Goal: Transaction & Acquisition: Book appointment/travel/reservation

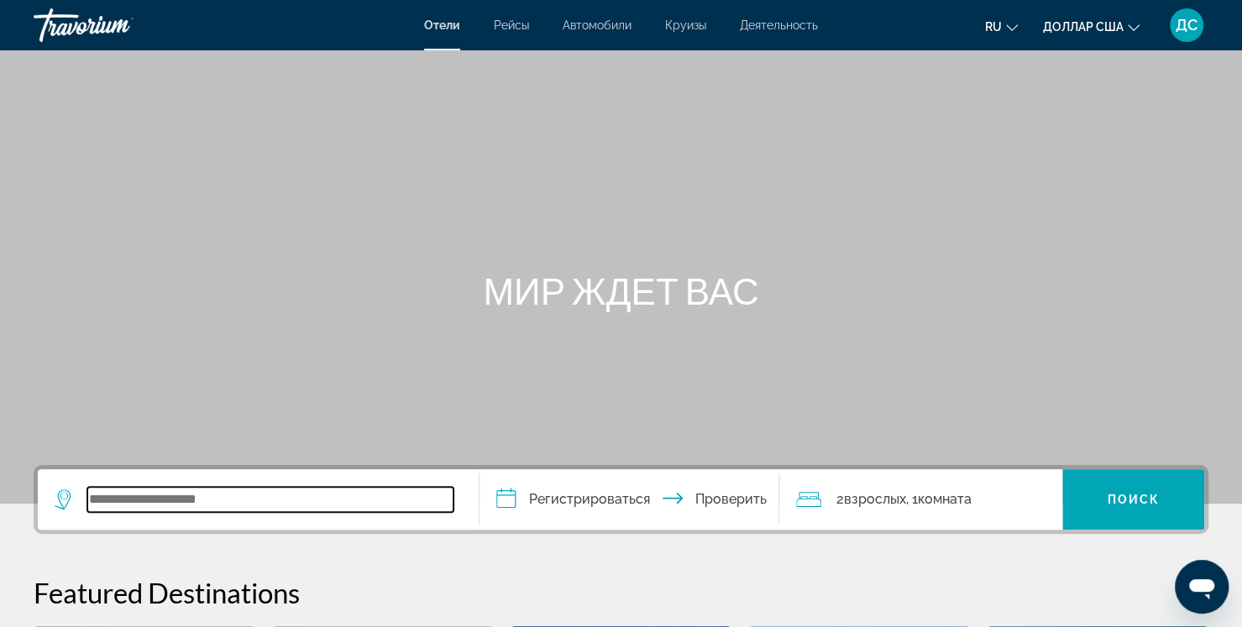
click at [223, 501] on input "Виджет поиска" at bounding box center [270, 499] width 366 height 25
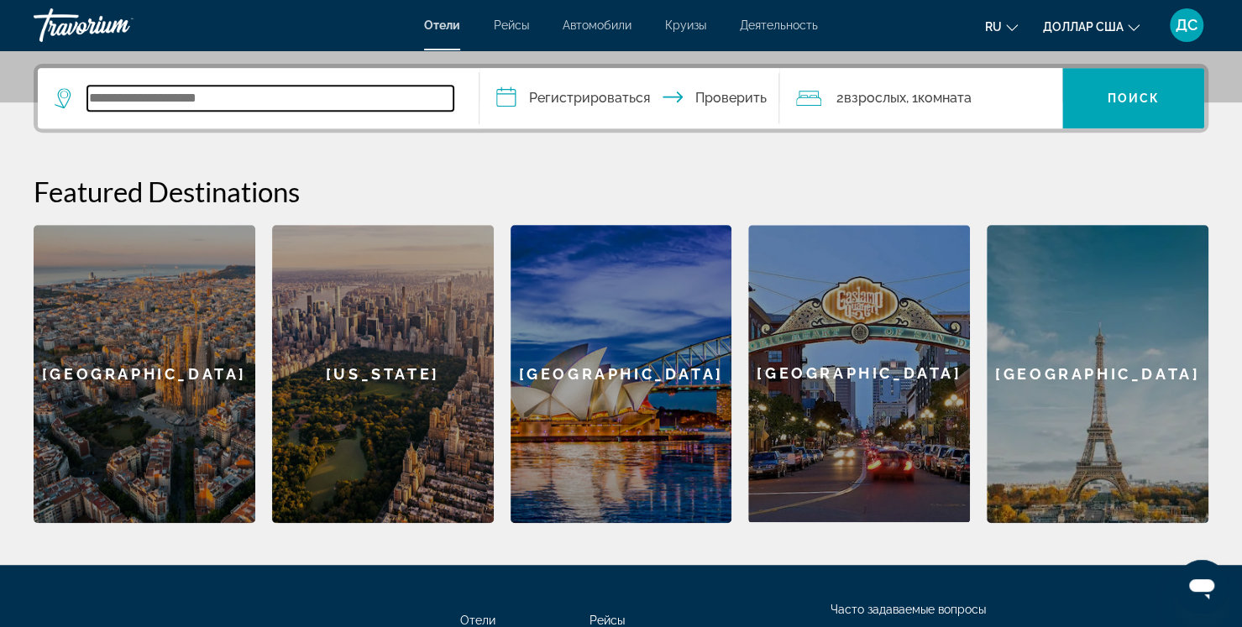
scroll to position [410, 0]
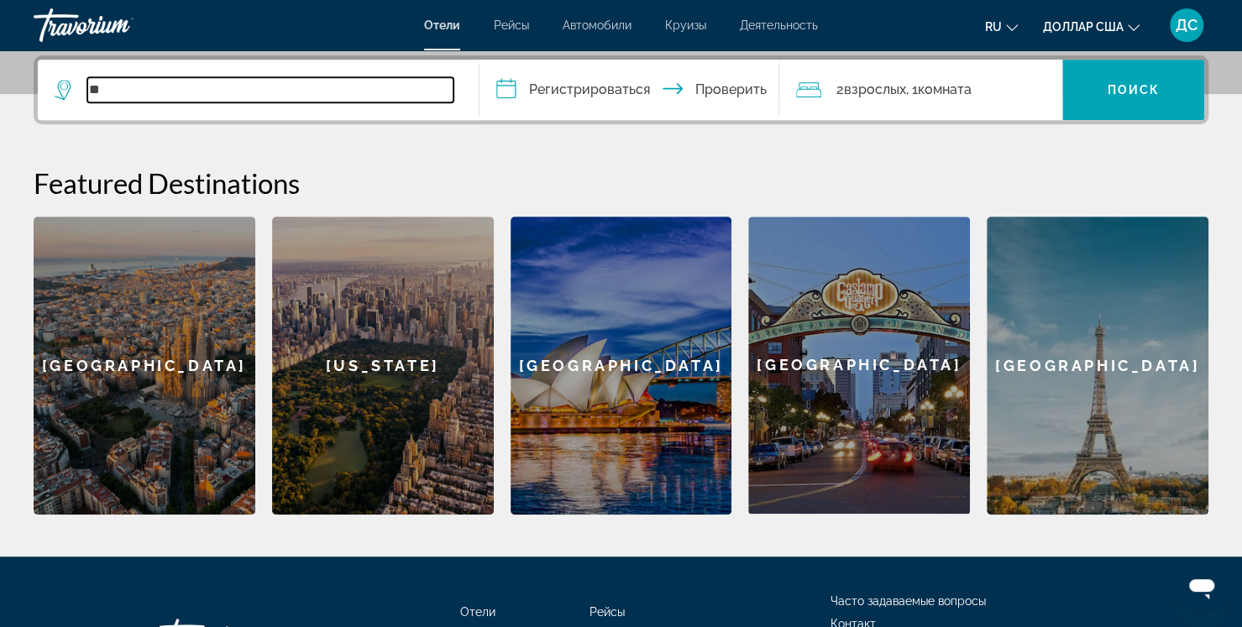
type input "*"
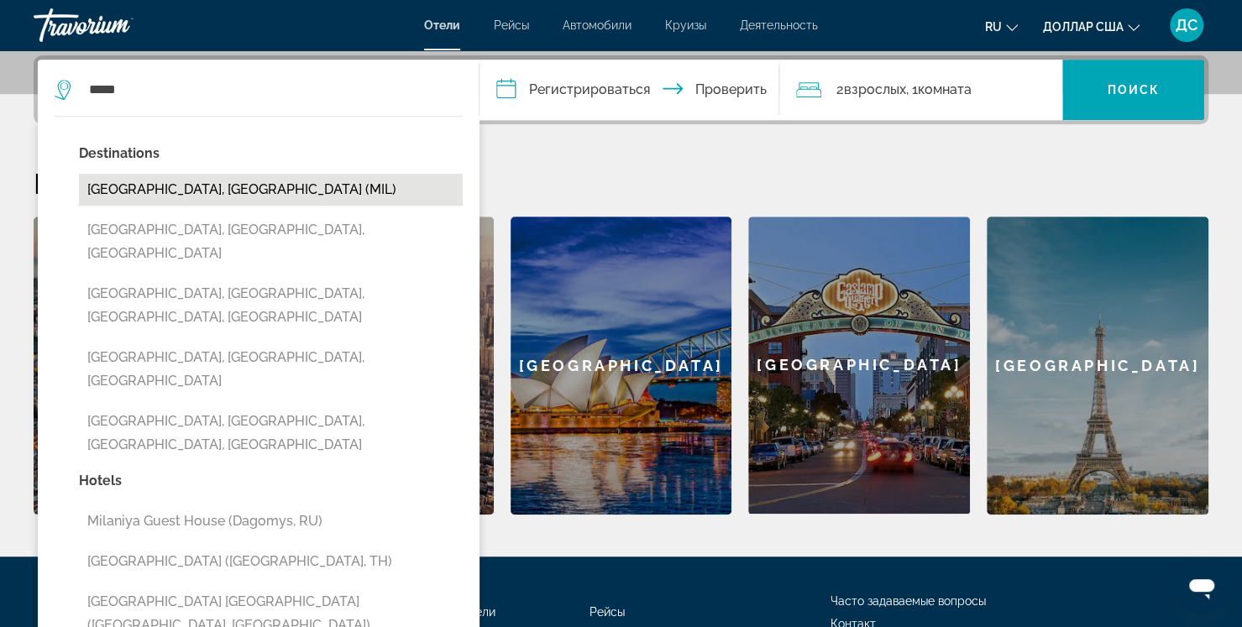
click at [187, 192] on button "[GEOGRAPHIC_DATA], [GEOGRAPHIC_DATA] (MIL)" at bounding box center [271, 190] width 384 height 32
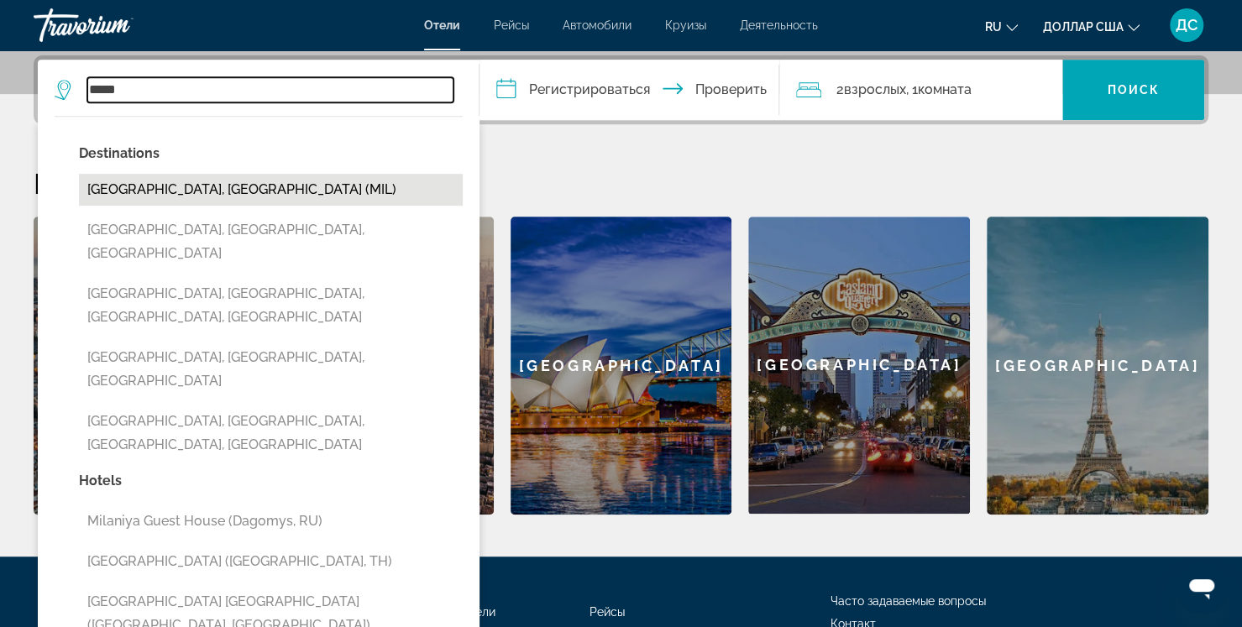
type input "**********"
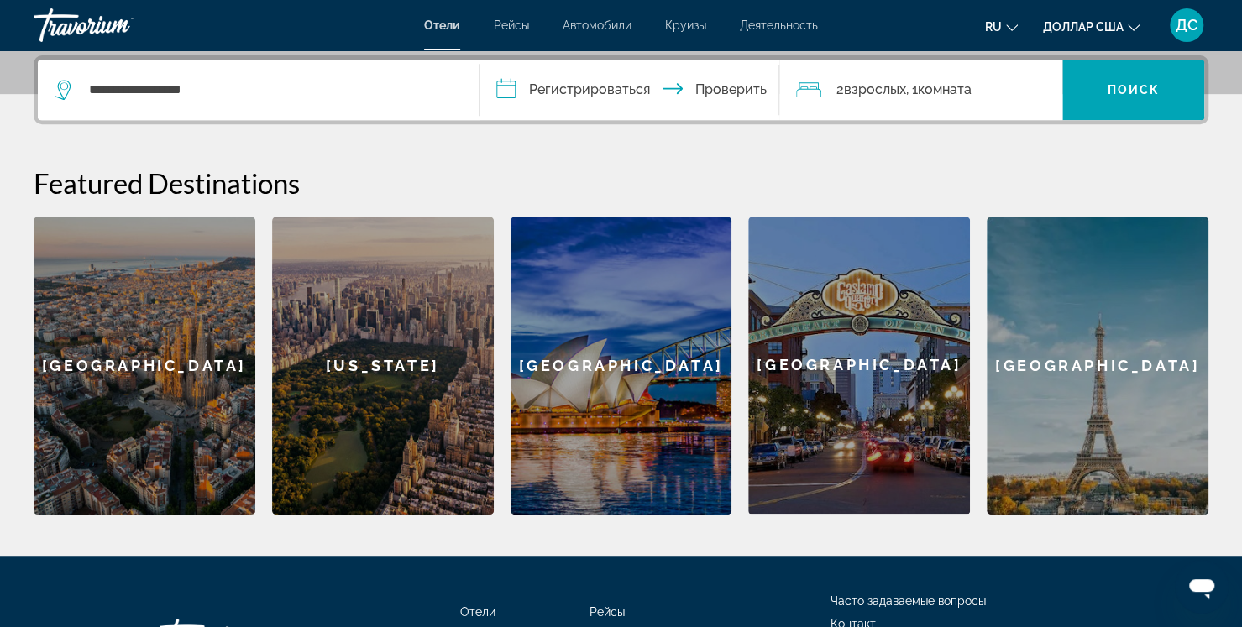
click at [557, 95] on input "**********" at bounding box center [633, 93] width 307 height 66
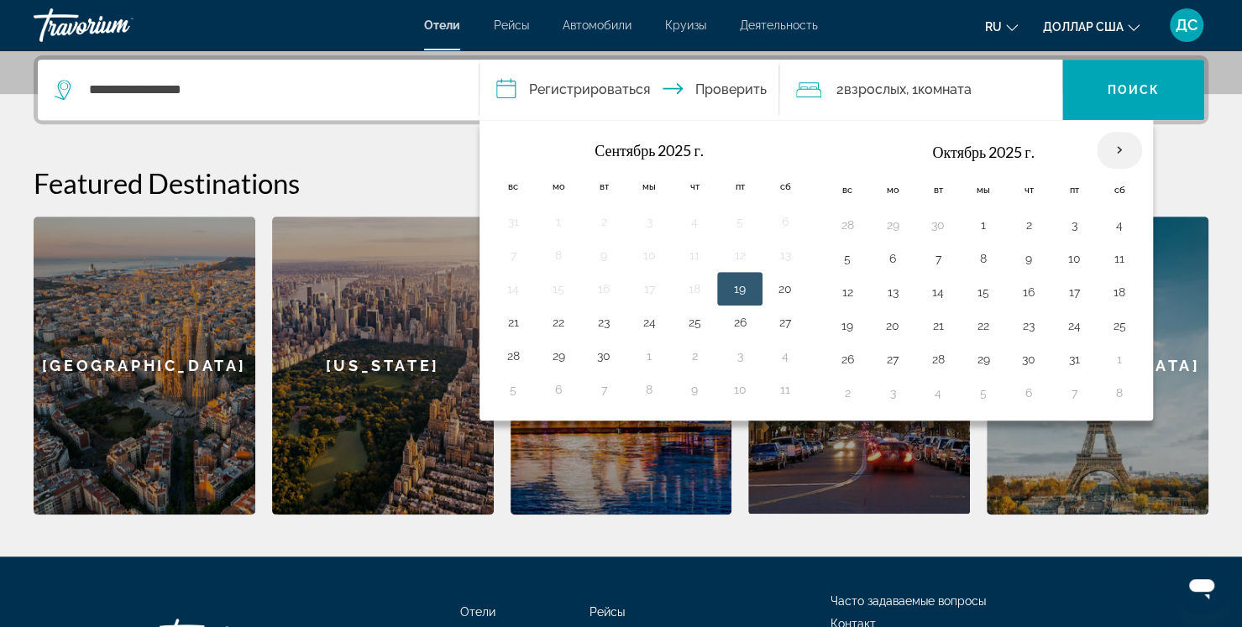
click at [1118, 152] on th "В следующем месяце" at bounding box center [1119, 150] width 45 height 37
click at [1119, 148] on th "В следующем месяце" at bounding box center [1119, 150] width 45 height 37
click at [1108, 142] on th "В следующем месяце" at bounding box center [1119, 150] width 45 height 37
click at [1113, 144] on th "В следующем месяце" at bounding box center [1119, 150] width 45 height 37
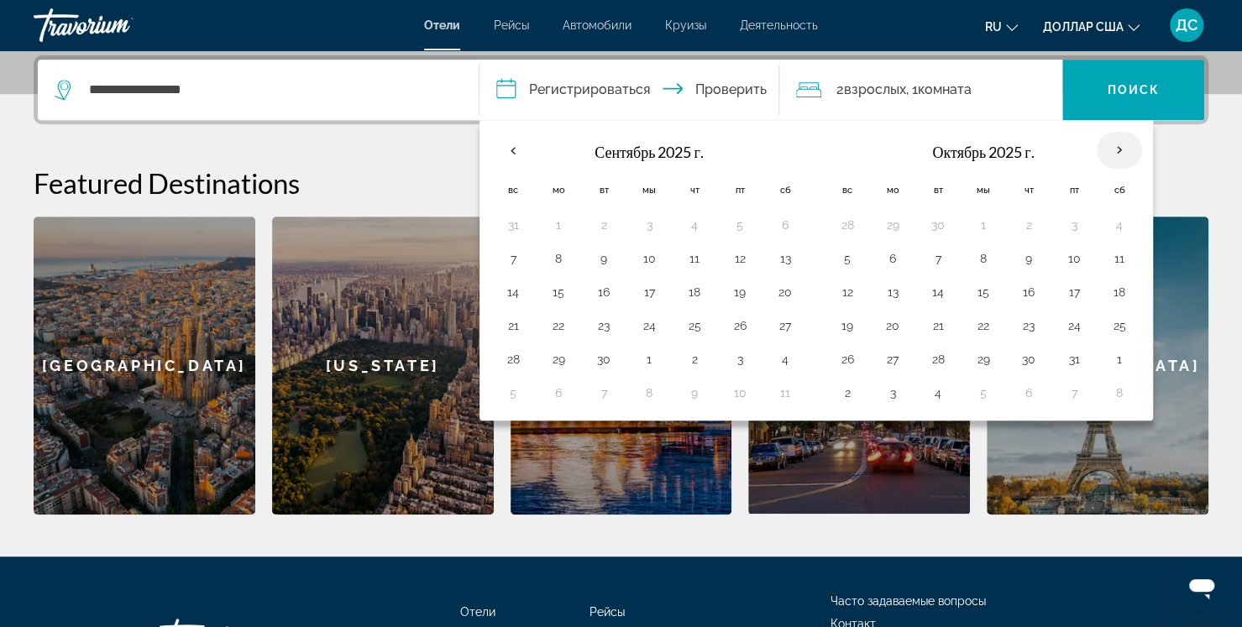
click at [1113, 144] on th "В следующем месяце" at bounding box center [1119, 150] width 45 height 37
click at [1108, 354] on button "1" at bounding box center [1119, 360] width 27 height 24
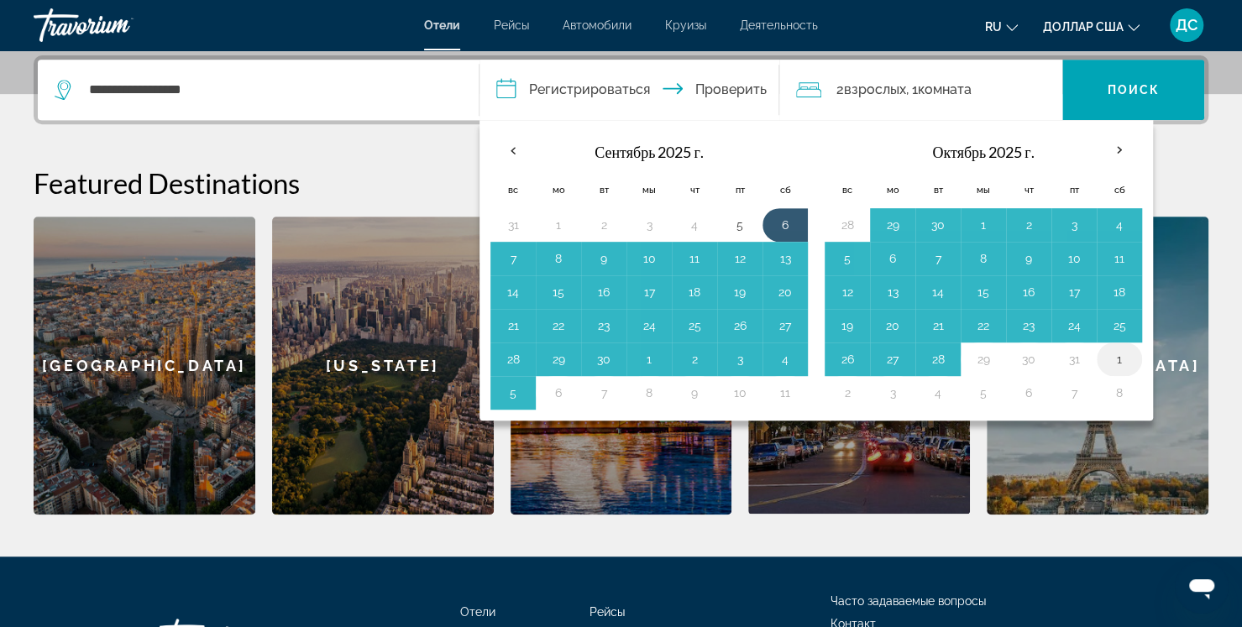
click at [1115, 355] on button "1" at bounding box center [1119, 360] width 27 height 24
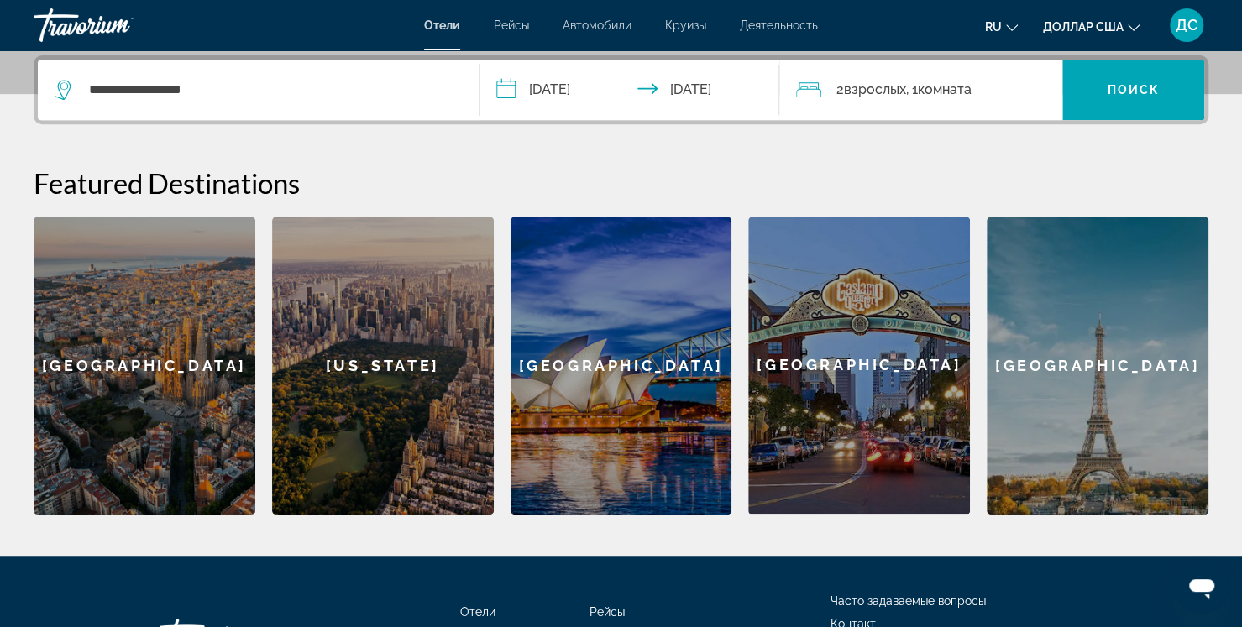
click at [551, 94] on input "**********" at bounding box center [633, 93] width 307 height 66
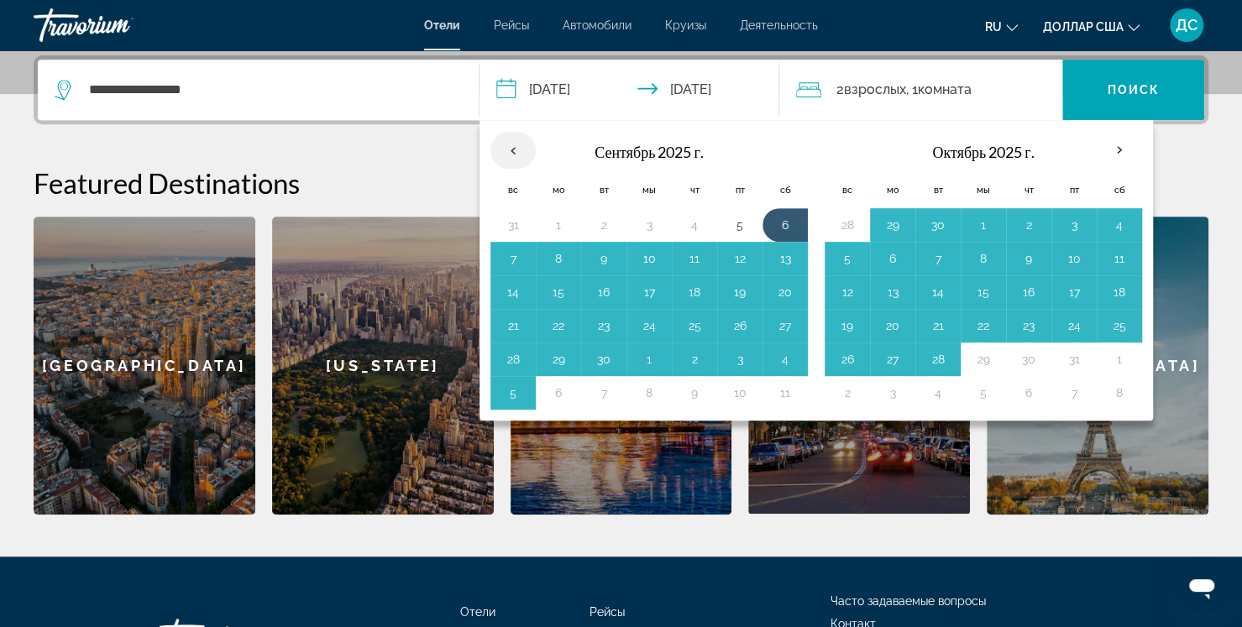
click at [522, 149] on th "Previous month" at bounding box center [513, 150] width 45 height 37
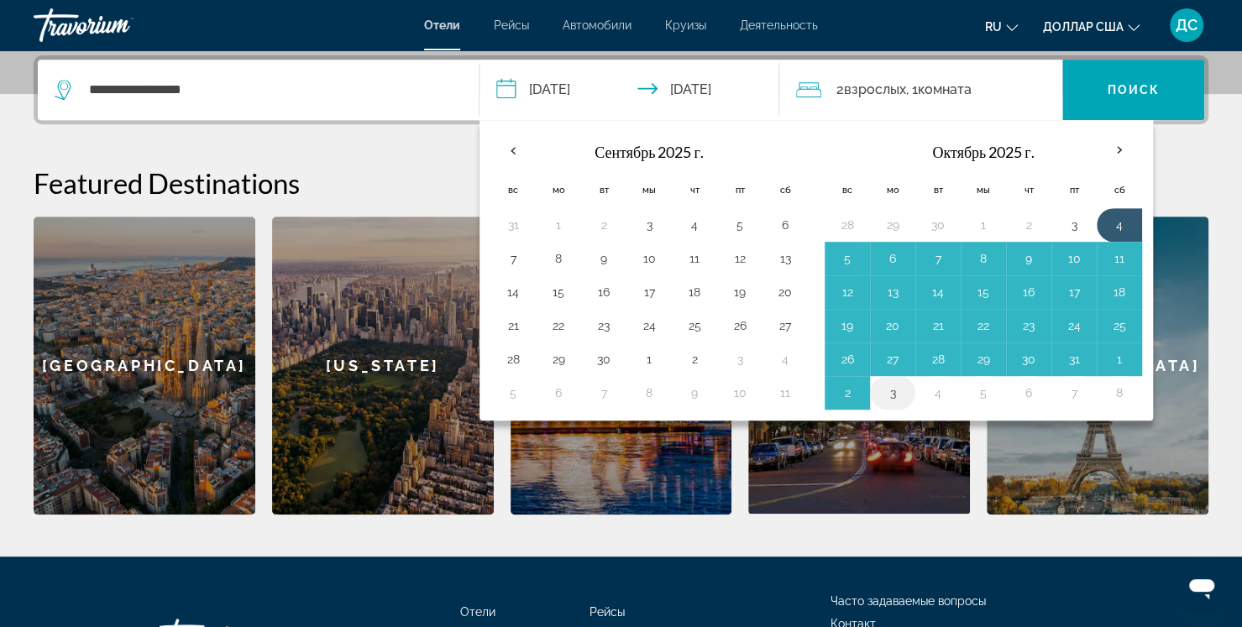
click at [879, 391] on button "3" at bounding box center [892, 393] width 27 height 24
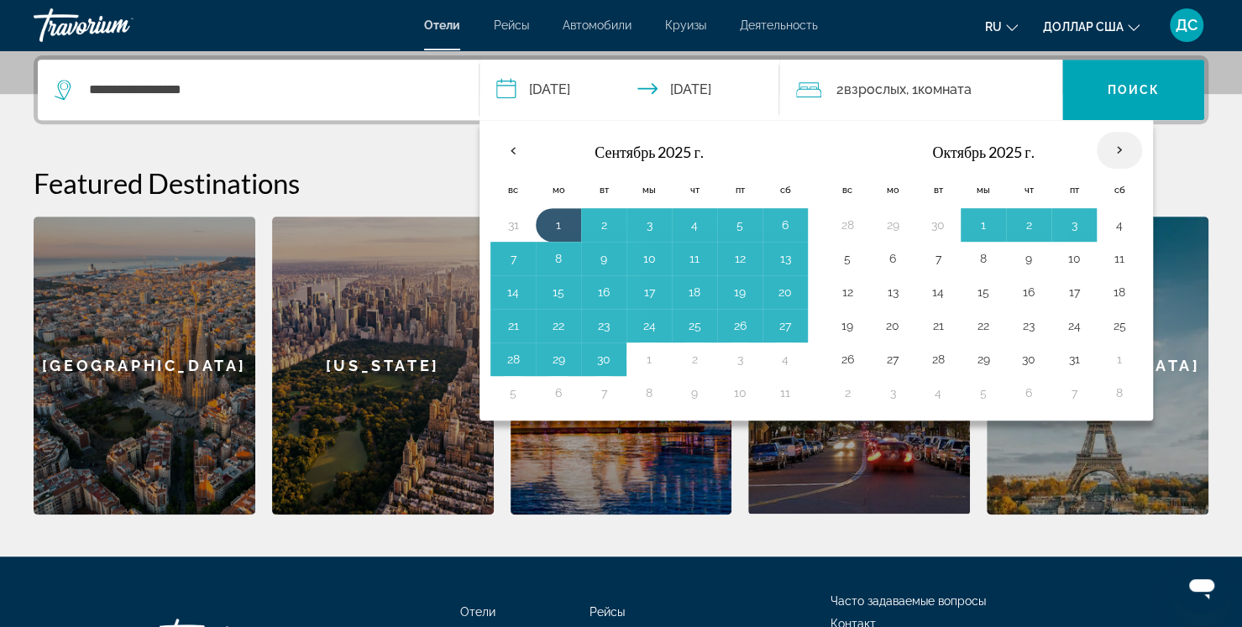
click at [1115, 150] on th "В следующем месяце" at bounding box center [1119, 150] width 45 height 37
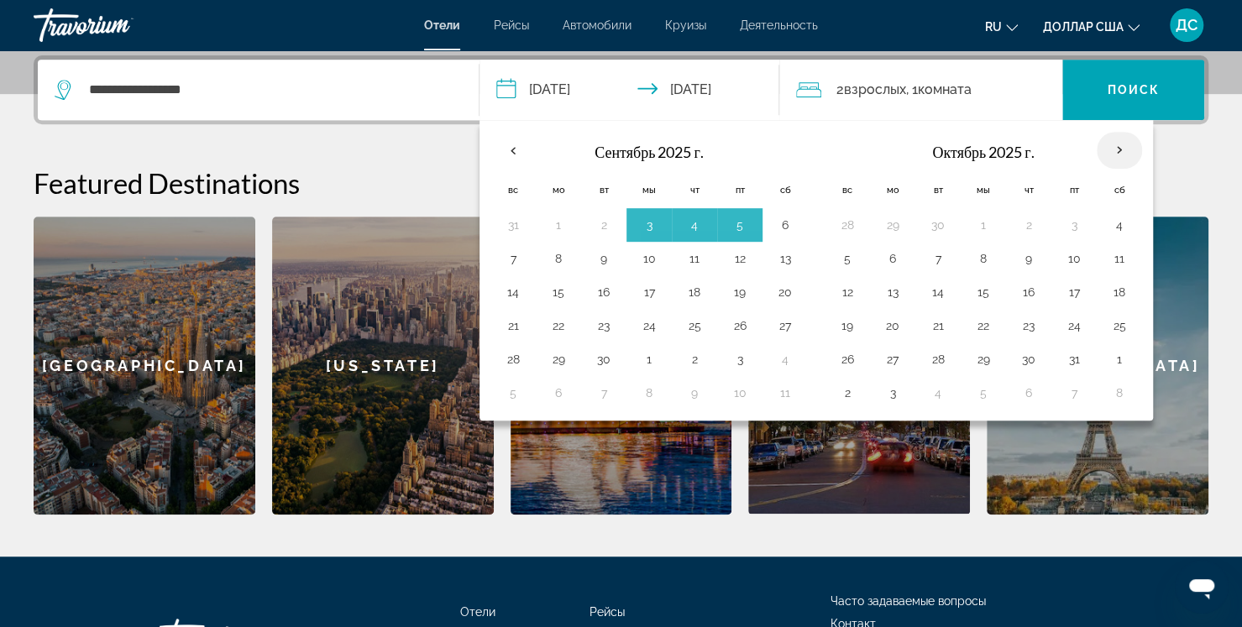
click at [1115, 150] on th "В следующем месяце" at bounding box center [1119, 150] width 45 height 37
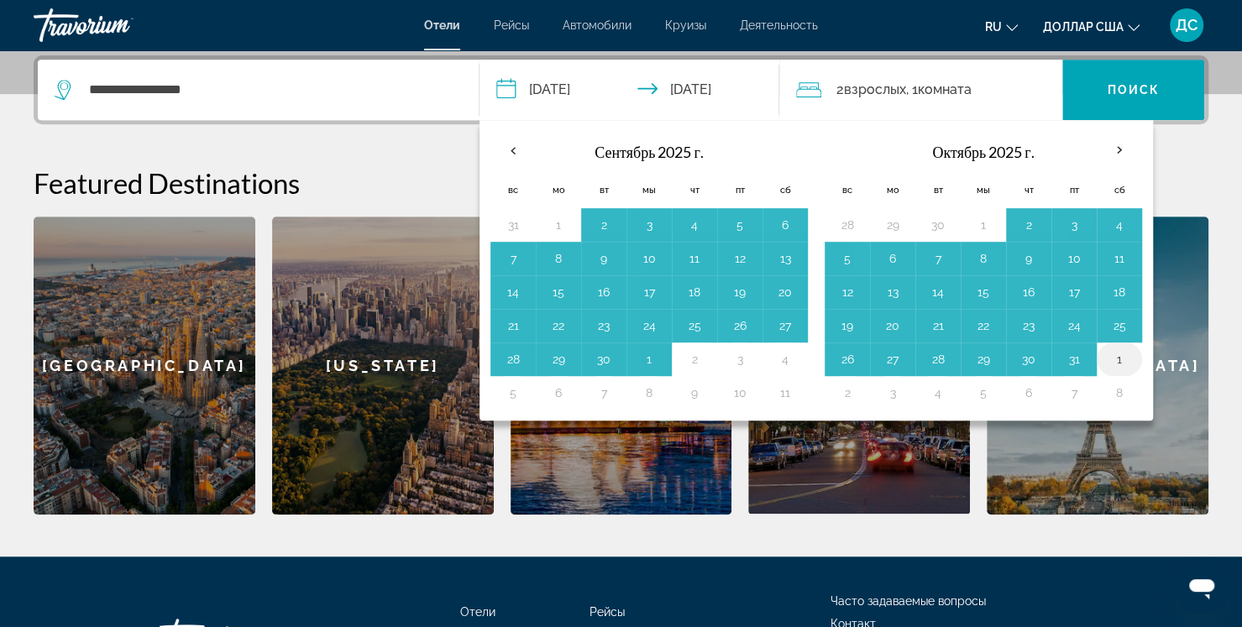
click at [1112, 359] on button "1" at bounding box center [1119, 360] width 27 height 24
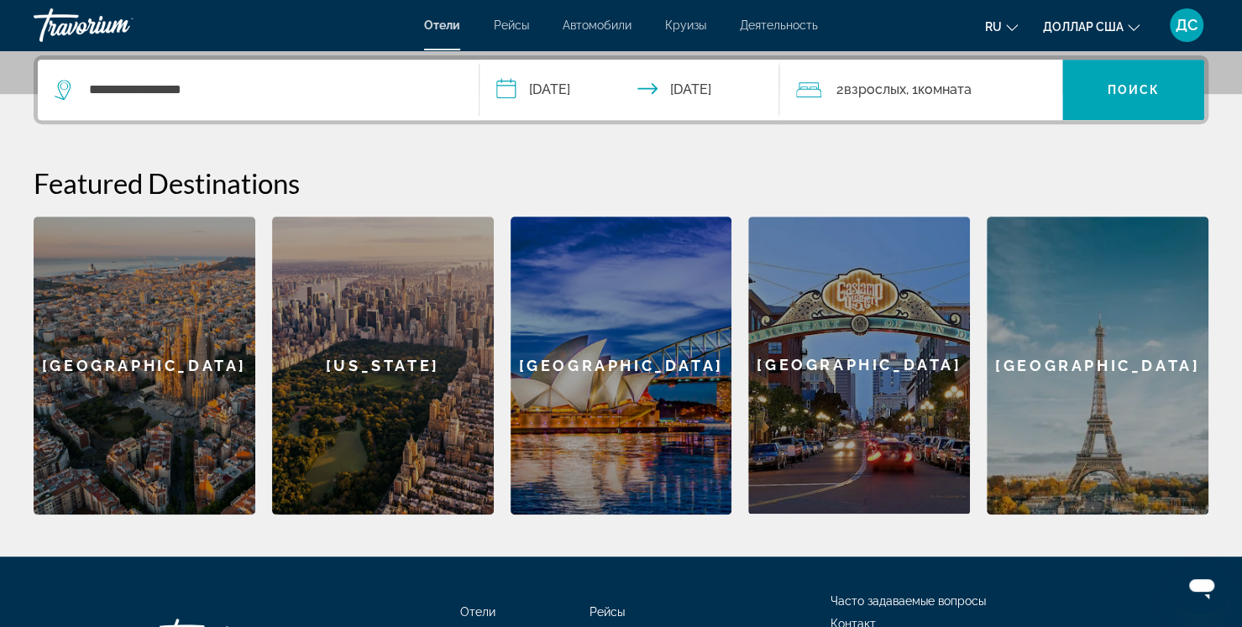
click at [559, 90] on input "**********" at bounding box center [633, 93] width 307 height 66
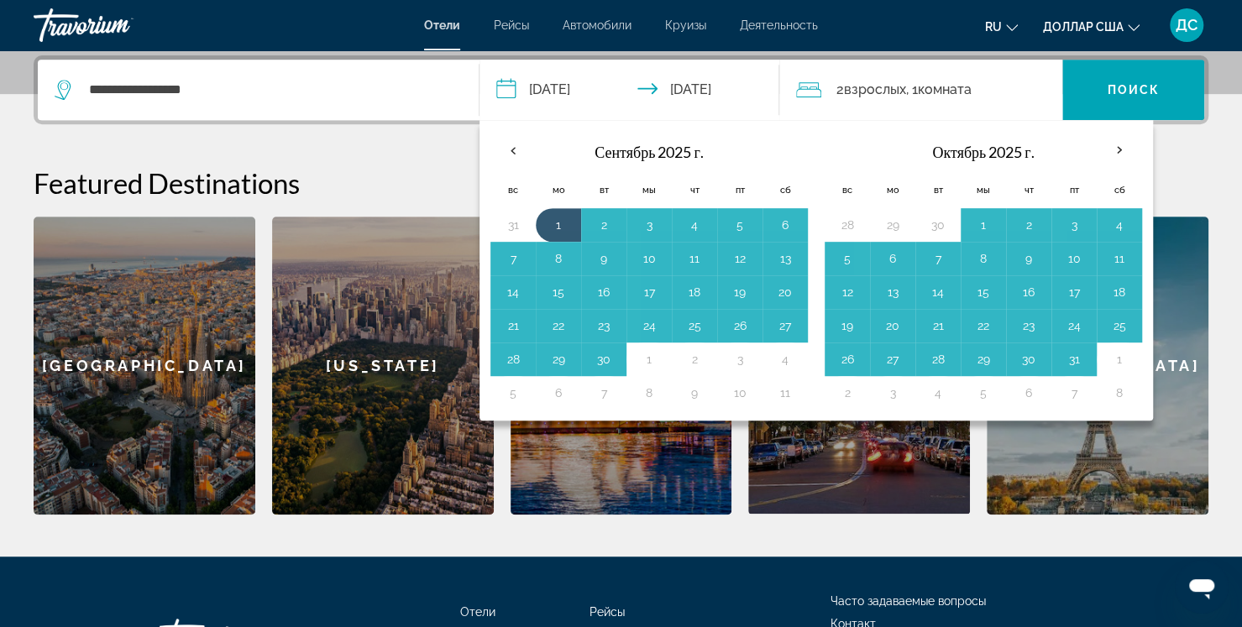
click at [512, 91] on input "**********" at bounding box center [633, 93] width 307 height 66
click at [512, 92] on input "**********" at bounding box center [633, 93] width 307 height 66
click at [514, 92] on input "**********" at bounding box center [633, 93] width 307 height 66
drag, startPoint x: 516, startPoint y: 92, endPoint x: 556, endPoint y: 88, distance: 40.5
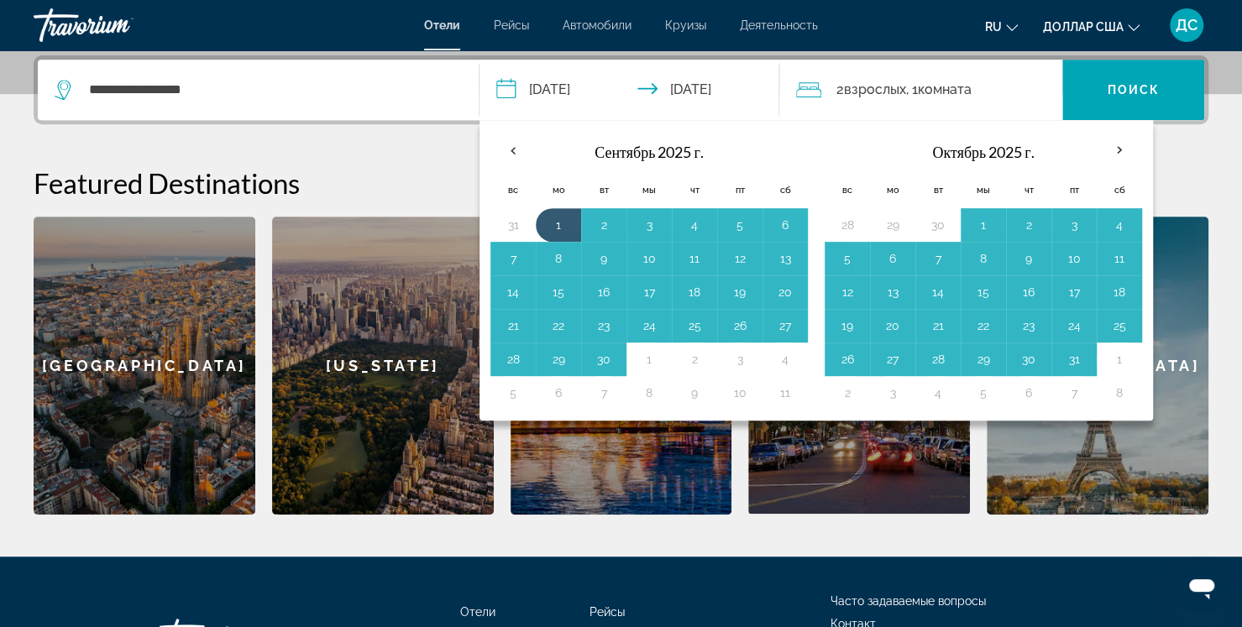
click at [531, 94] on input "**********" at bounding box center [633, 93] width 307 height 66
click at [557, 88] on input "**********" at bounding box center [633, 93] width 307 height 66
click at [522, 152] on th "Previous month" at bounding box center [513, 150] width 45 height 37
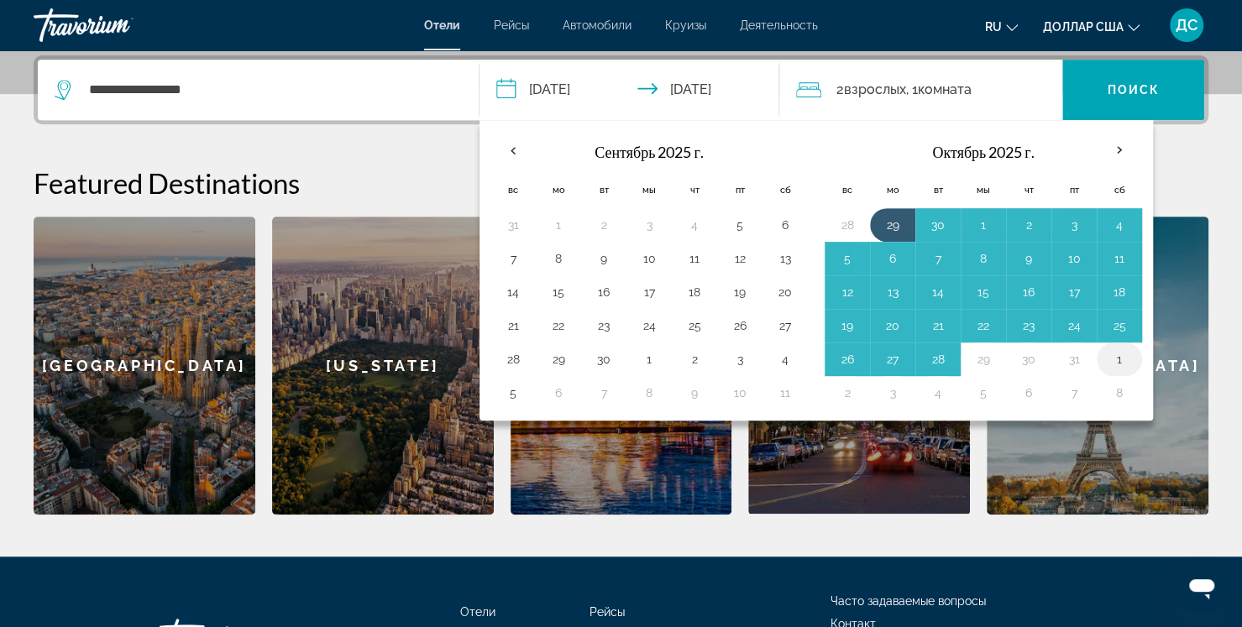
click at [1106, 360] on button "1" at bounding box center [1119, 360] width 27 height 24
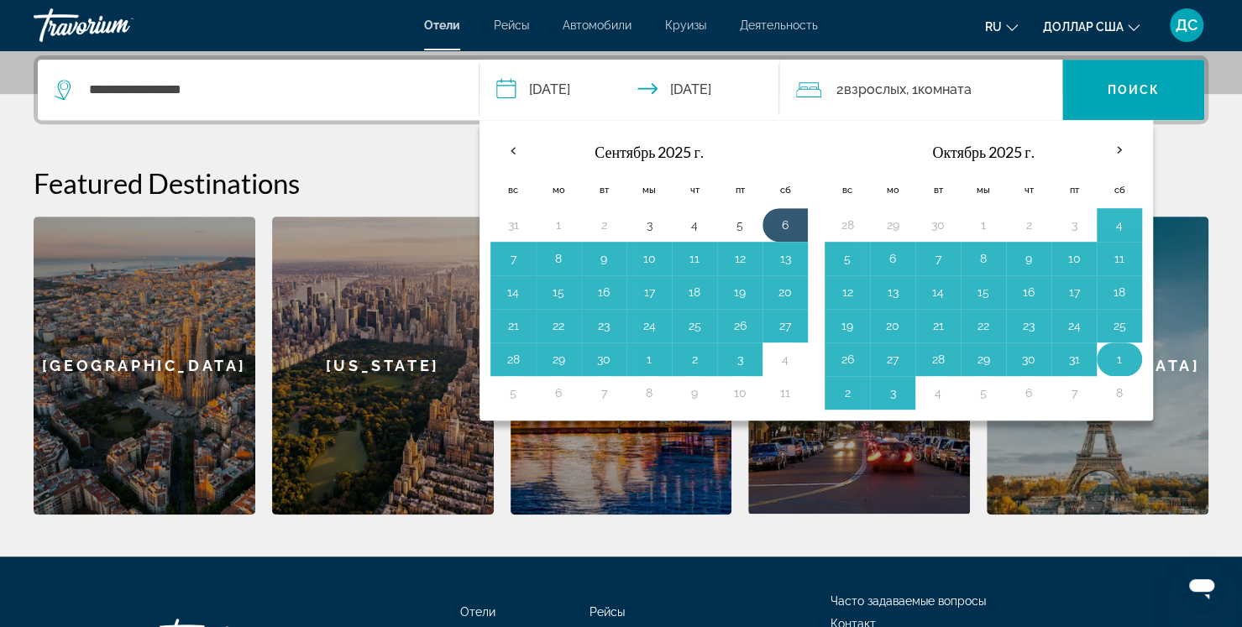
click at [1126, 363] on td "1" at bounding box center [1119, 360] width 45 height 34
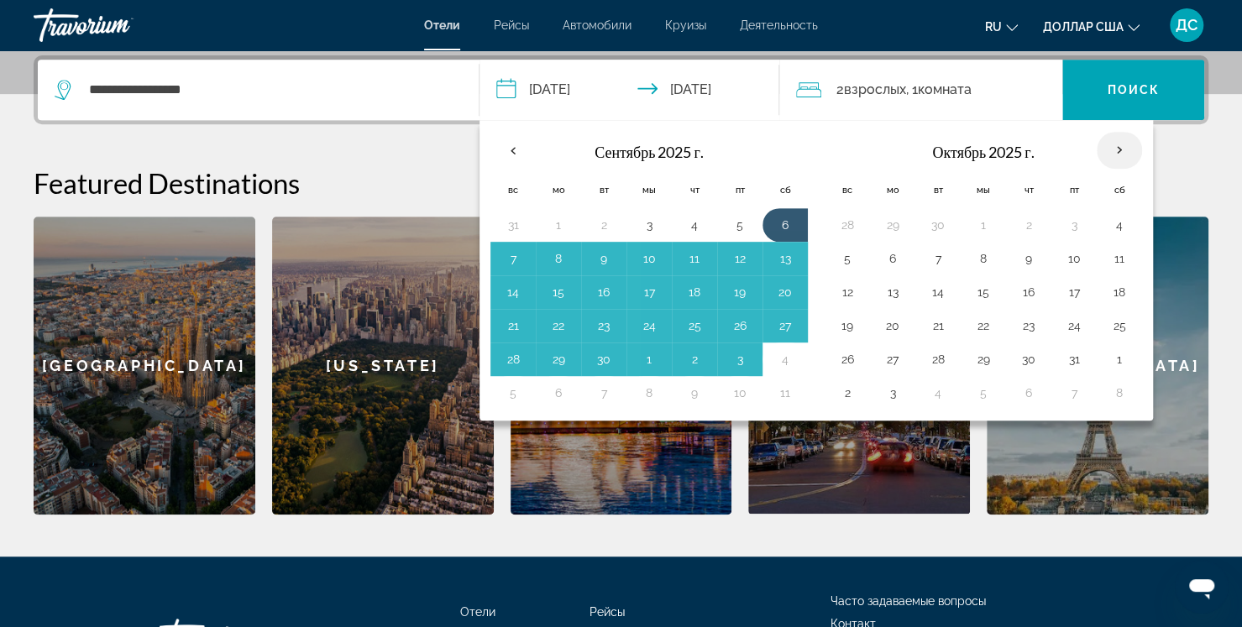
click at [1105, 152] on th "В следующем месяце" at bounding box center [1119, 150] width 45 height 37
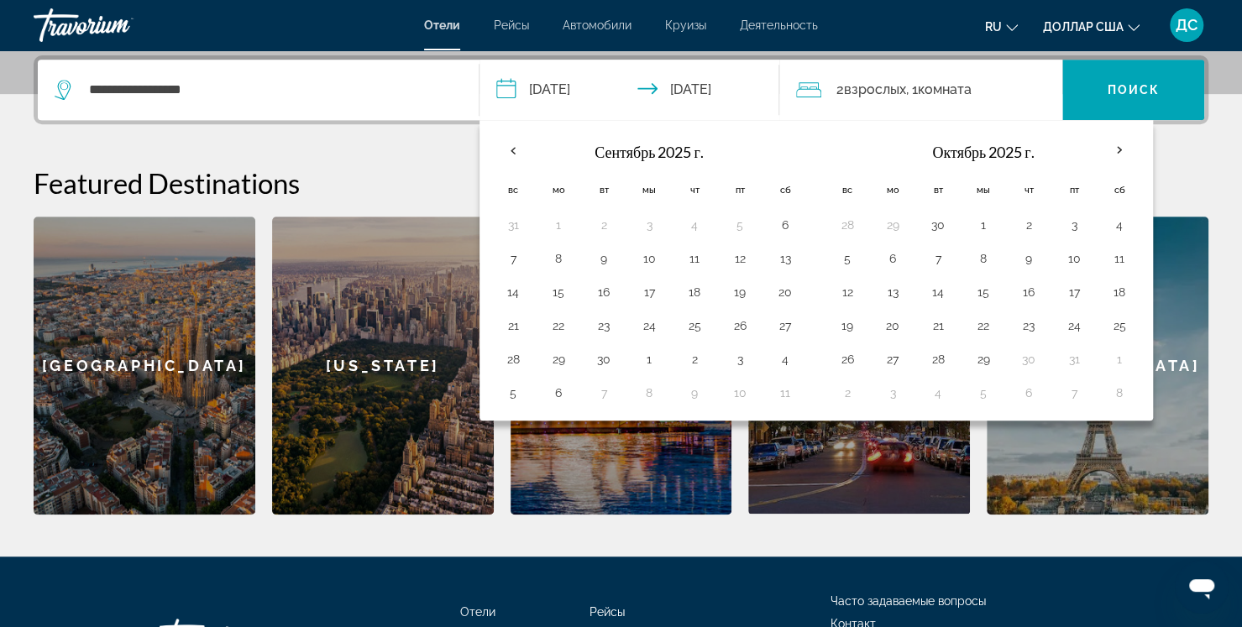
click at [1154, 166] on h2 "Featured Destinations" at bounding box center [621, 183] width 1175 height 34
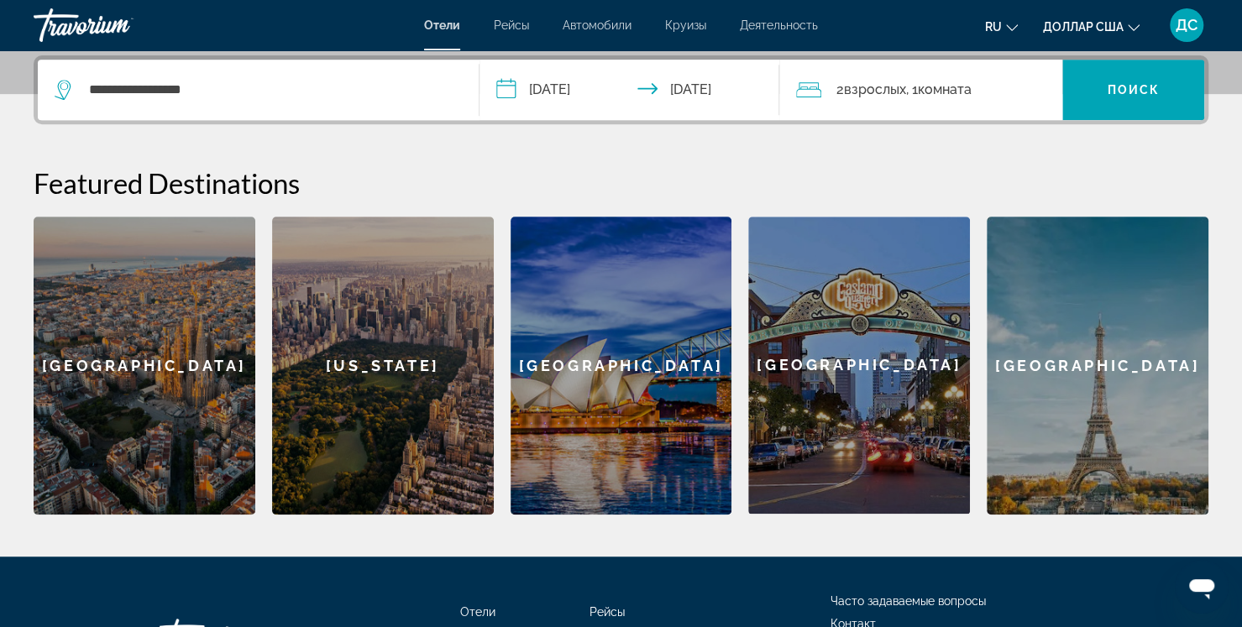
click at [513, 87] on input "**********" at bounding box center [633, 93] width 307 height 66
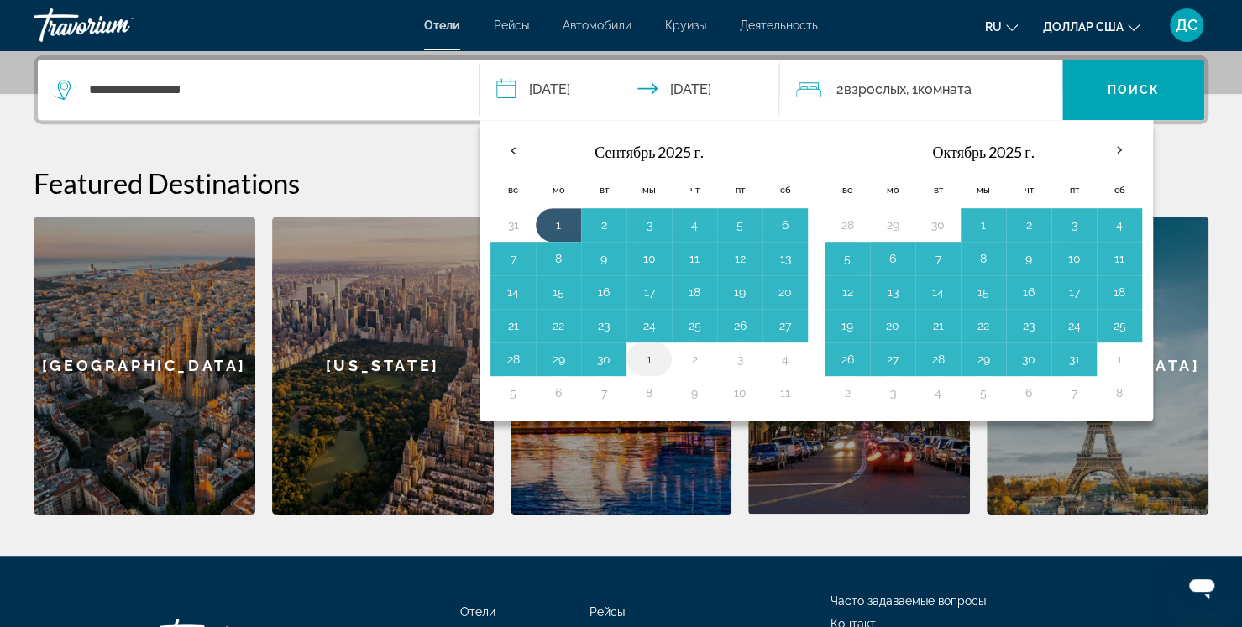
click at [646, 359] on button "1" at bounding box center [649, 360] width 27 height 24
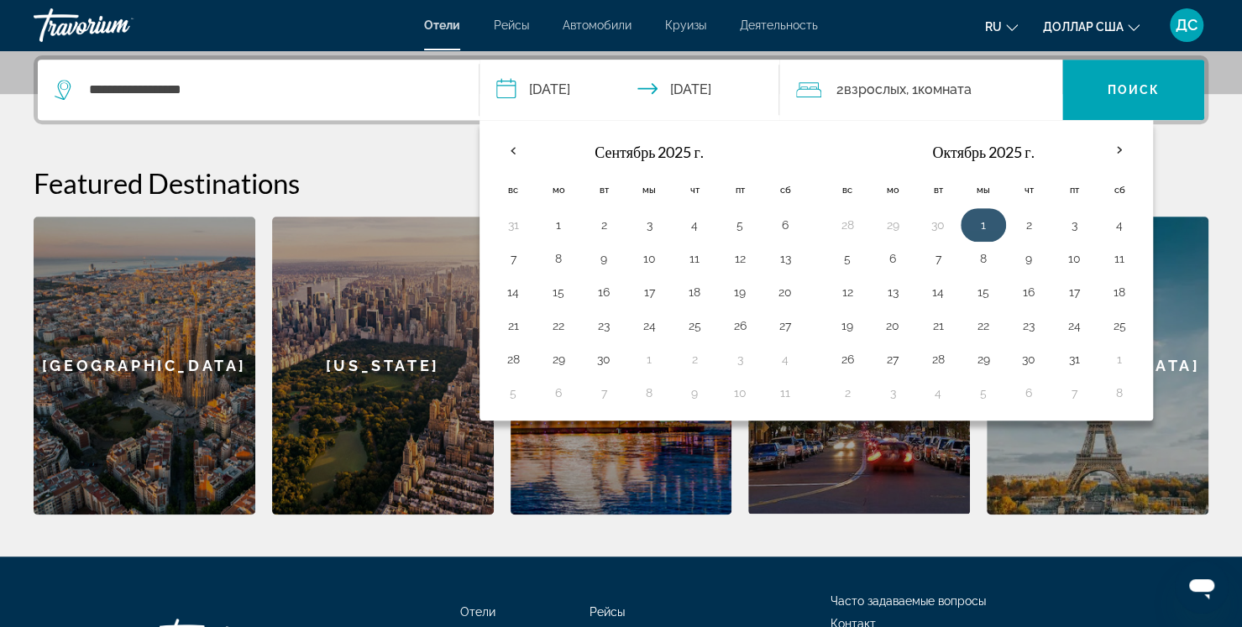
click at [987, 225] on button "1" at bounding box center [983, 225] width 27 height 24
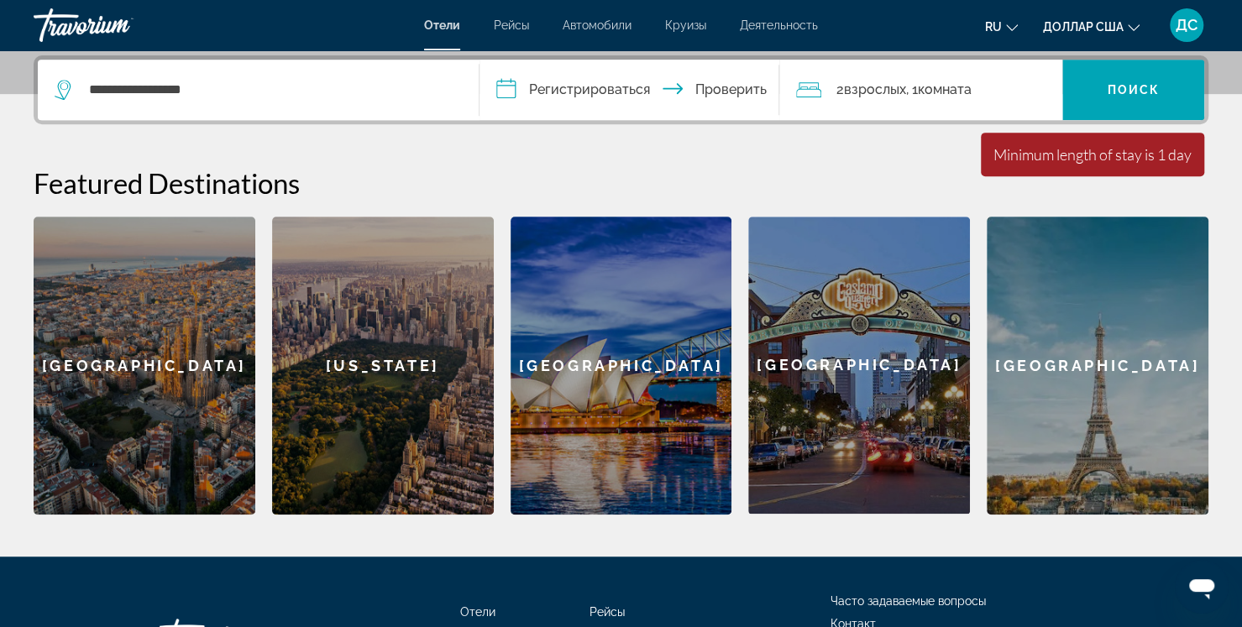
click at [748, 155] on div "**********" at bounding box center [621, 284] width 1242 height 459
click at [539, 83] on input "**********" at bounding box center [633, 93] width 307 height 66
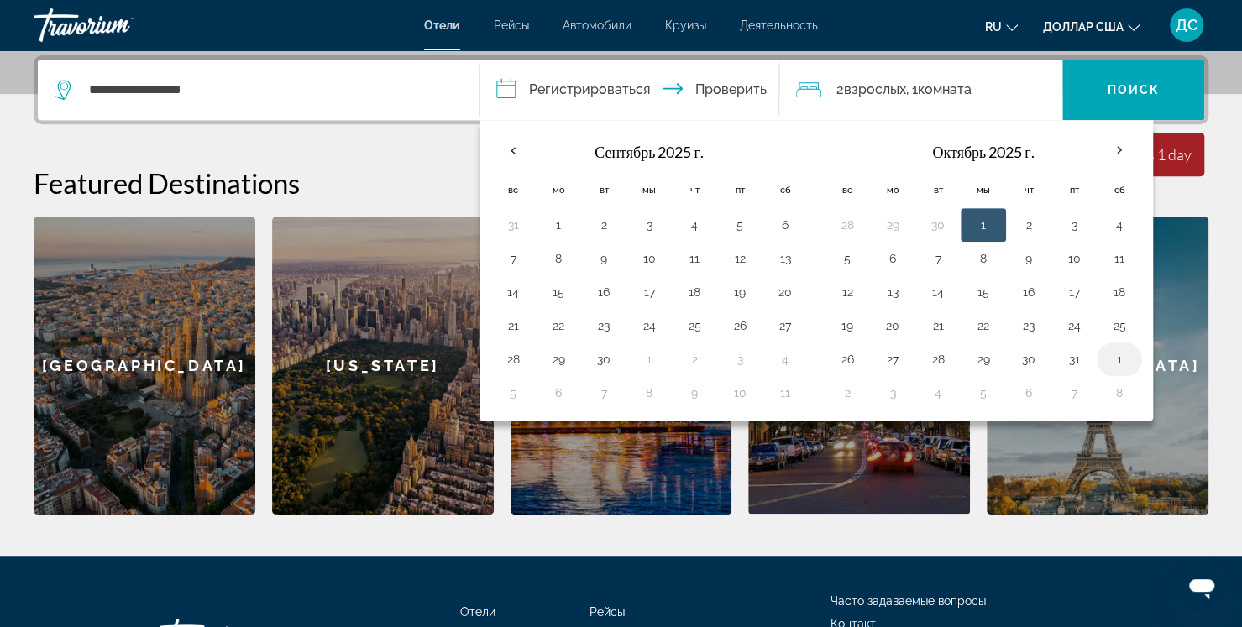
click at [1106, 359] on button "1" at bounding box center [1119, 360] width 27 height 24
click at [1110, 357] on button "1" at bounding box center [1119, 360] width 27 height 24
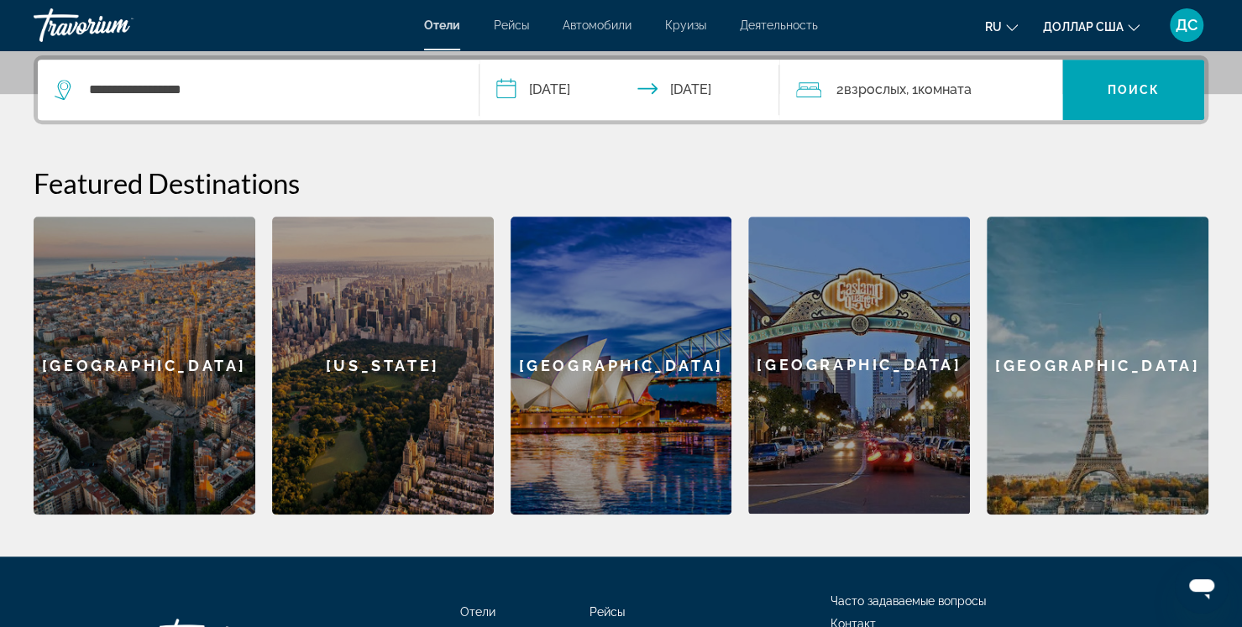
click at [564, 96] on input "**********" at bounding box center [633, 93] width 307 height 66
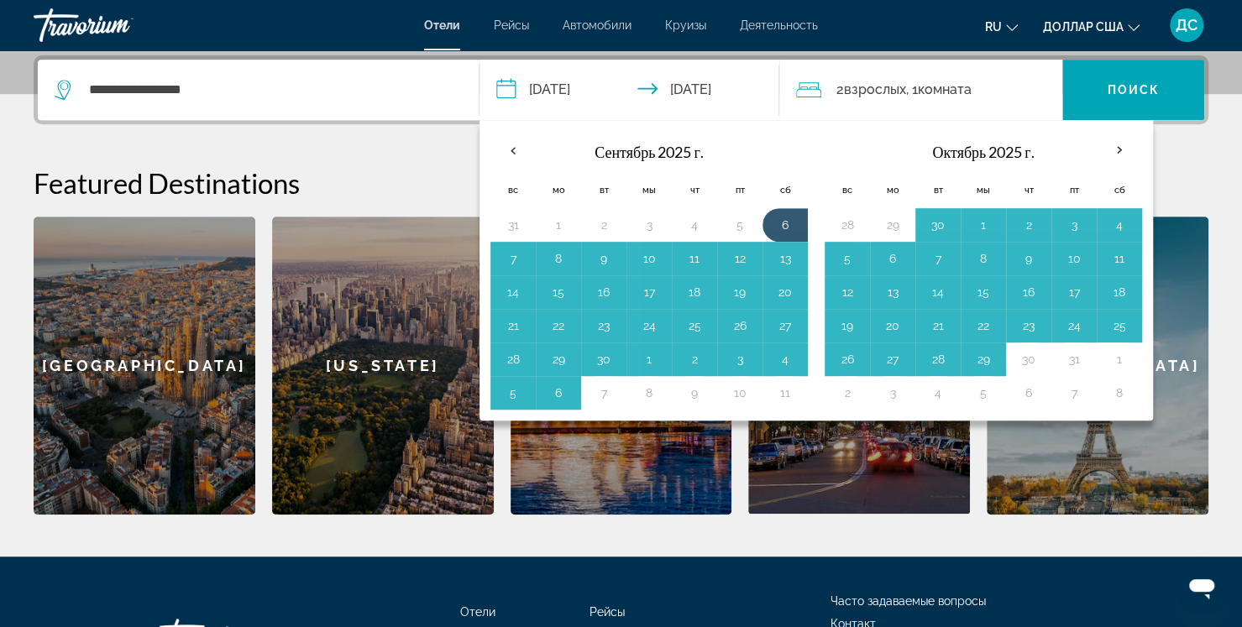
click at [574, 92] on input "**********" at bounding box center [633, 93] width 307 height 66
click at [506, 149] on th "Previous month" at bounding box center [513, 150] width 45 height 37
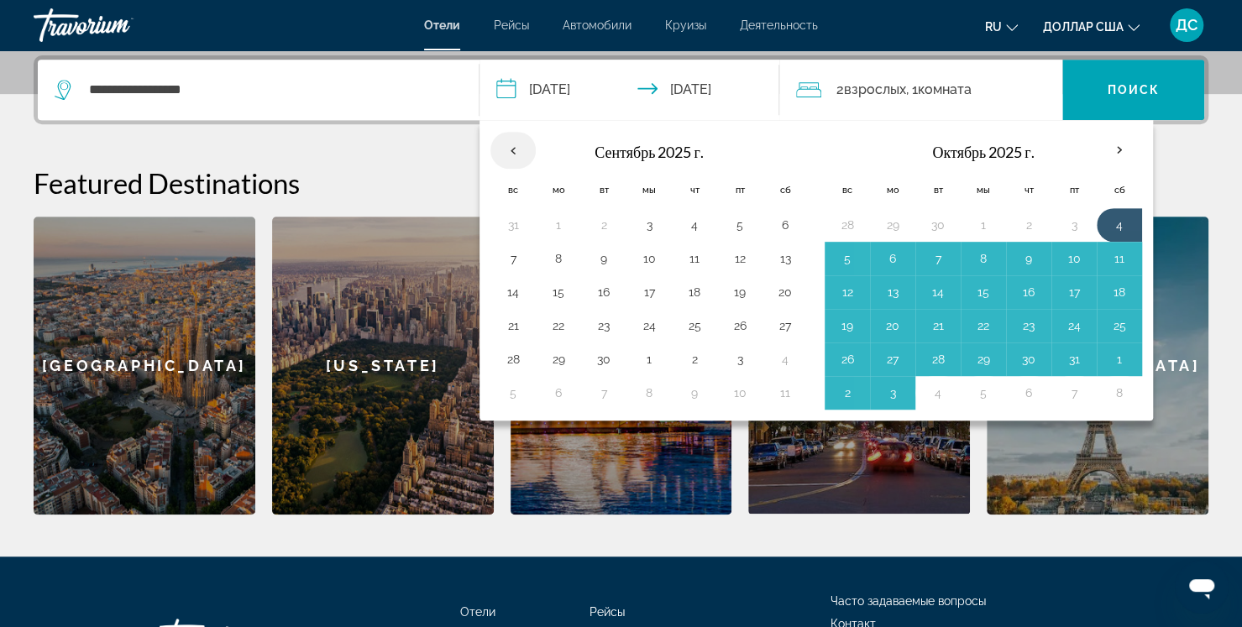
click at [509, 148] on th "Previous month" at bounding box center [513, 150] width 45 height 37
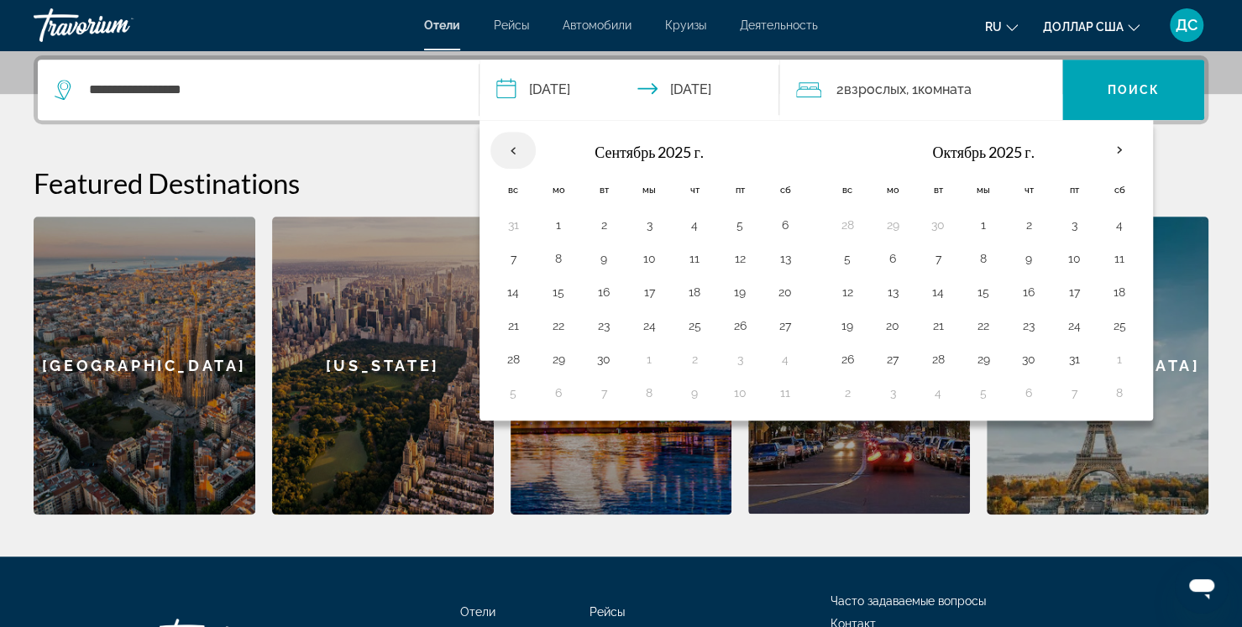
click at [509, 148] on th "Previous month" at bounding box center [513, 150] width 45 height 37
click at [482, 139] on div "**********" at bounding box center [817, 270] width 674 height 301
click at [514, 146] on th "Previous month" at bounding box center [513, 150] width 45 height 37
click at [1115, 393] on button "8" at bounding box center [1119, 393] width 27 height 24
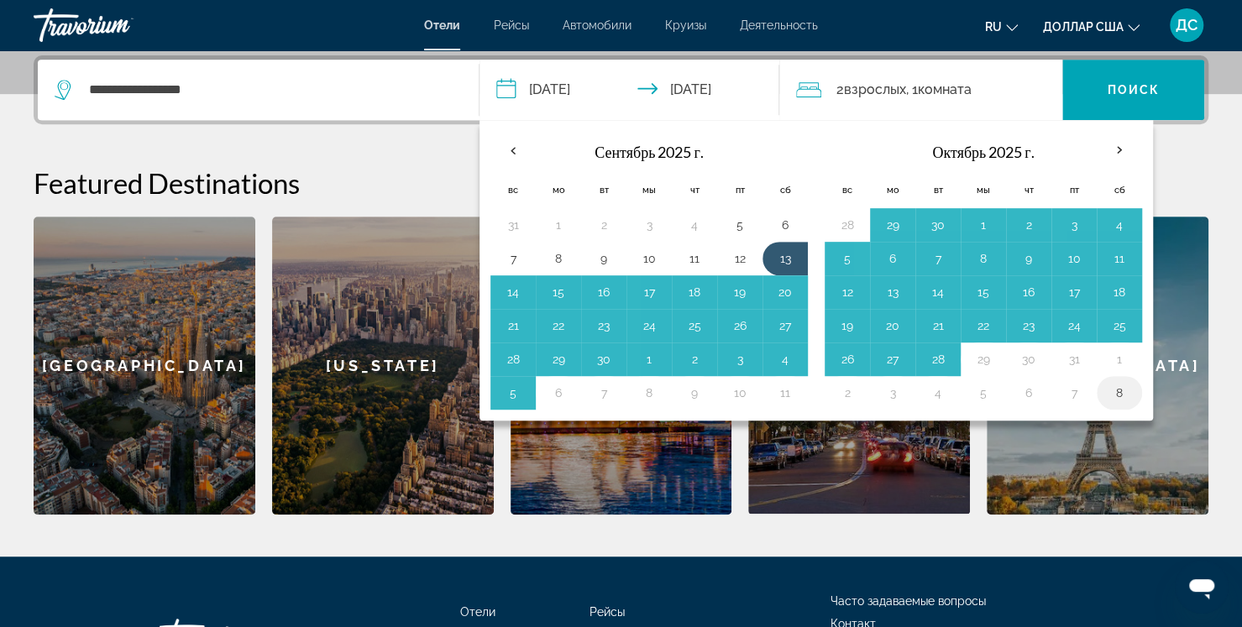
click at [1115, 393] on button "8" at bounding box center [1119, 393] width 27 height 24
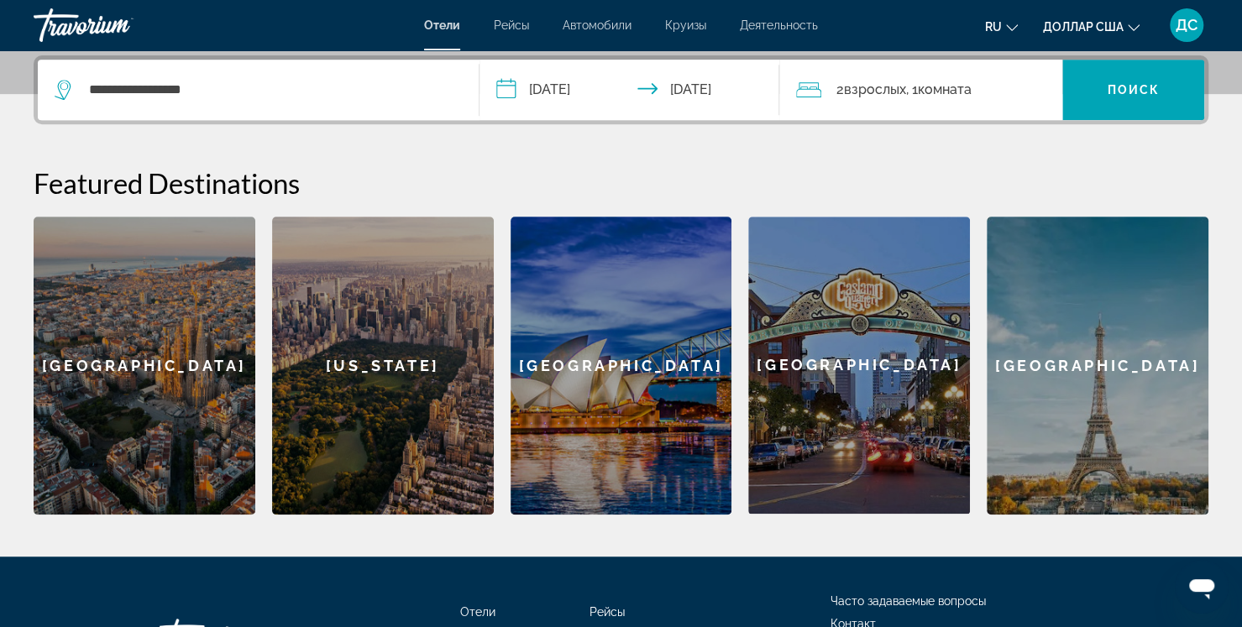
click at [512, 85] on input "**********" at bounding box center [633, 93] width 307 height 66
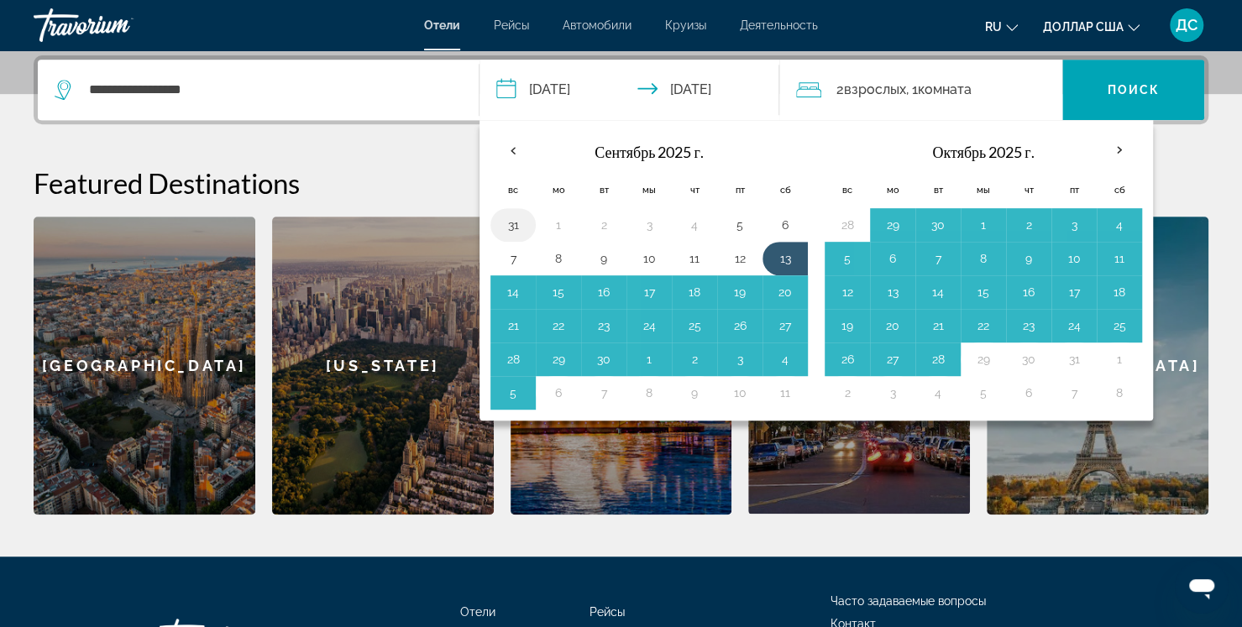
click at [515, 223] on button "31" at bounding box center [513, 225] width 27 height 24
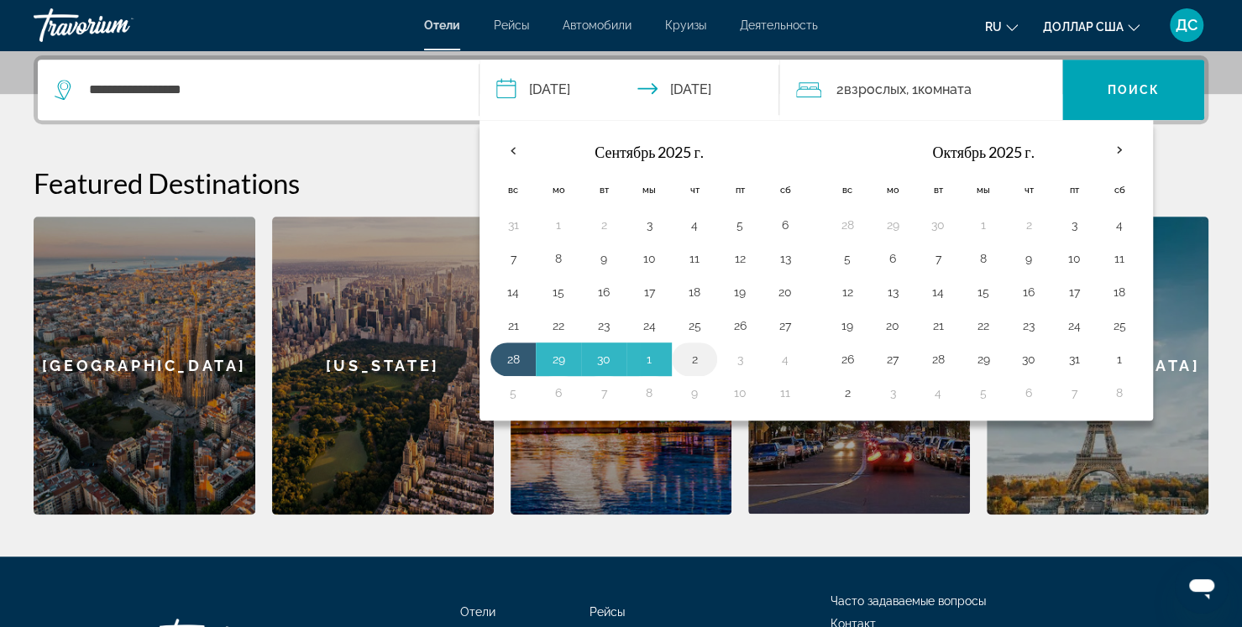
click at [695, 354] on button "2" at bounding box center [694, 360] width 27 height 24
type input "**********"
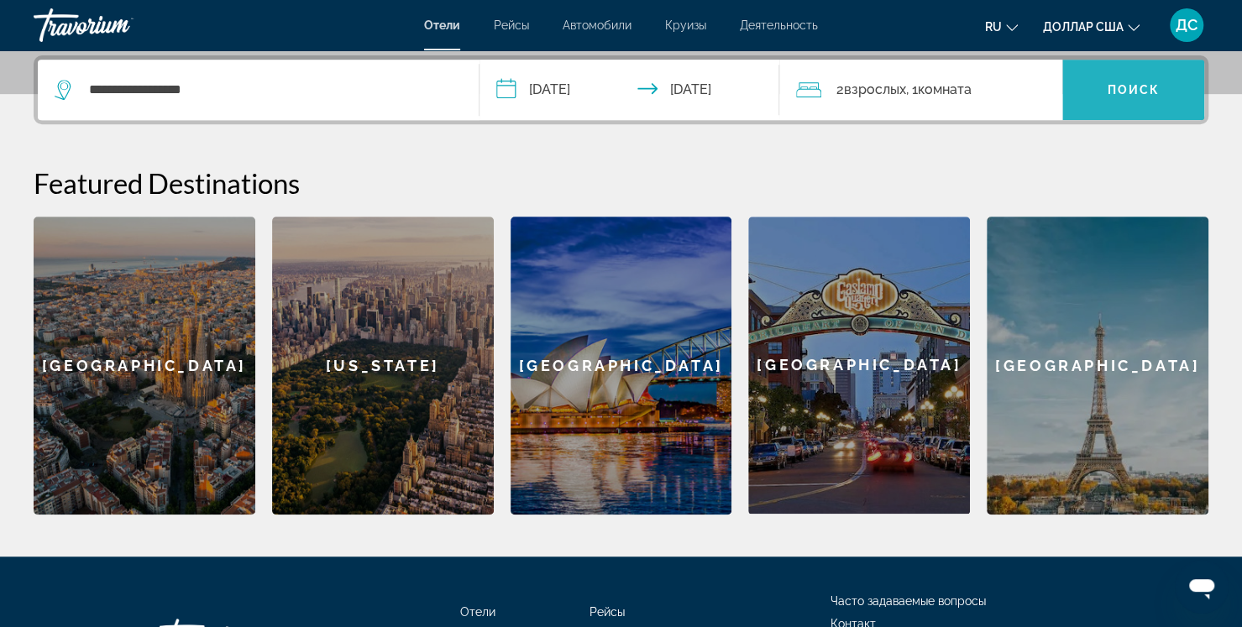
click at [1136, 92] on font "Поиск" at bounding box center [1133, 89] width 53 height 13
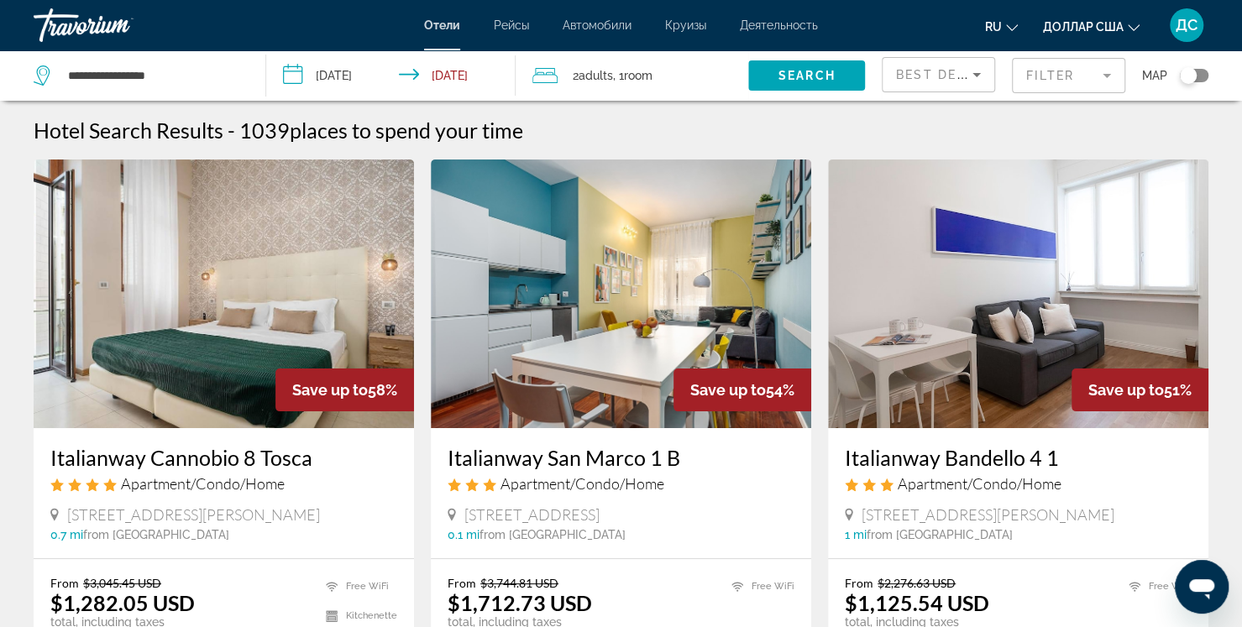
click at [1088, 77] on mat-form-field "Filter" at bounding box center [1068, 75] width 113 height 35
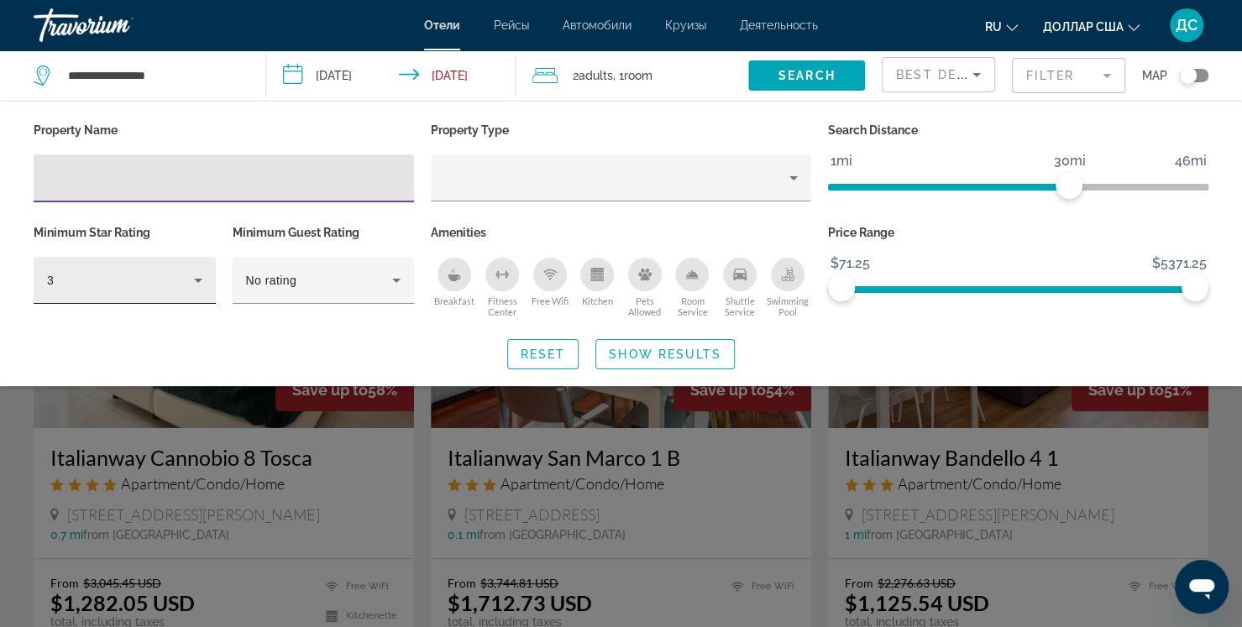
click at [195, 279] on icon "Hotel Filters" at bounding box center [198, 281] width 8 height 4
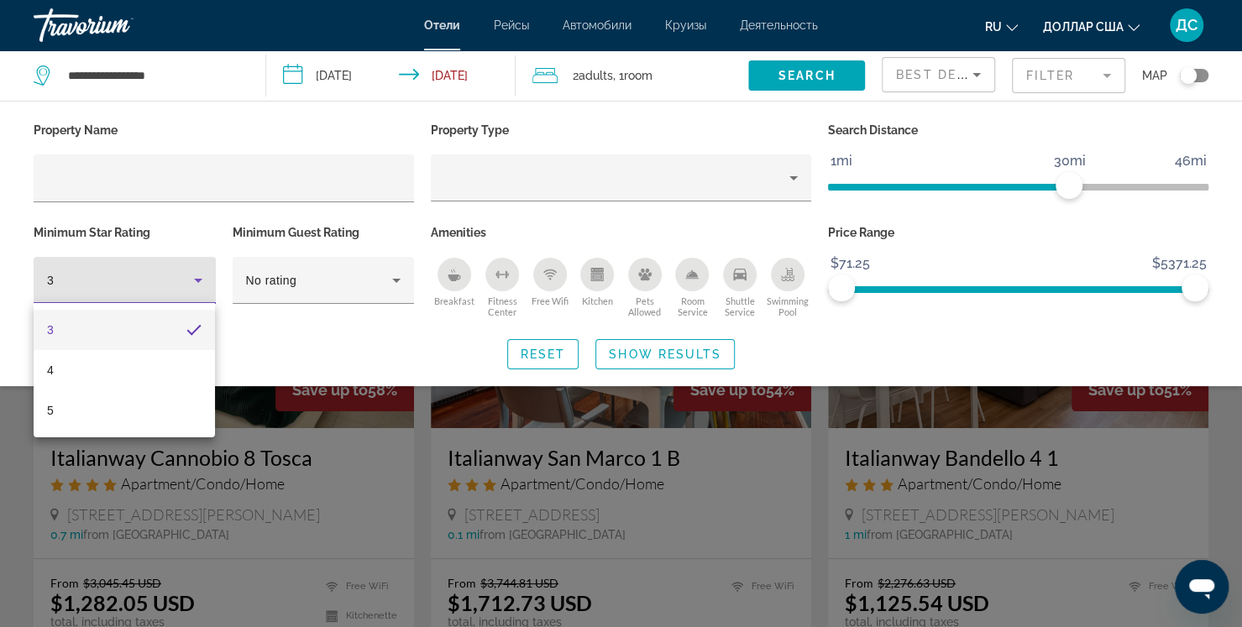
click at [287, 335] on div at bounding box center [621, 313] width 1242 height 627
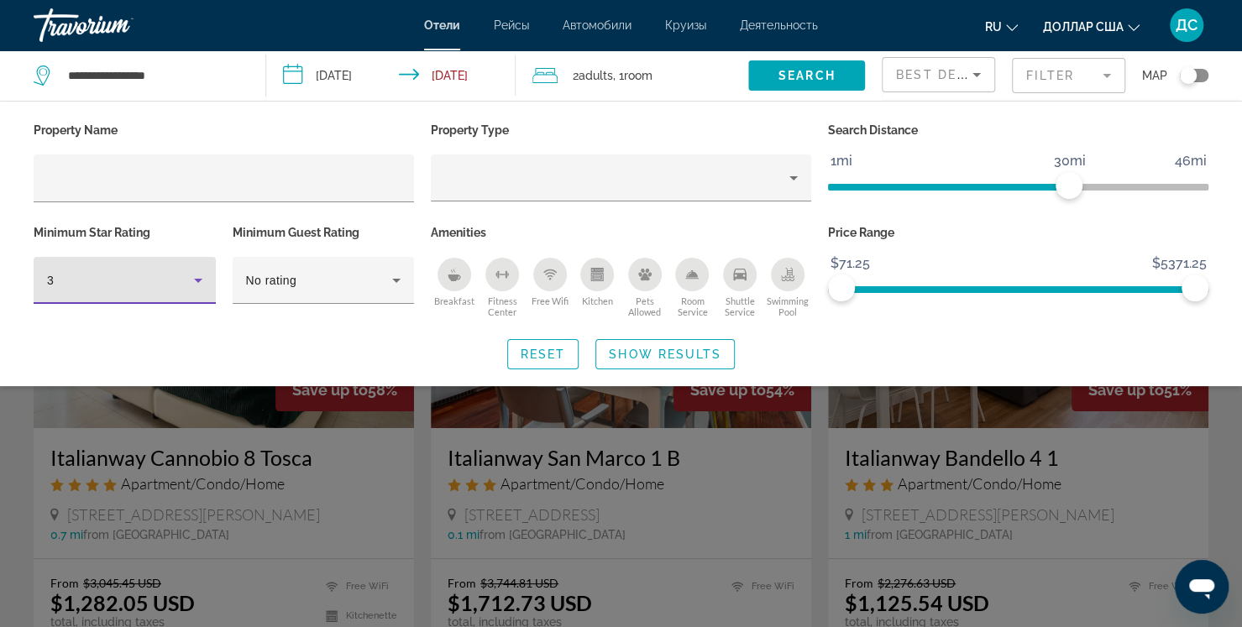
click at [189, 280] on icon "Hotel Filters" at bounding box center [198, 280] width 20 height 20
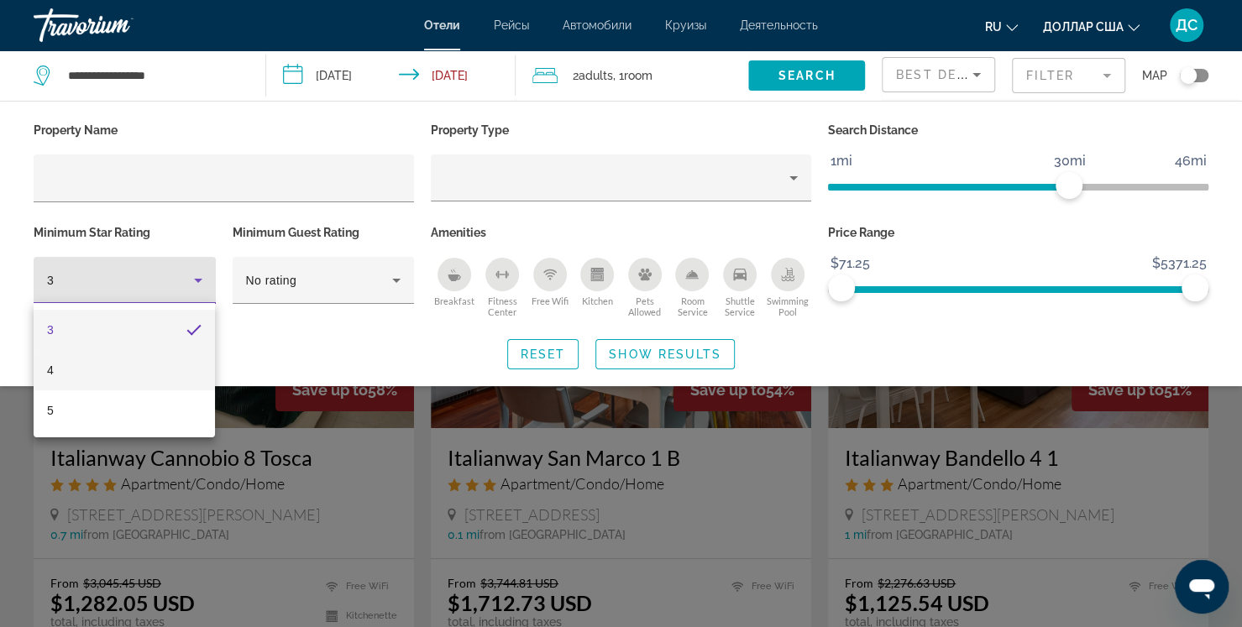
click at [134, 369] on mat-option "4" at bounding box center [124, 370] width 181 height 40
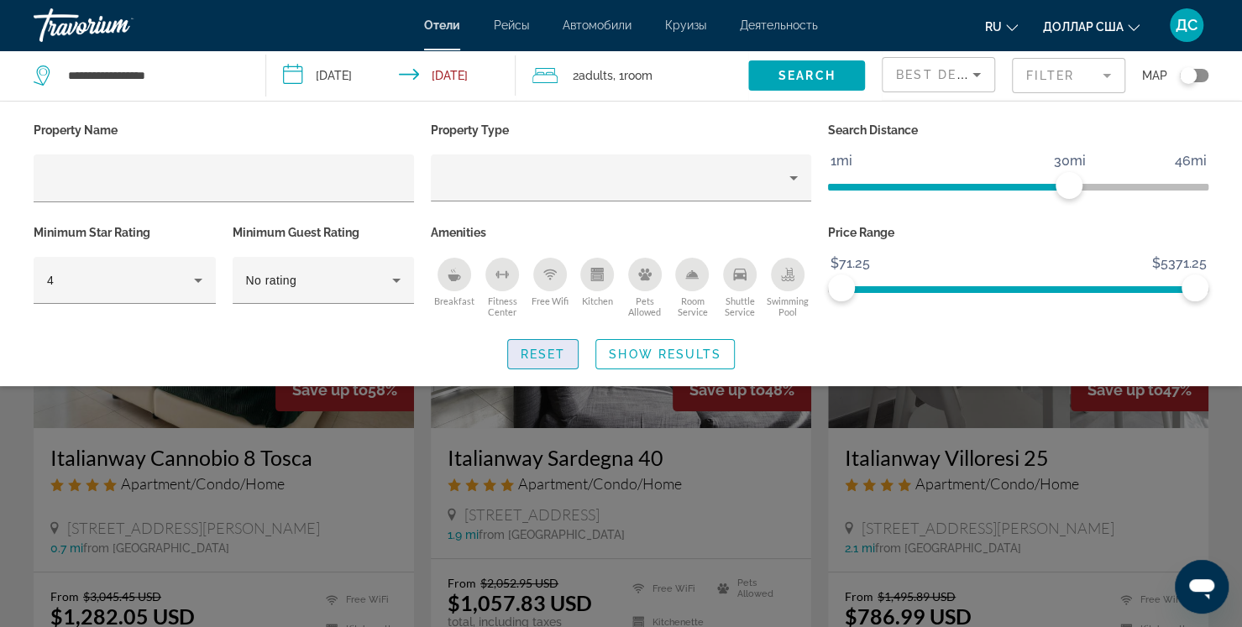
click at [562, 360] on span "Search widget" at bounding box center [543, 354] width 71 height 40
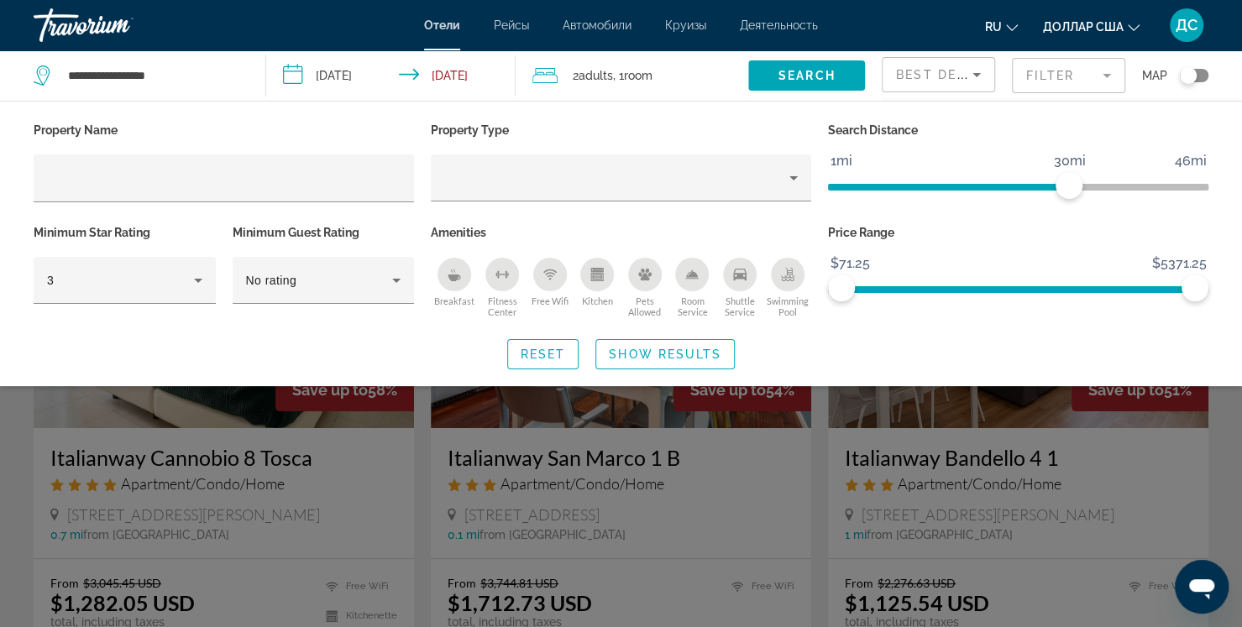
click at [823, 423] on div "Search widget" at bounding box center [621, 439] width 1242 height 375
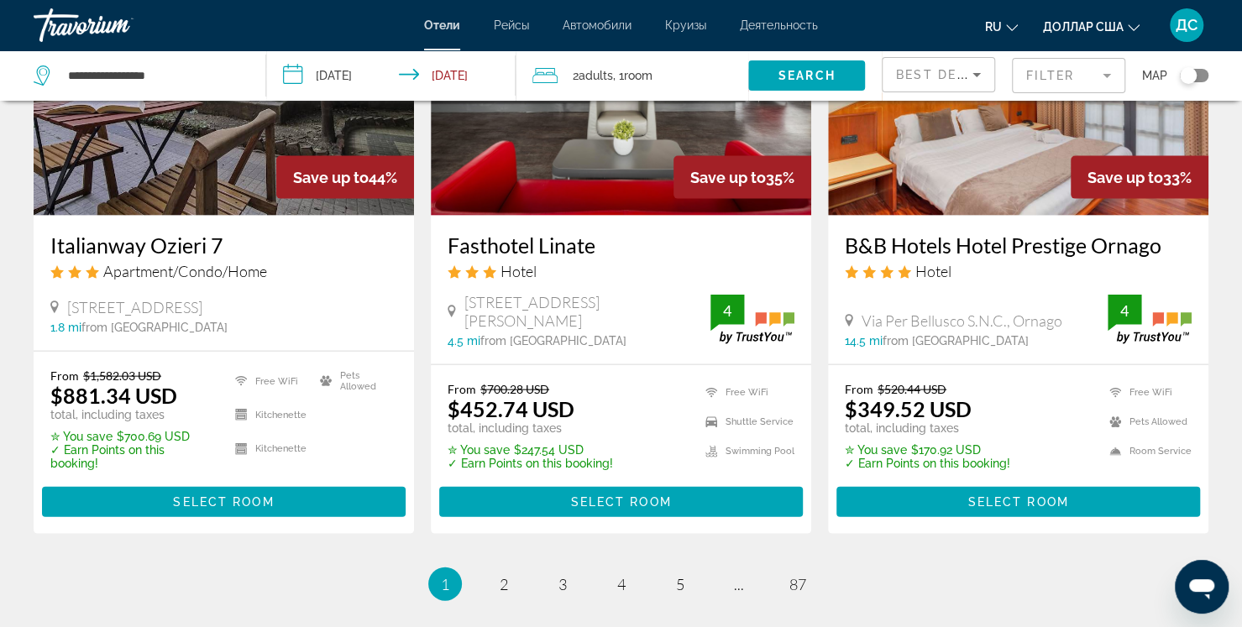
scroll to position [2019, 0]
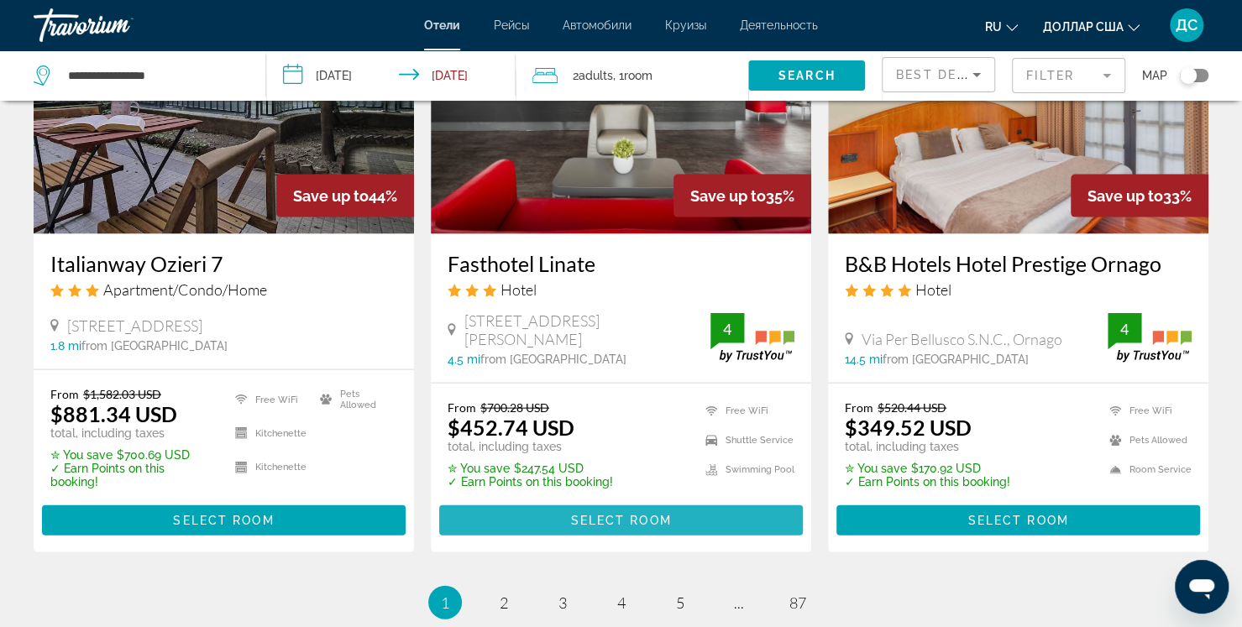
click at [630, 514] on span "Select Room" at bounding box center [620, 520] width 101 height 13
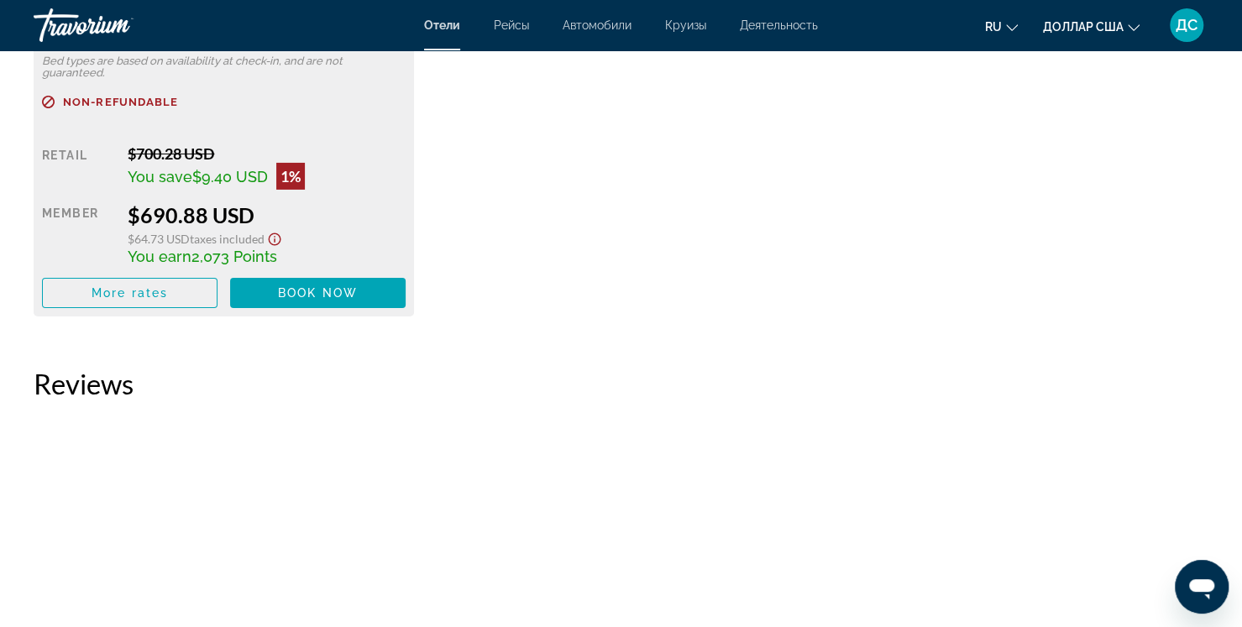
scroll to position [3256, 0]
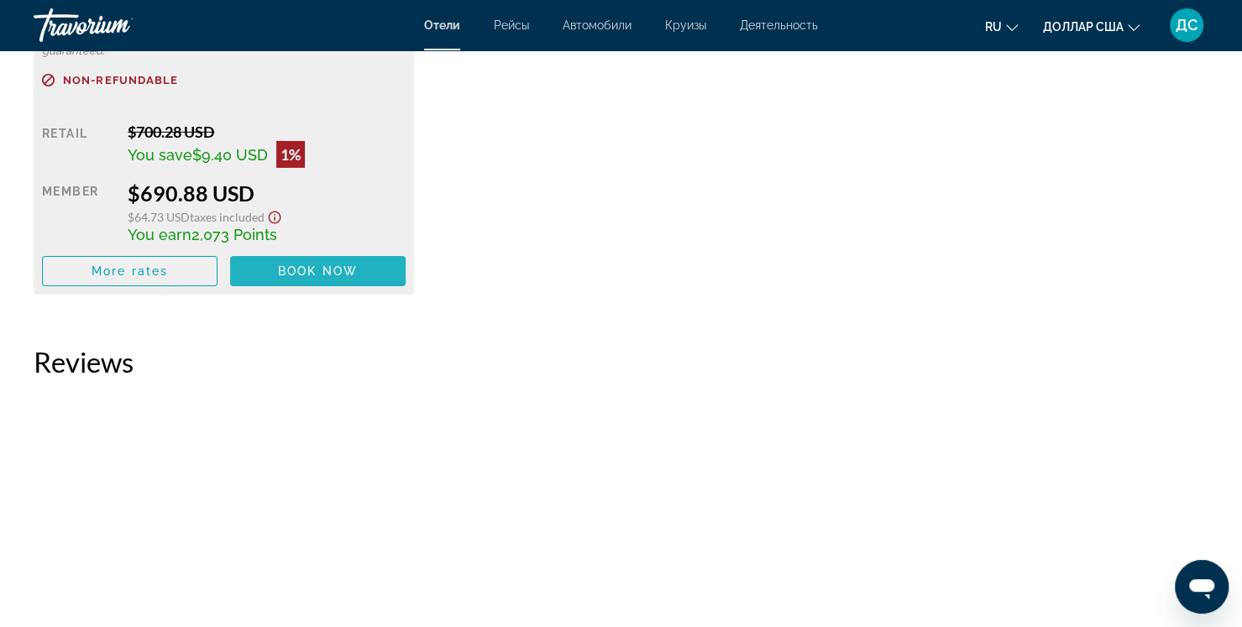
click at [312, 271] on span "Book now" at bounding box center [318, 271] width 80 height 13
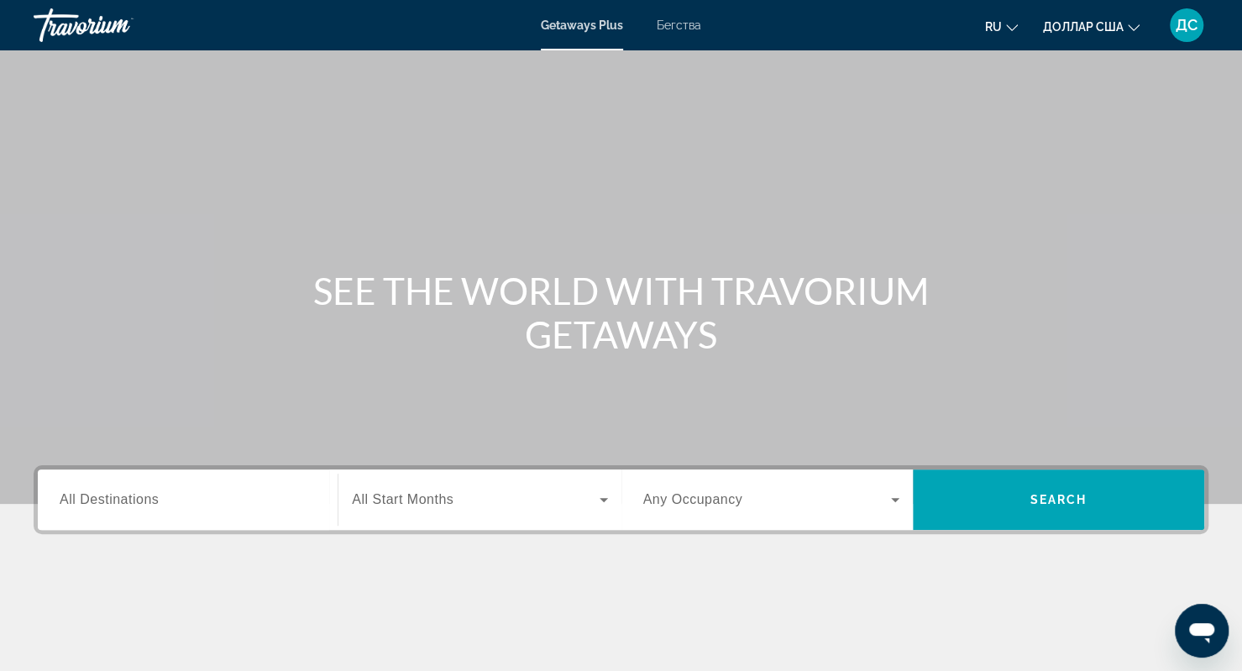
click at [112, 497] on span "All Destinations" at bounding box center [109, 499] width 99 height 14
click at [112, 497] on input "Destination All Destinations" at bounding box center [188, 501] width 256 height 20
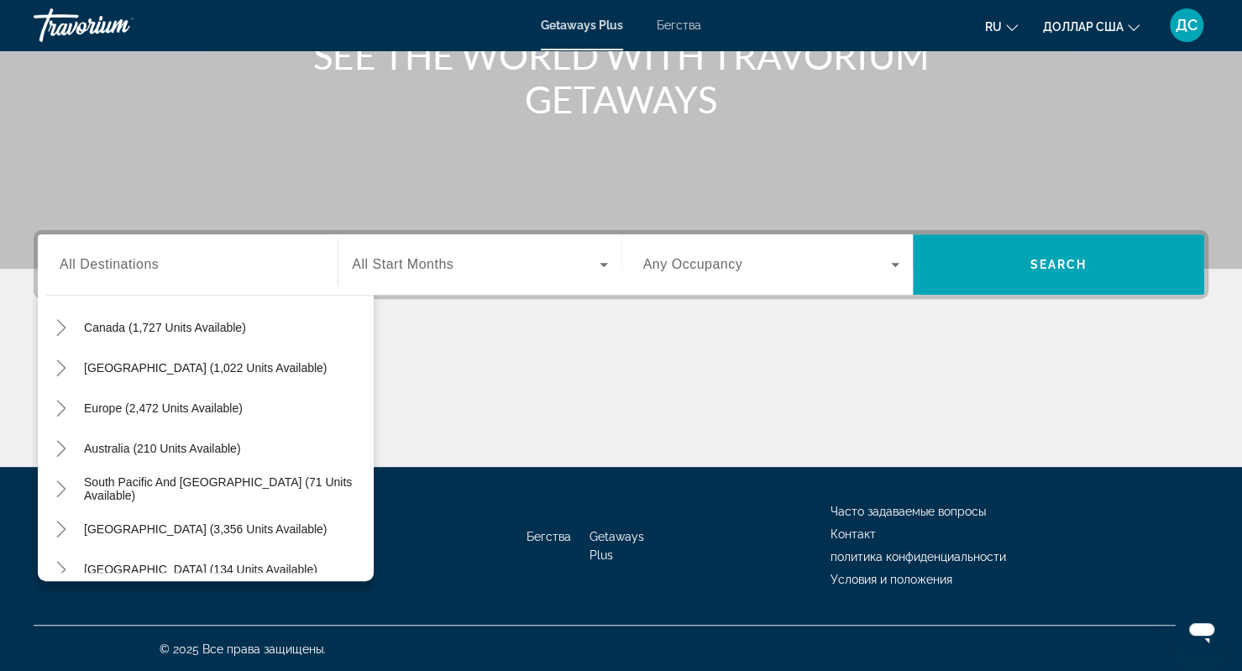
scroll to position [159, 0]
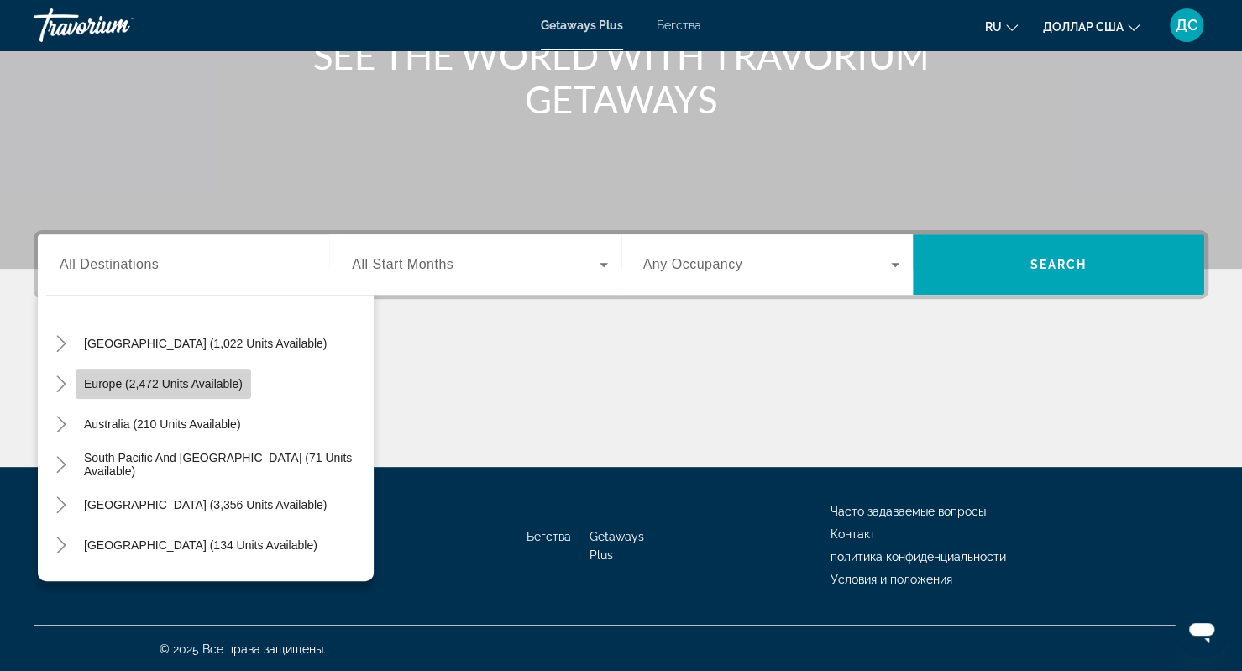
click at [188, 382] on span "Europe (2,472 units available)" at bounding box center [163, 383] width 159 height 13
type input "**********"
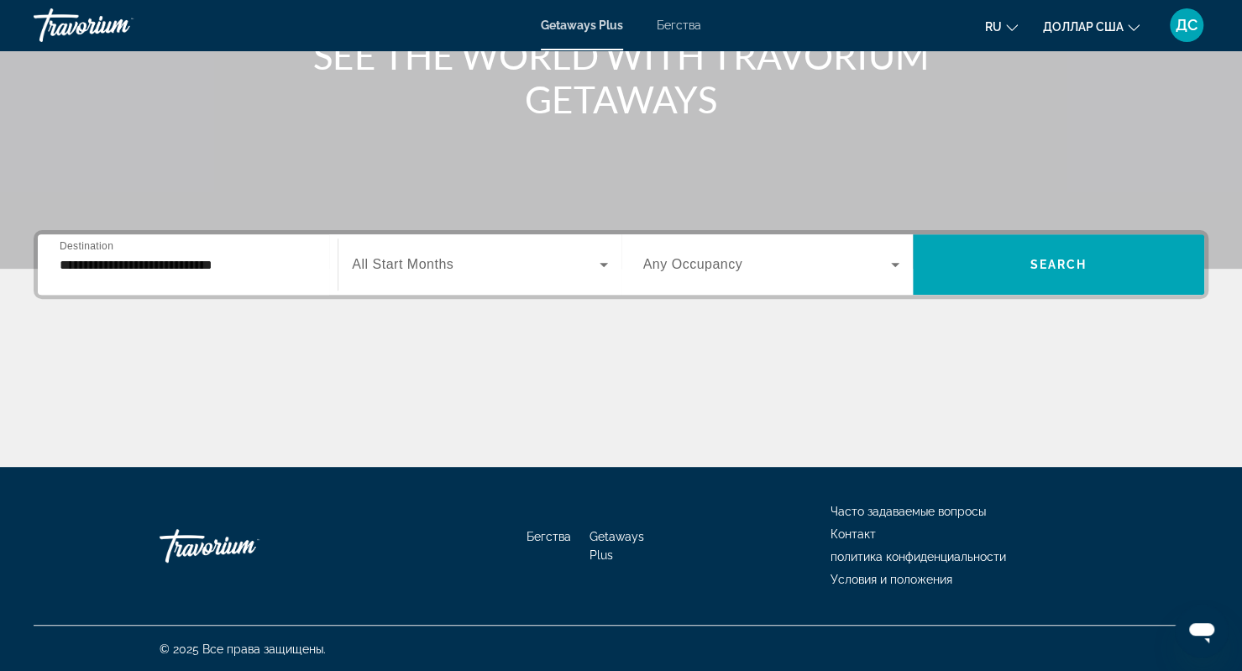
click at [447, 262] on span "All Start Months" at bounding box center [403, 264] width 102 height 14
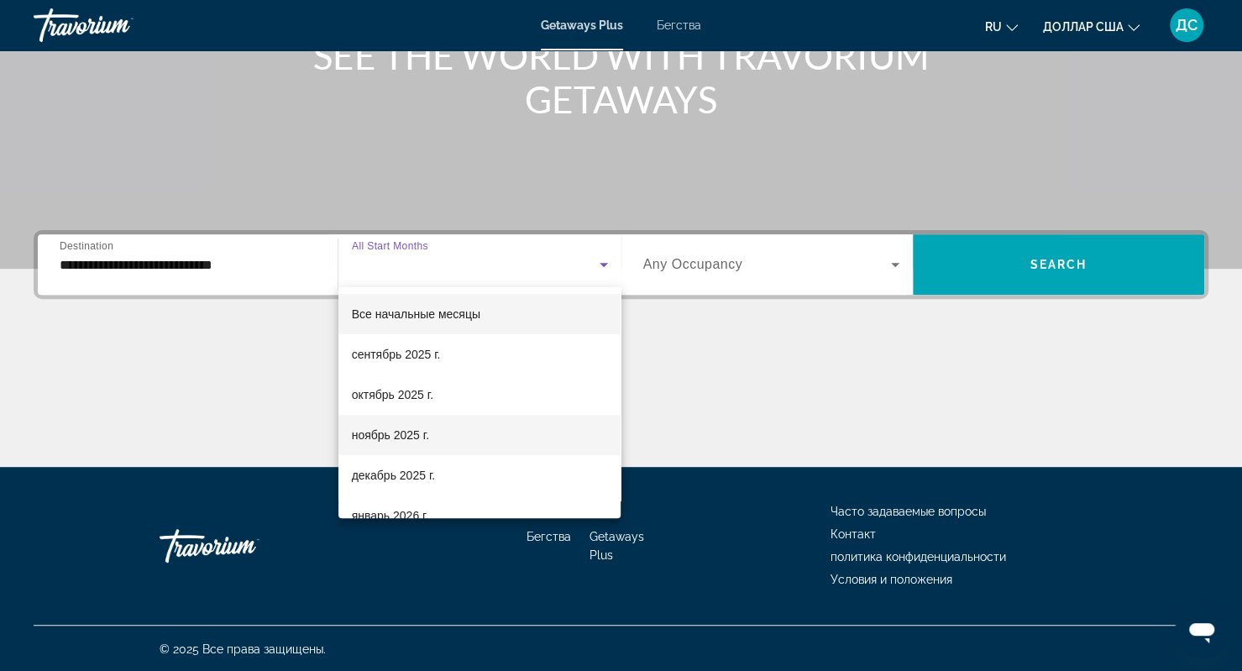
drag, startPoint x: 413, startPoint y: 401, endPoint x: 429, endPoint y: 444, distance: 45.7
click at [429, 444] on div "Все начальные месяцы сентябрь 2025 г. октябрь 2025 г. ноябрь 2025 г. декабрь 20…" at bounding box center [479, 402] width 283 height 231
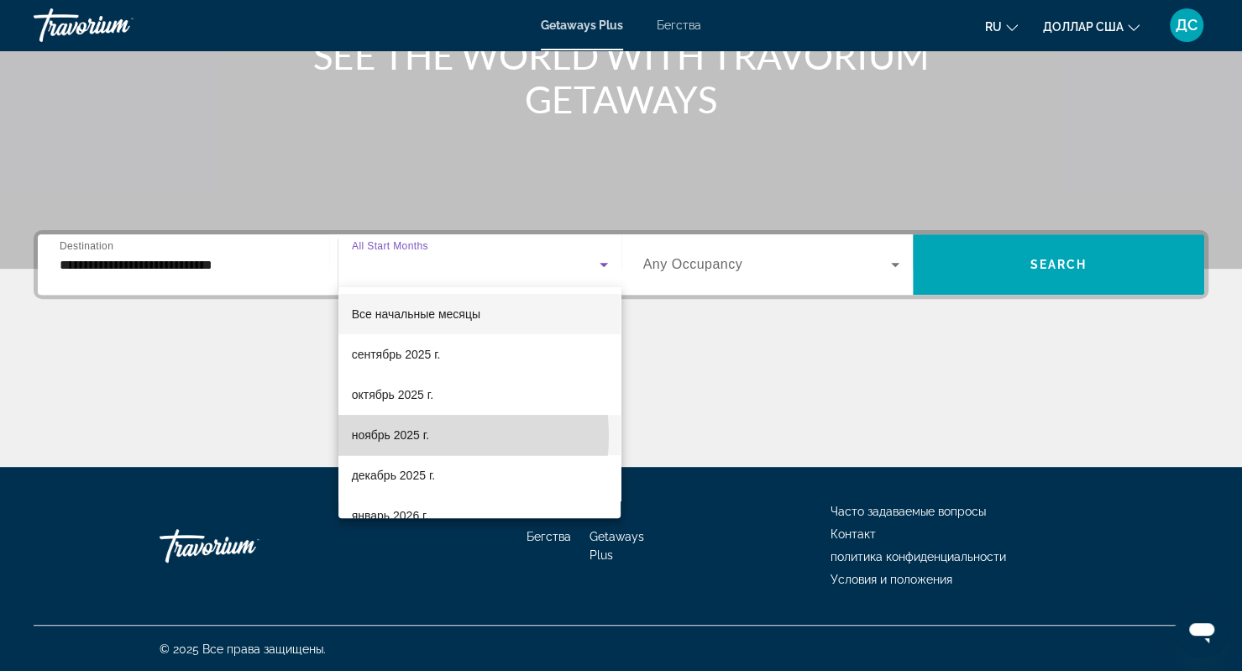
click at [428, 436] on font "ноябрь 2025 г." at bounding box center [390, 434] width 77 height 13
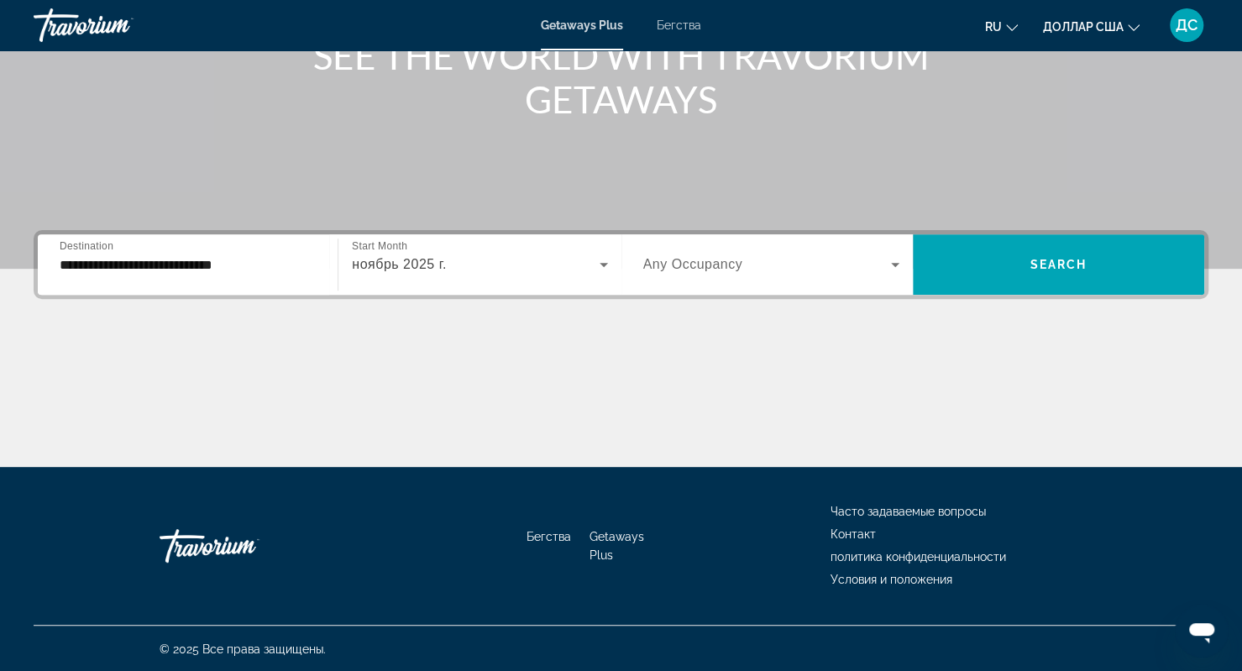
click at [683, 270] on span "Any Occupancy" at bounding box center [693, 264] width 100 height 14
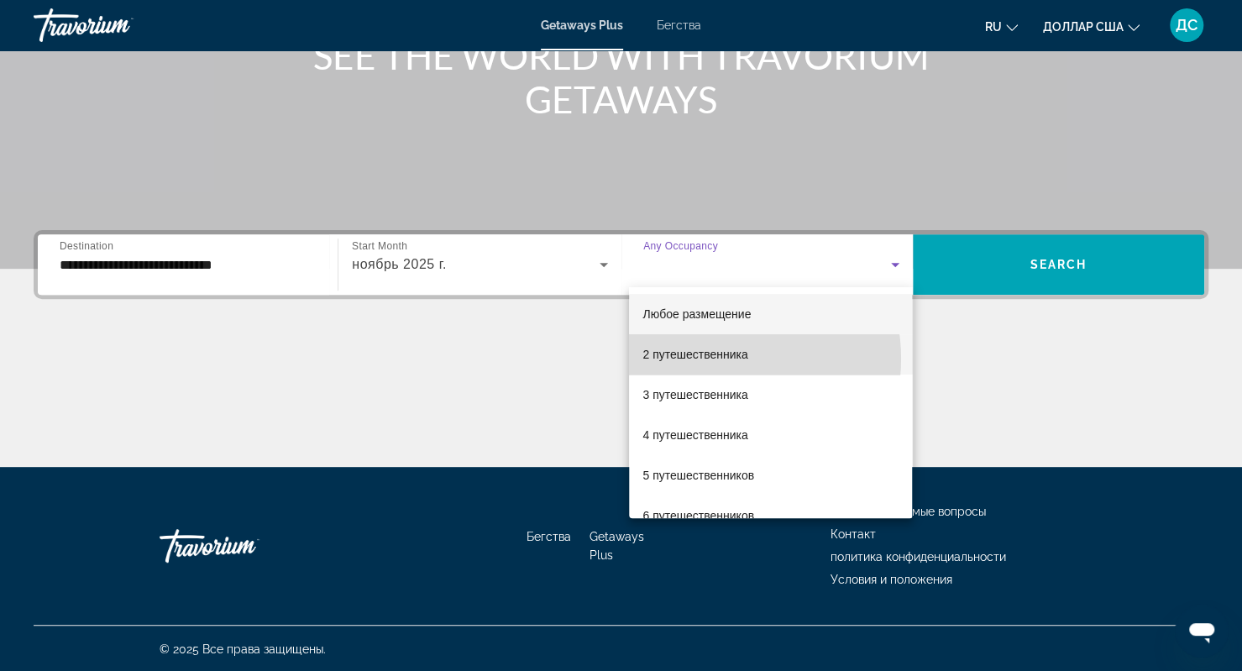
click at [715, 359] on font "2 путешественника" at bounding box center [695, 354] width 105 height 13
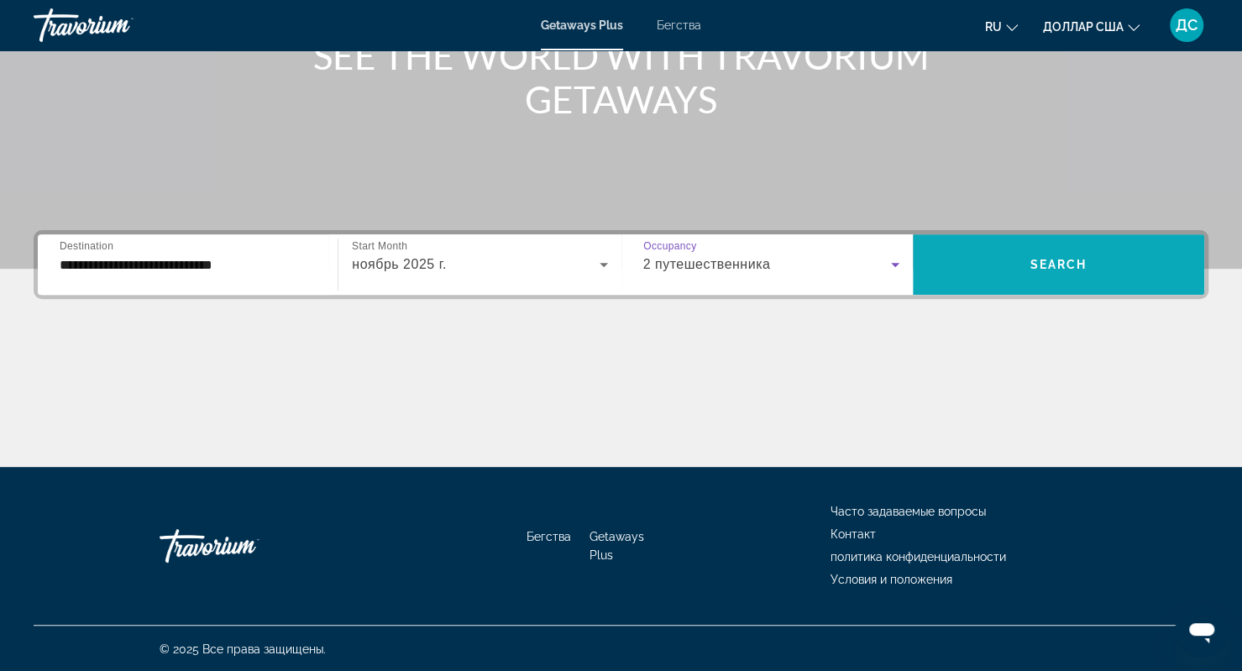
click at [1084, 258] on span "Search" at bounding box center [1059, 264] width 57 height 13
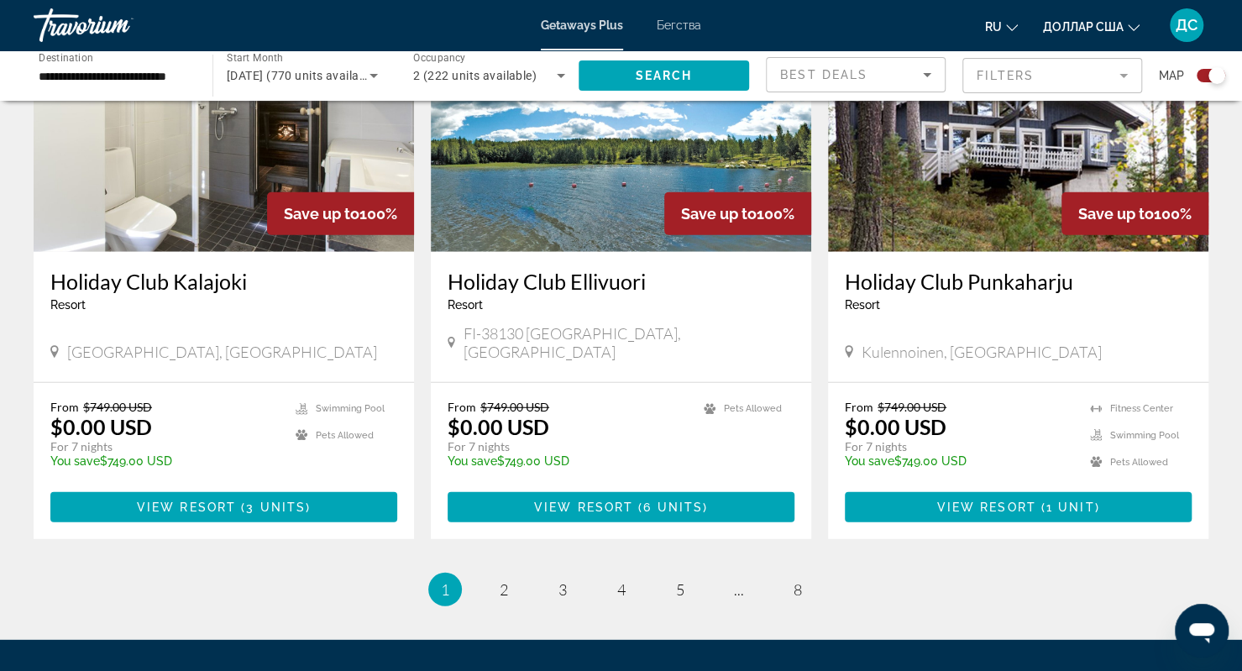
scroll to position [2441, 0]
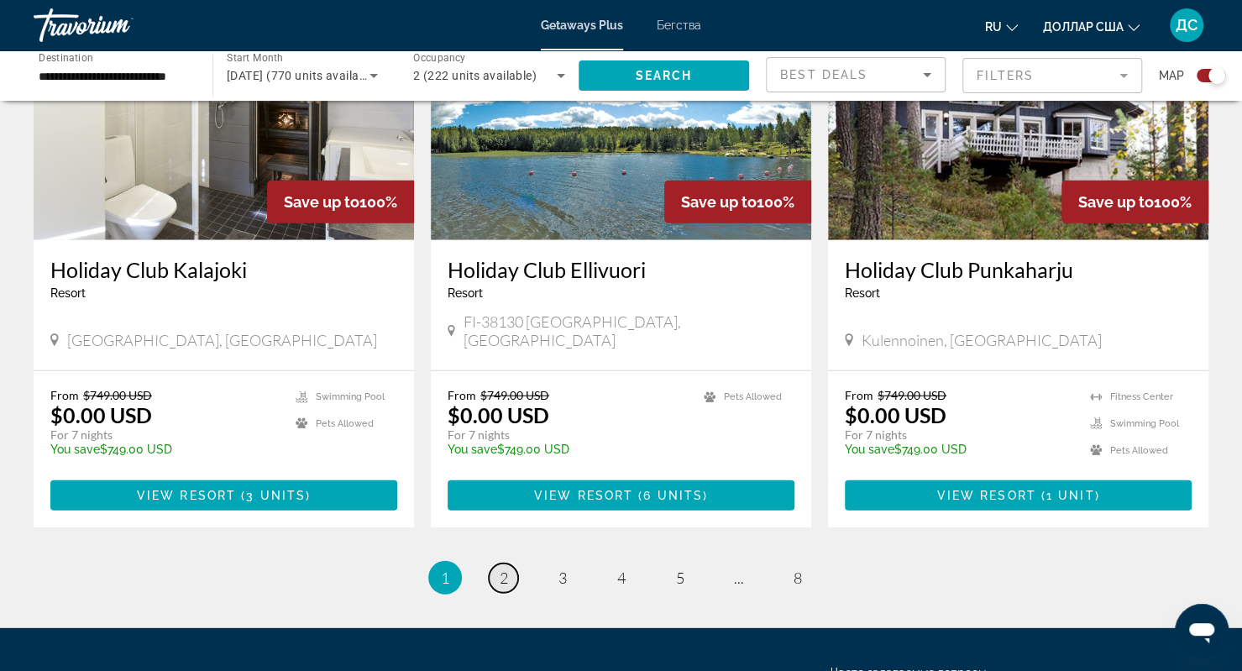
click at [501, 569] on span "2" at bounding box center [504, 578] width 8 height 18
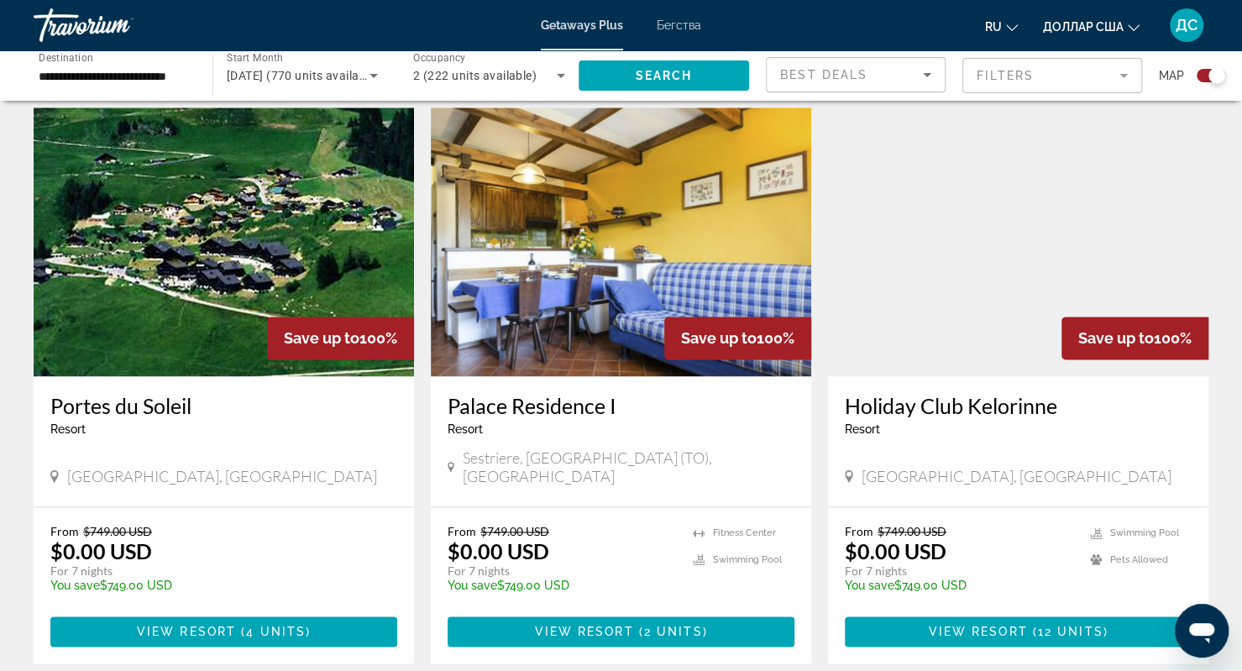
scroll to position [1155, 0]
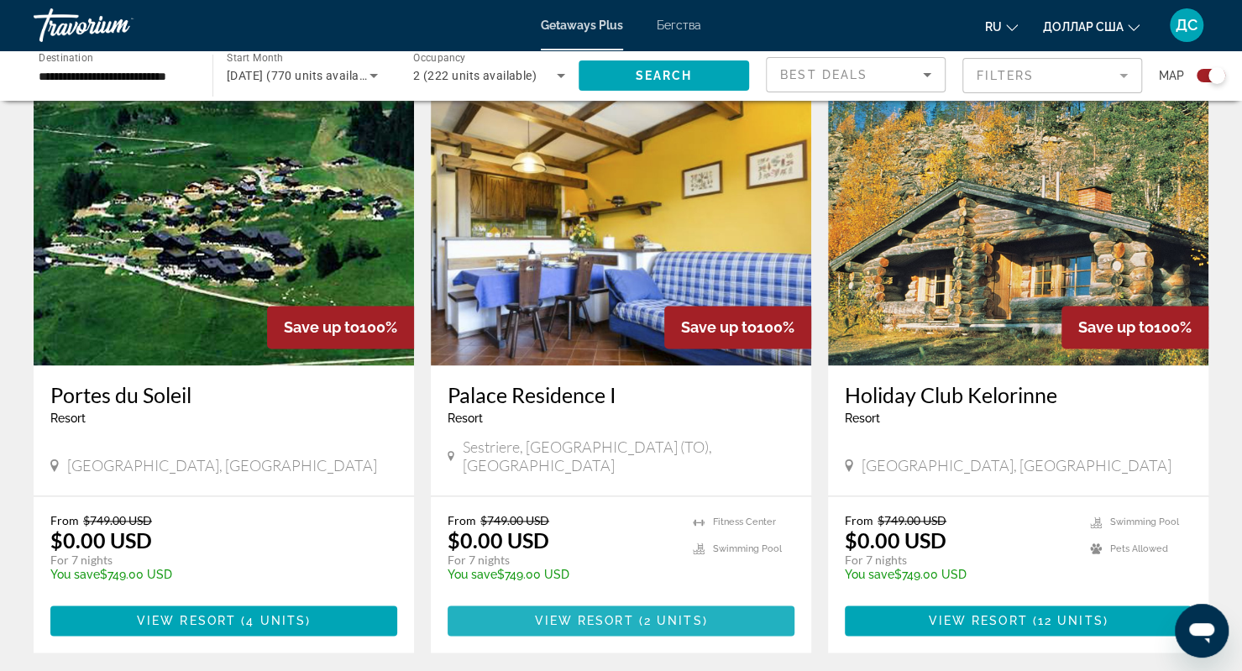
click at [638, 614] on span "Основное содержание" at bounding box center [636, 620] width 5 height 13
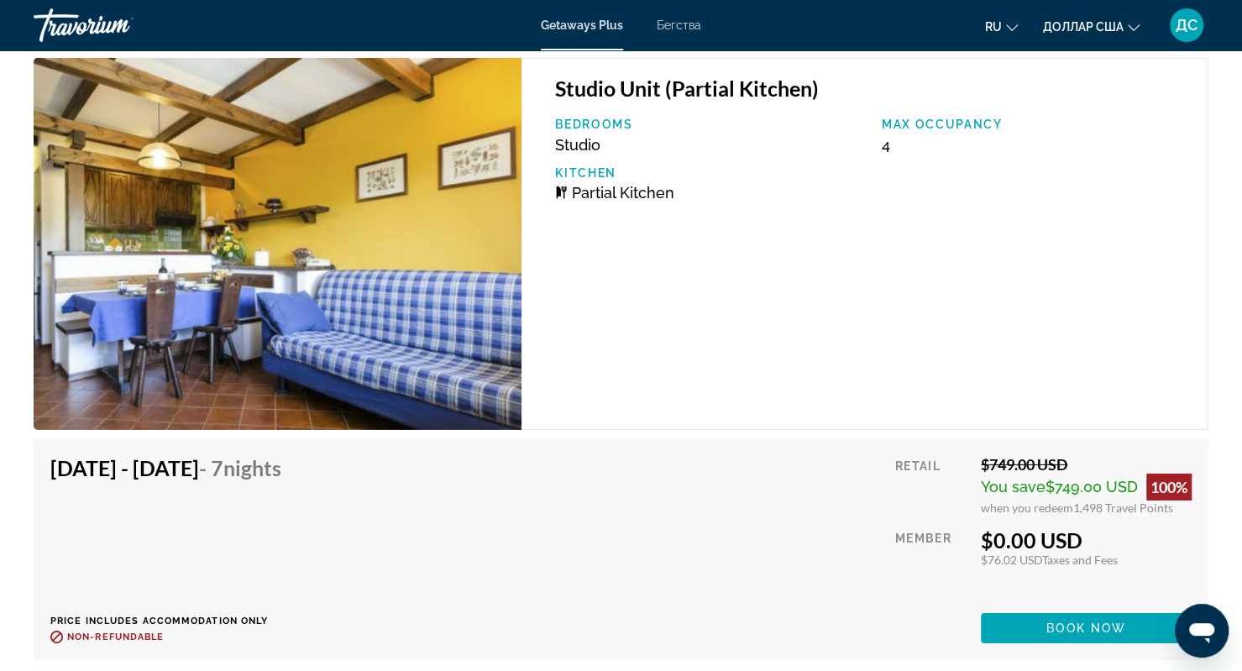
scroll to position [2974, 0]
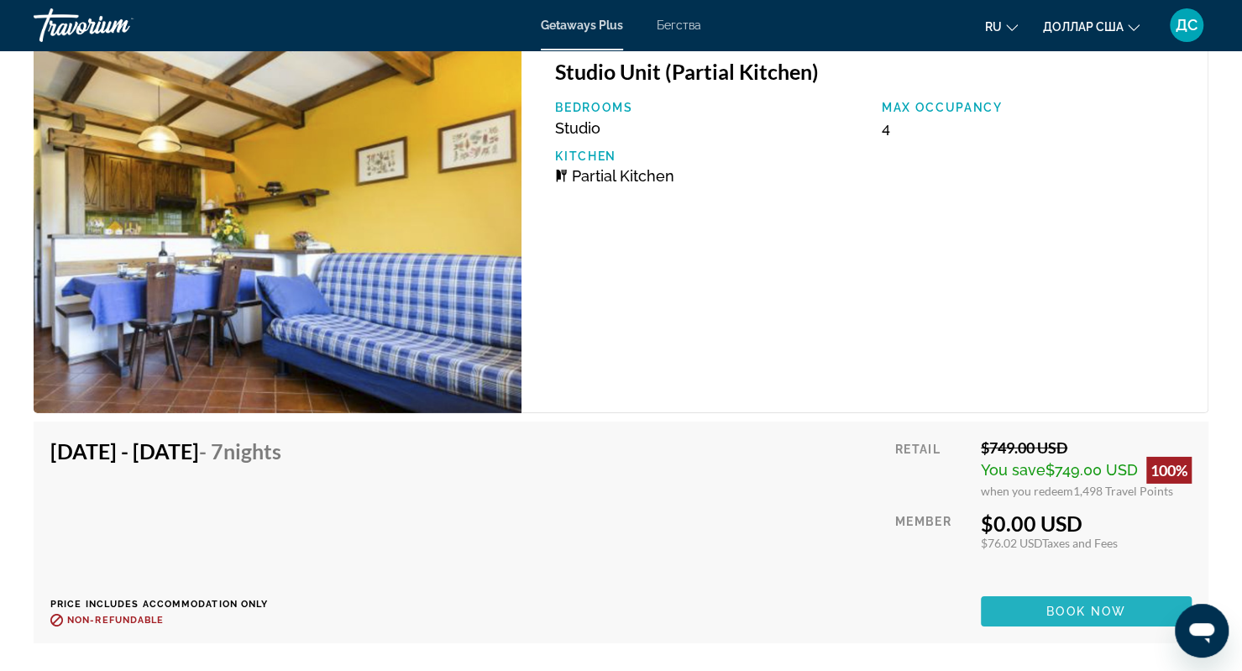
click at [1099, 605] on span "Book now" at bounding box center [1087, 611] width 80 height 13
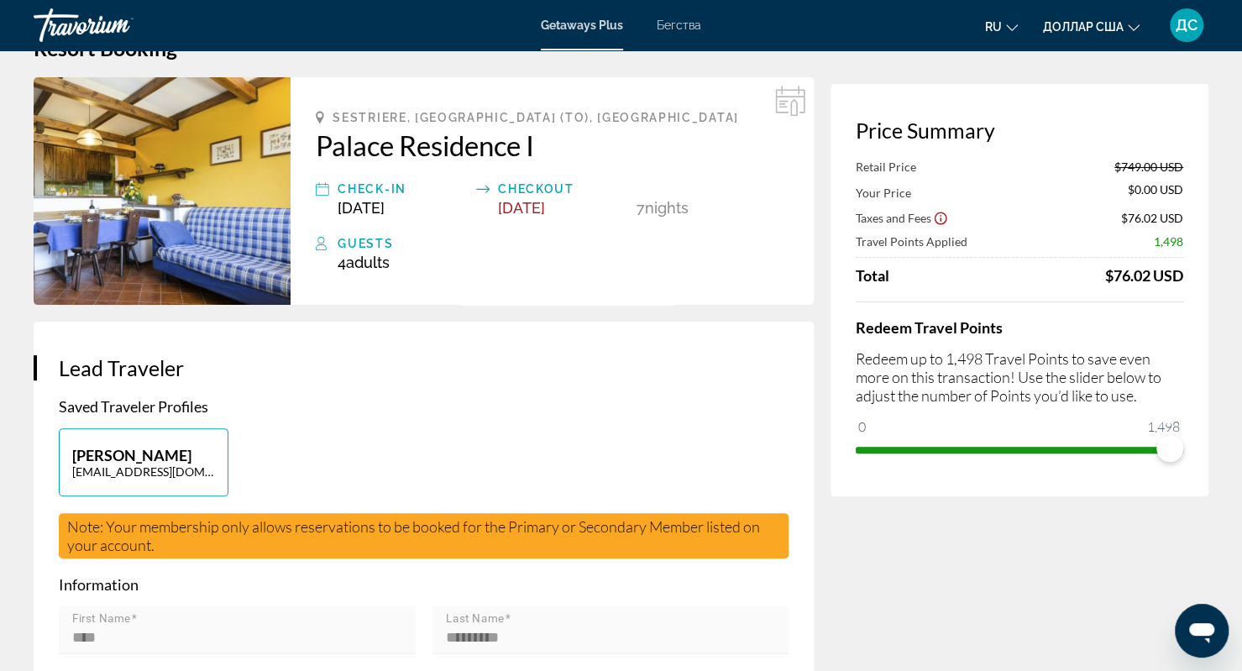
scroll to position [42, 0]
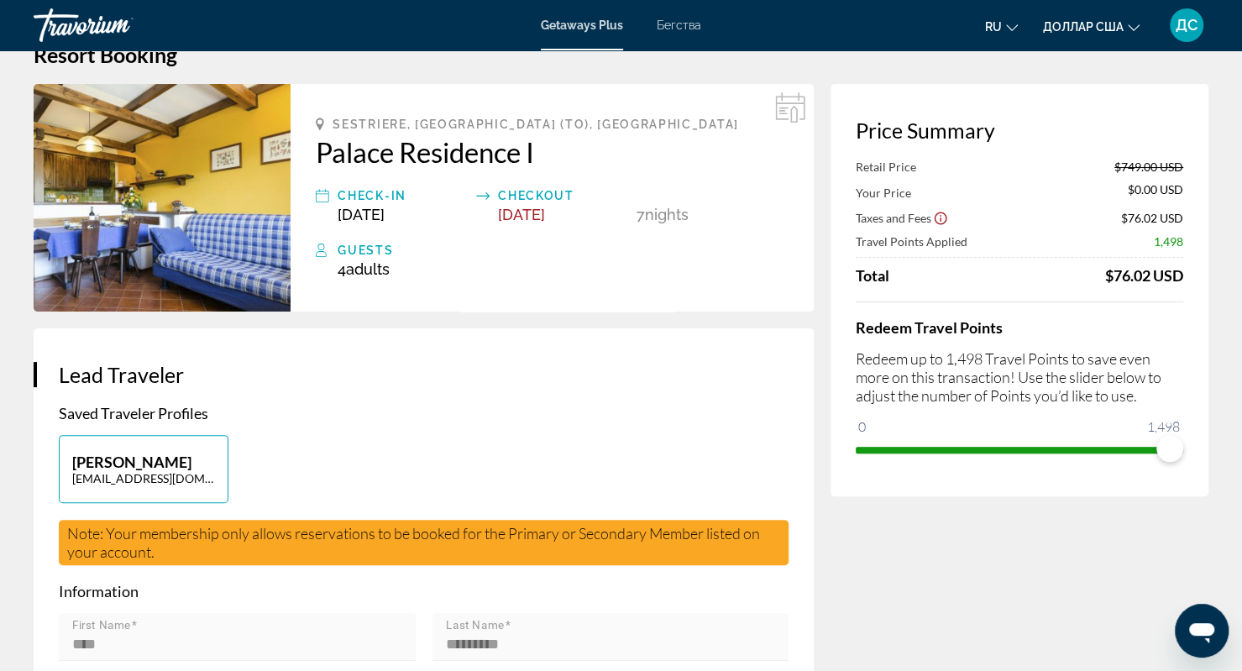
click at [172, 213] on img "Основное содержание" at bounding box center [162, 198] width 257 height 228
click at [197, 217] on img "Основное содержание" at bounding box center [162, 198] width 257 height 228
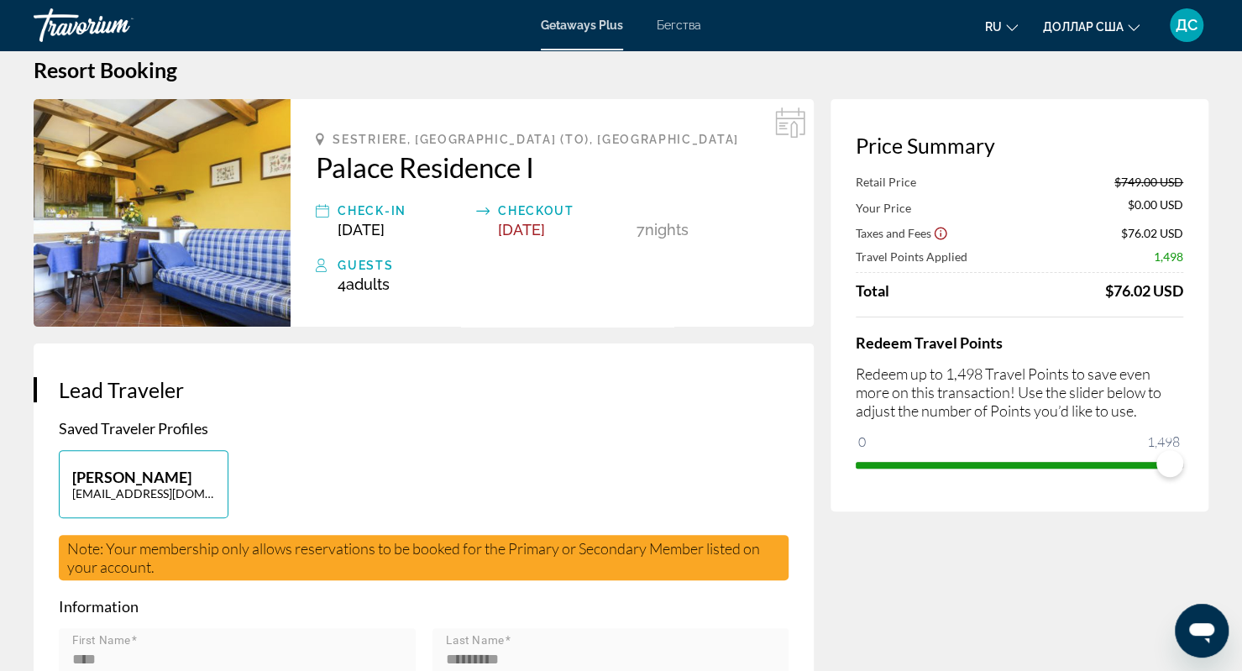
scroll to position [0, 0]
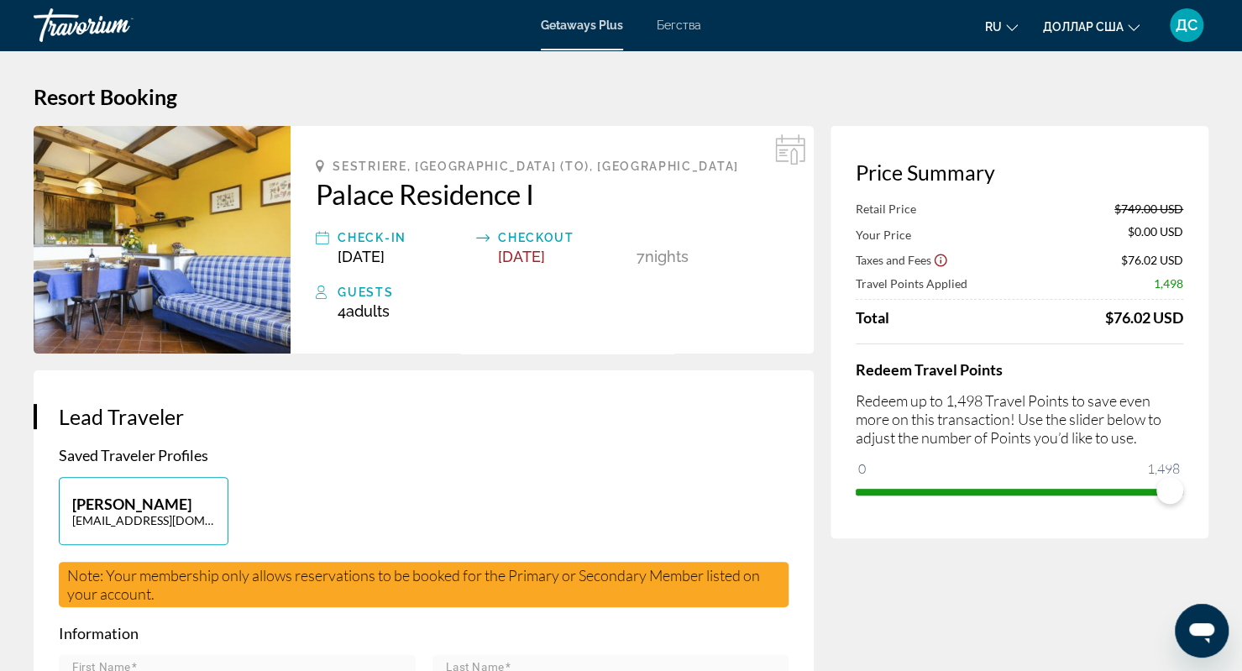
click at [228, 283] on img "Основное содержание" at bounding box center [162, 240] width 257 height 228
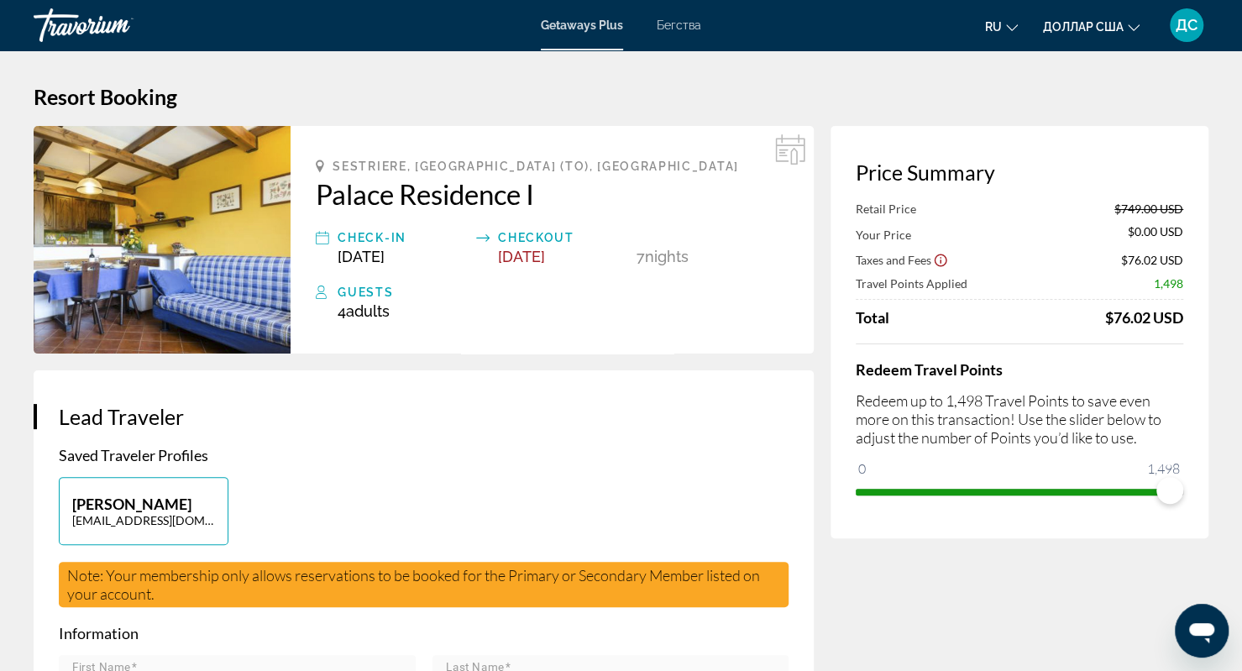
click at [228, 259] on img "Основное содержание" at bounding box center [162, 240] width 257 height 228
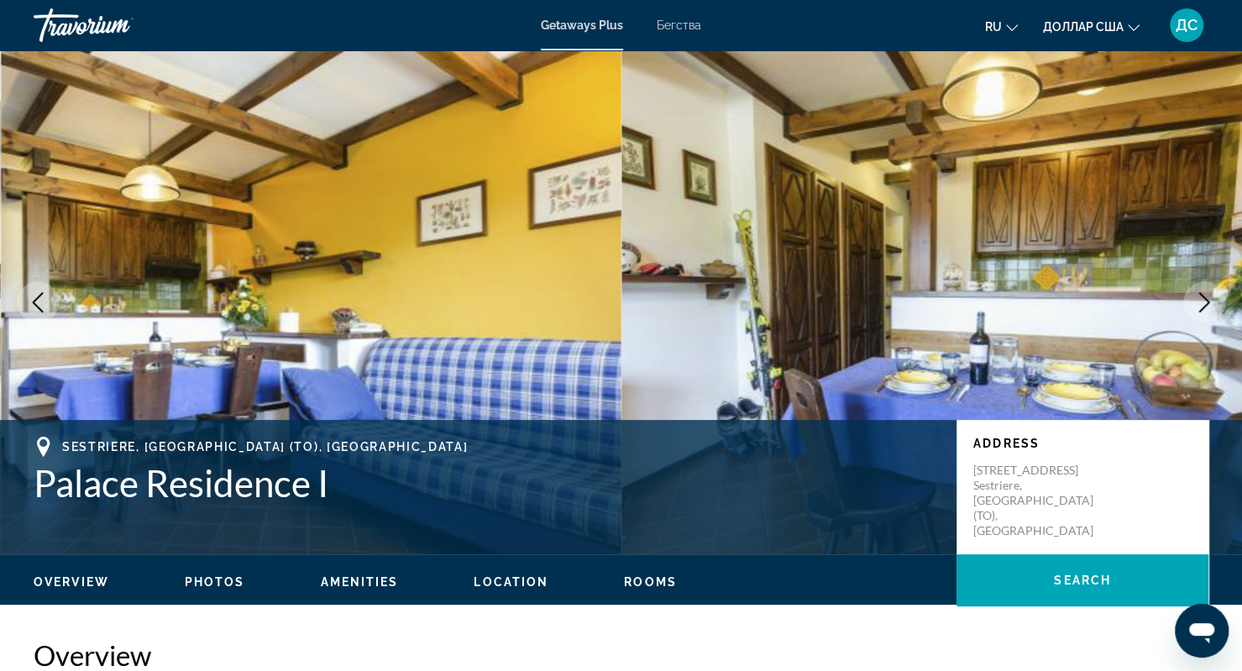
click at [501, 285] on img "Основное содержание" at bounding box center [312, 302] width 622 height 504
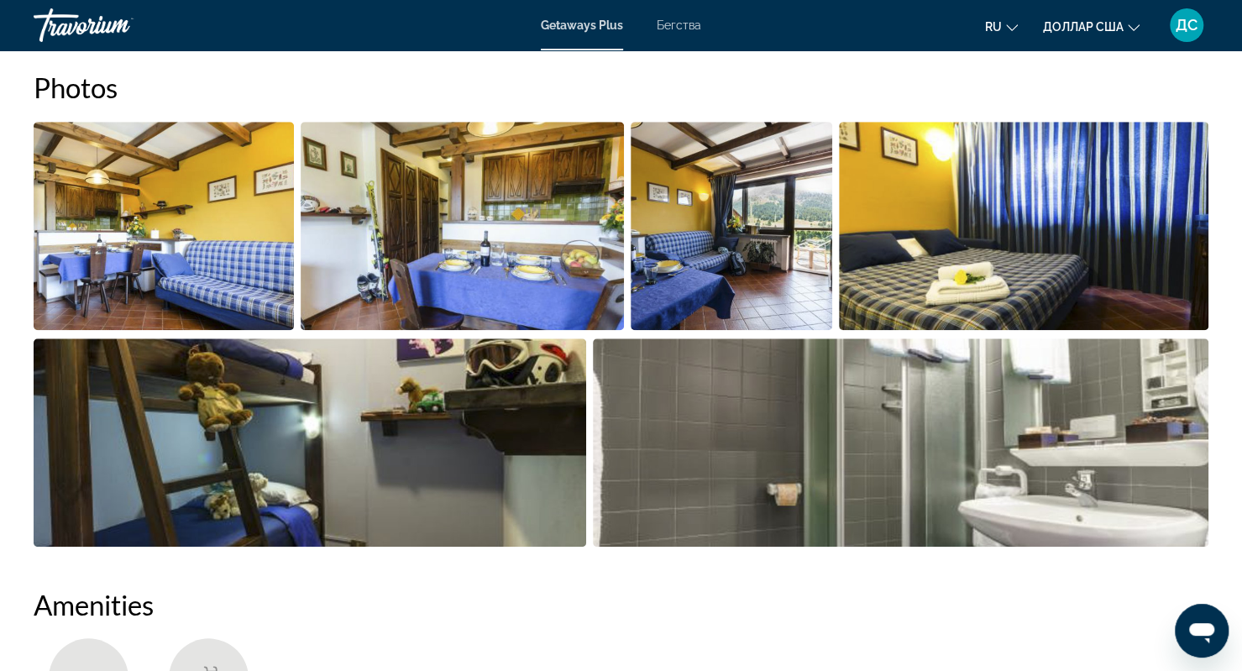
scroll to position [741, 0]
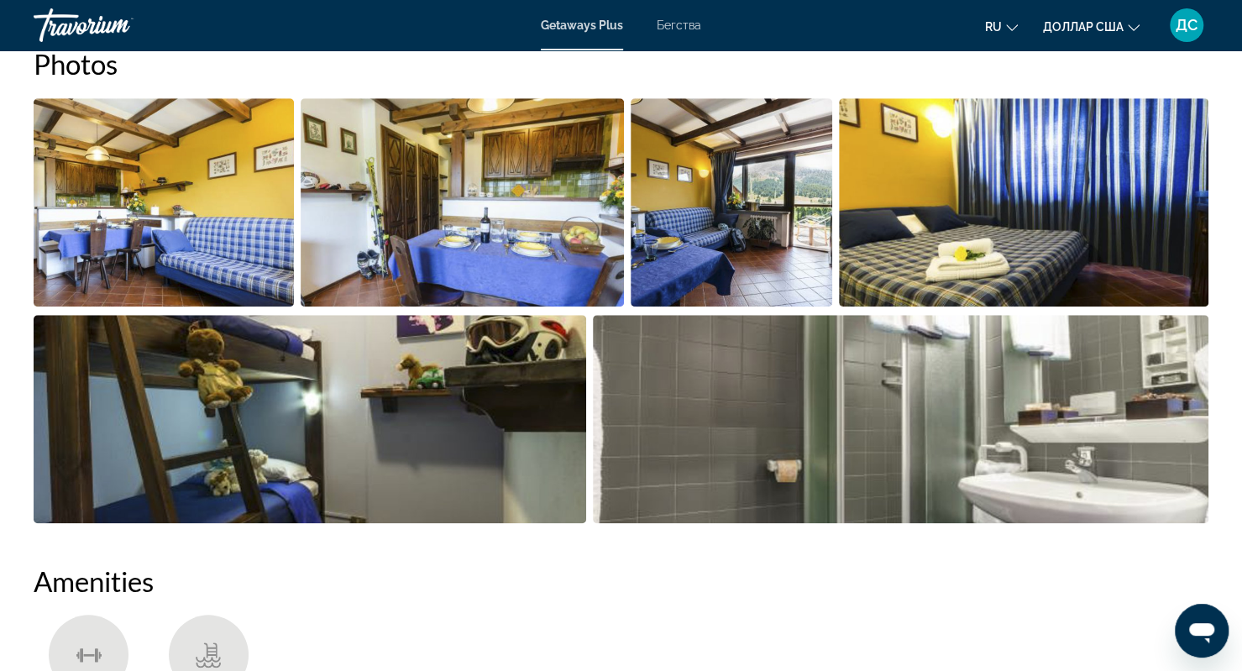
click at [229, 227] on img "Open full-screen image slider" at bounding box center [164, 202] width 260 height 208
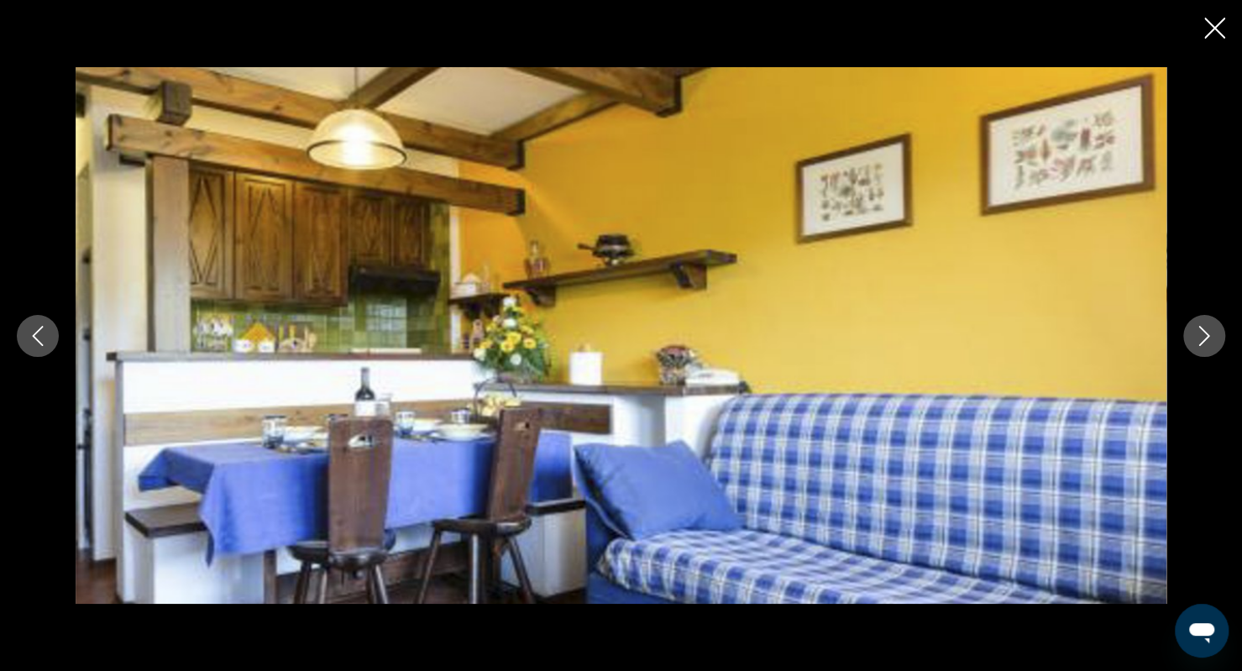
click at [1211, 332] on icon "Next image" at bounding box center [1204, 336] width 20 height 20
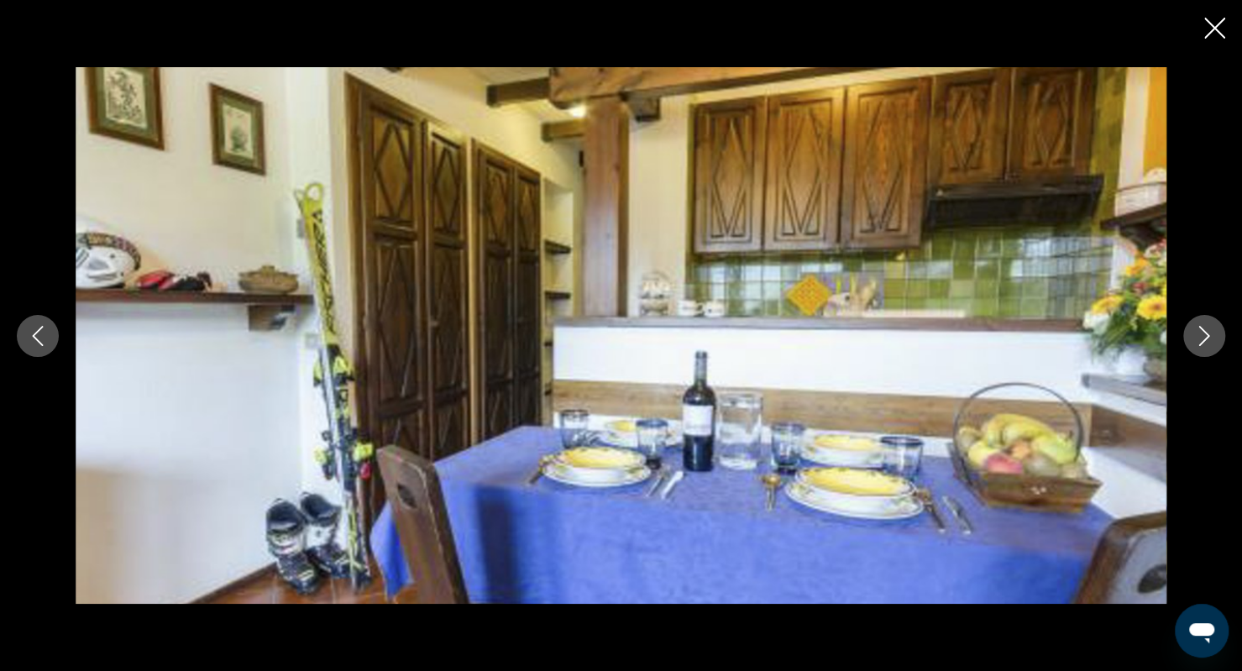
click at [1211, 332] on icon "Next image" at bounding box center [1204, 336] width 20 height 20
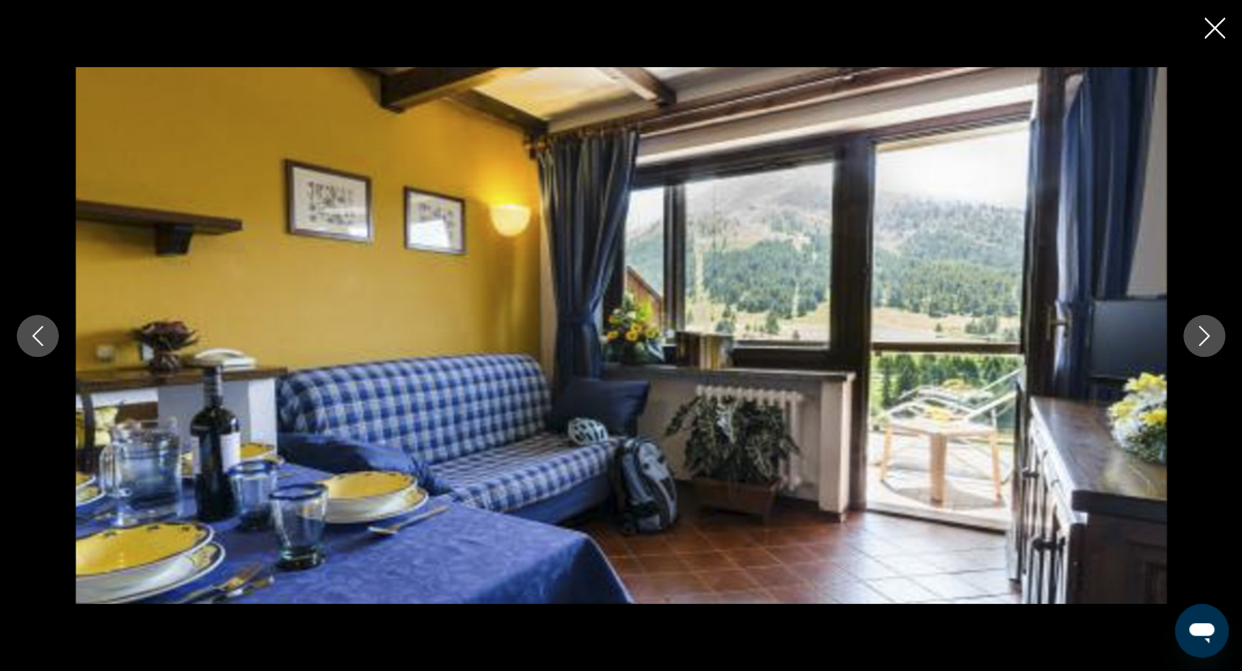
click at [1211, 332] on icon "Next image" at bounding box center [1204, 336] width 20 height 20
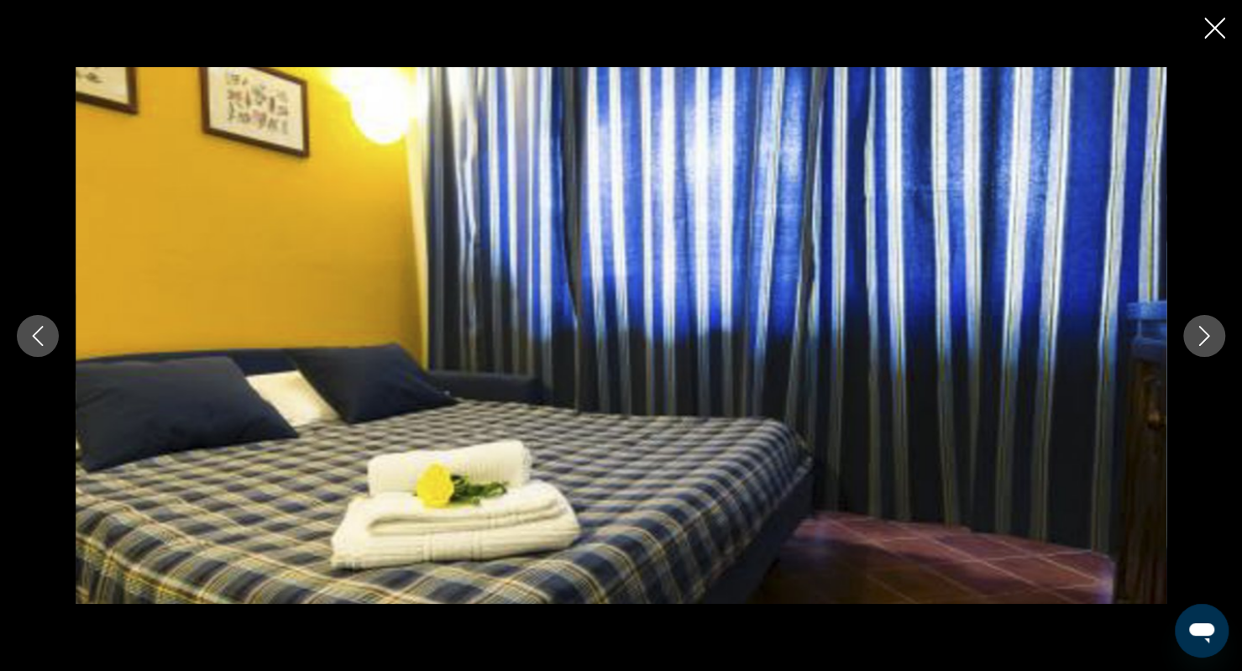
click at [1211, 332] on icon "Next image" at bounding box center [1204, 336] width 20 height 20
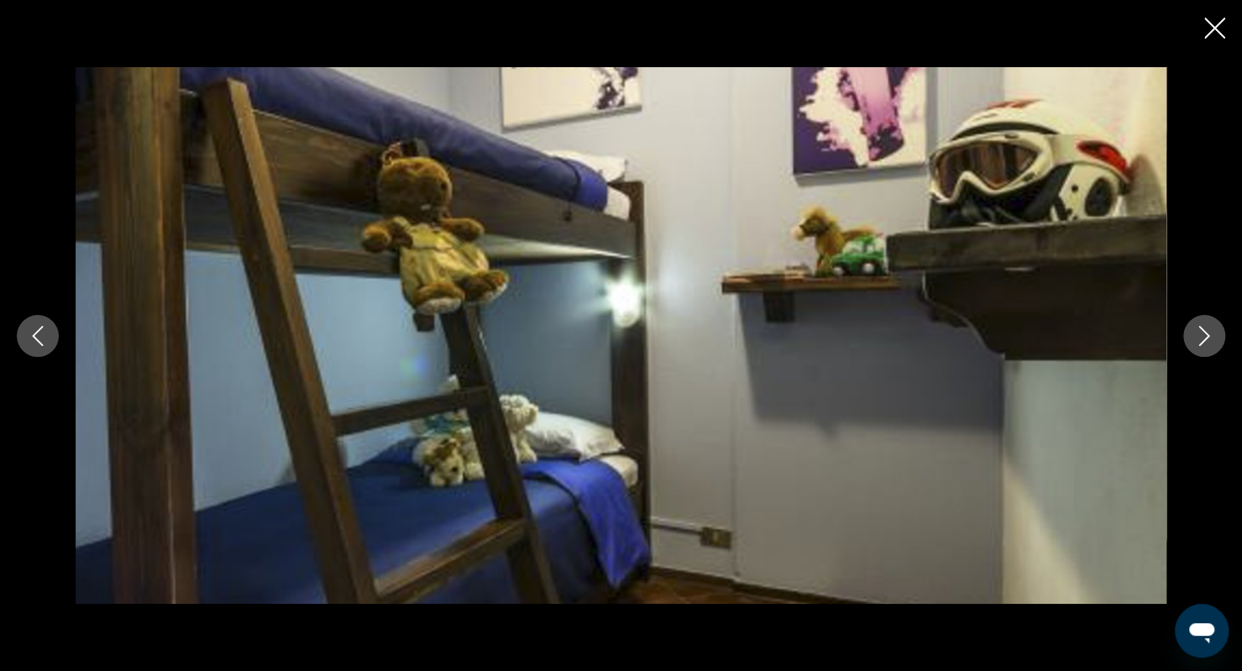
click at [1211, 332] on icon "Next image" at bounding box center [1204, 336] width 20 height 20
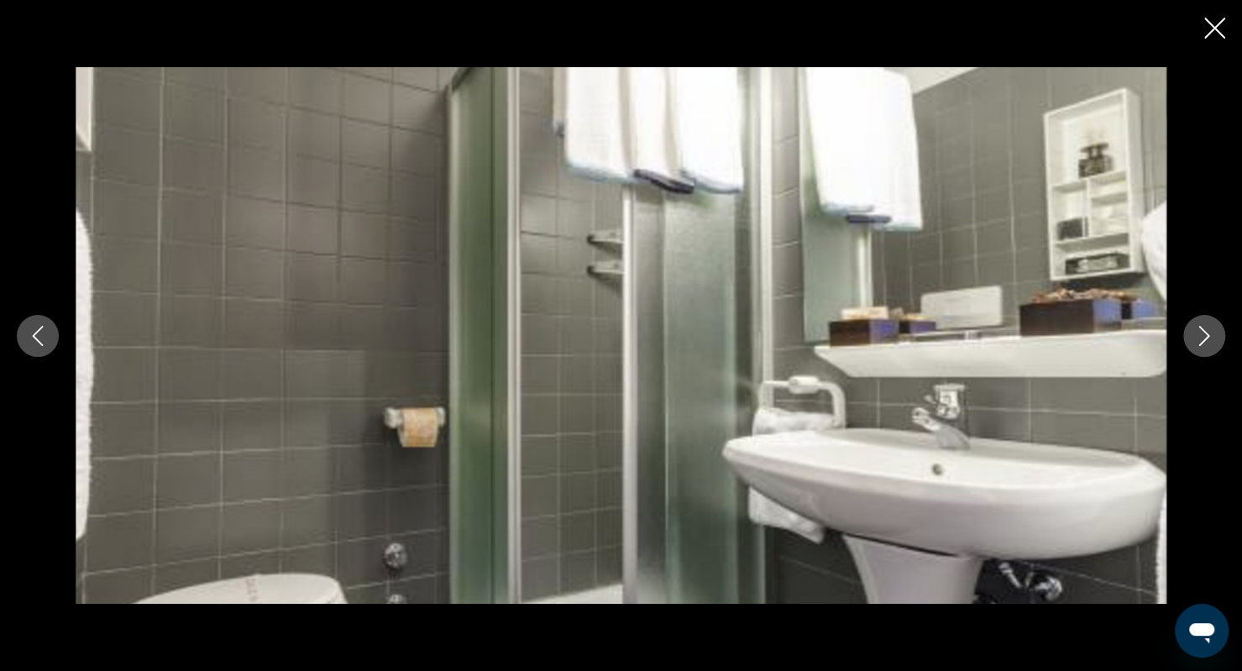
click at [1211, 332] on icon "Next image" at bounding box center [1204, 336] width 20 height 20
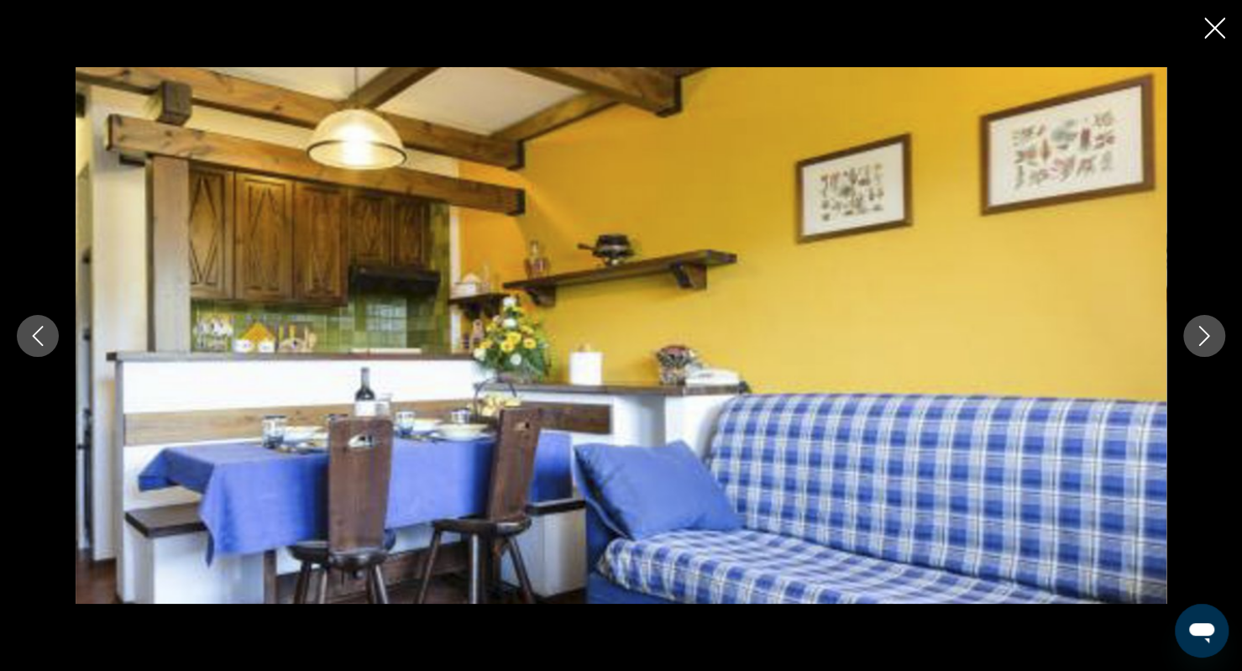
click at [1211, 332] on icon "Next image" at bounding box center [1204, 336] width 20 height 20
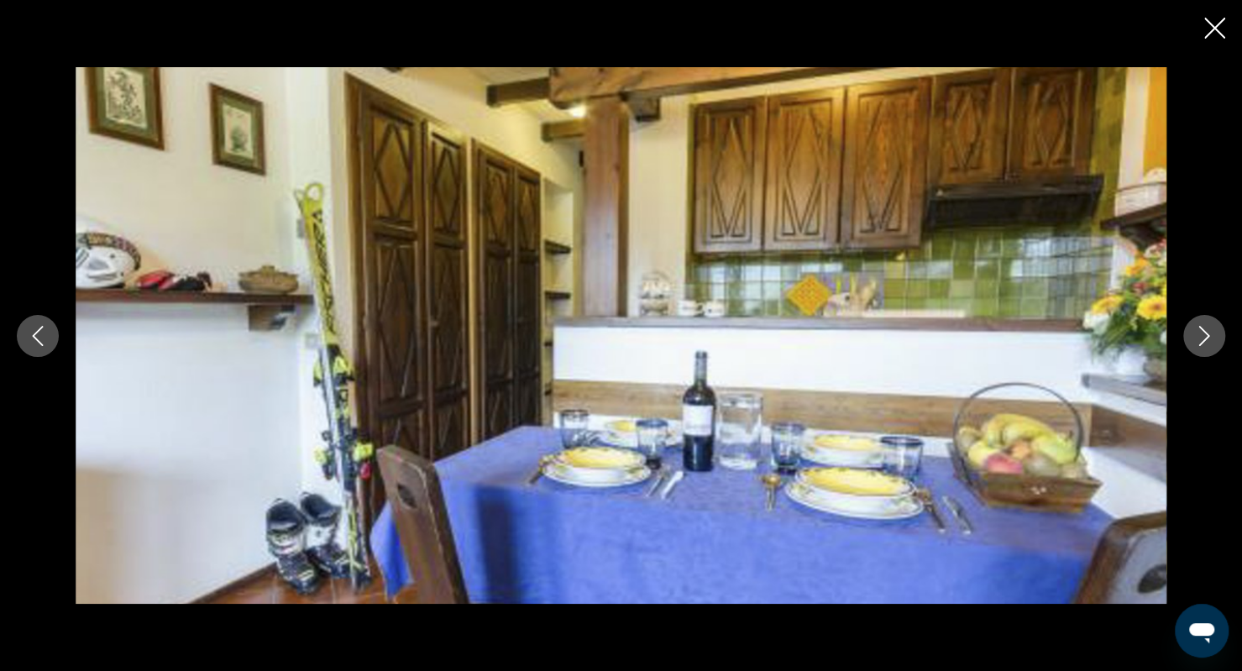
click at [1211, 332] on icon "Next image" at bounding box center [1204, 336] width 20 height 20
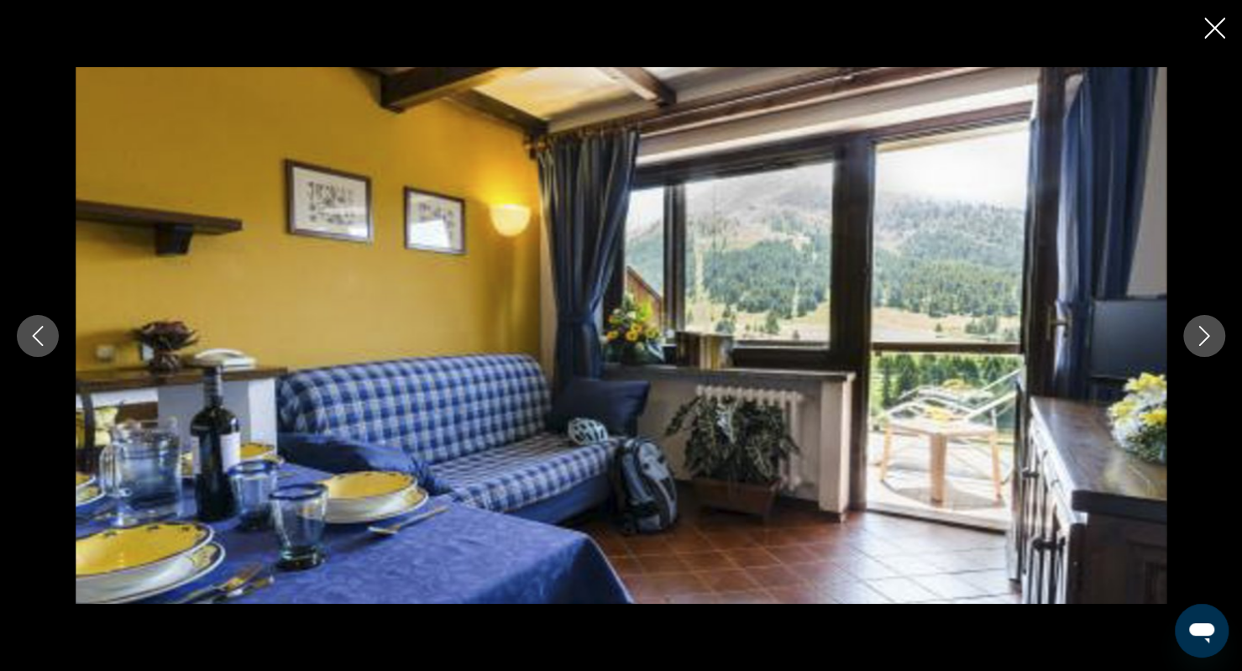
click at [1211, 332] on icon "Next image" at bounding box center [1204, 336] width 20 height 20
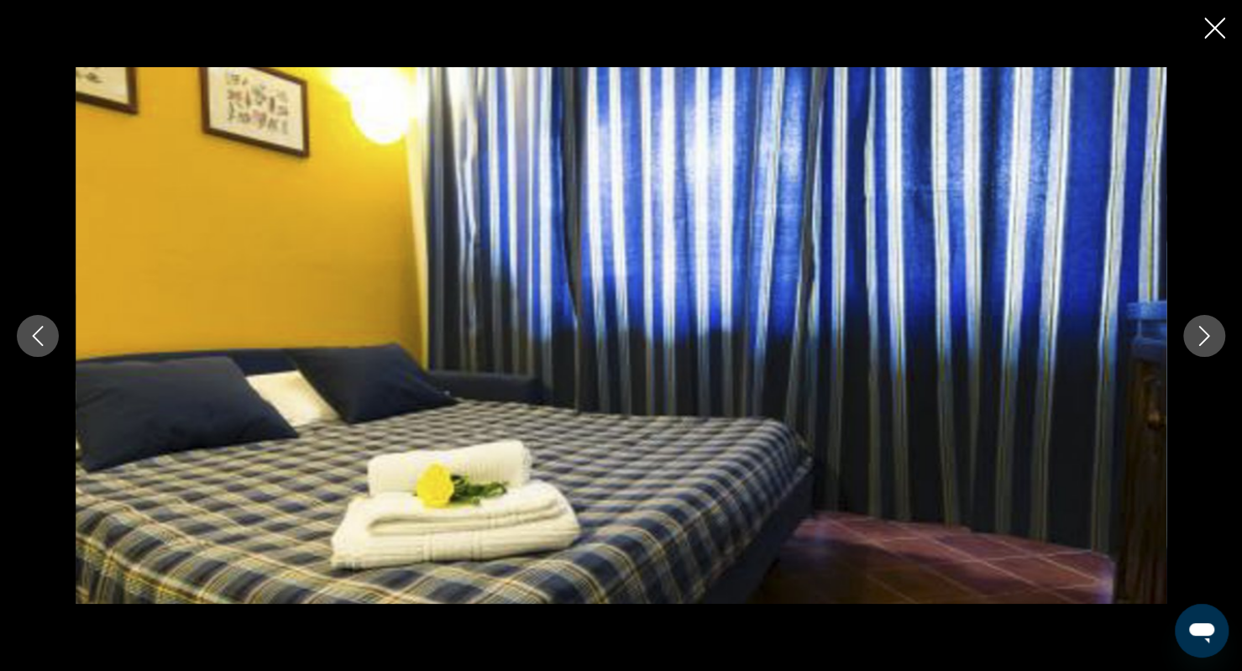
click at [1211, 332] on icon "Next image" at bounding box center [1204, 336] width 20 height 20
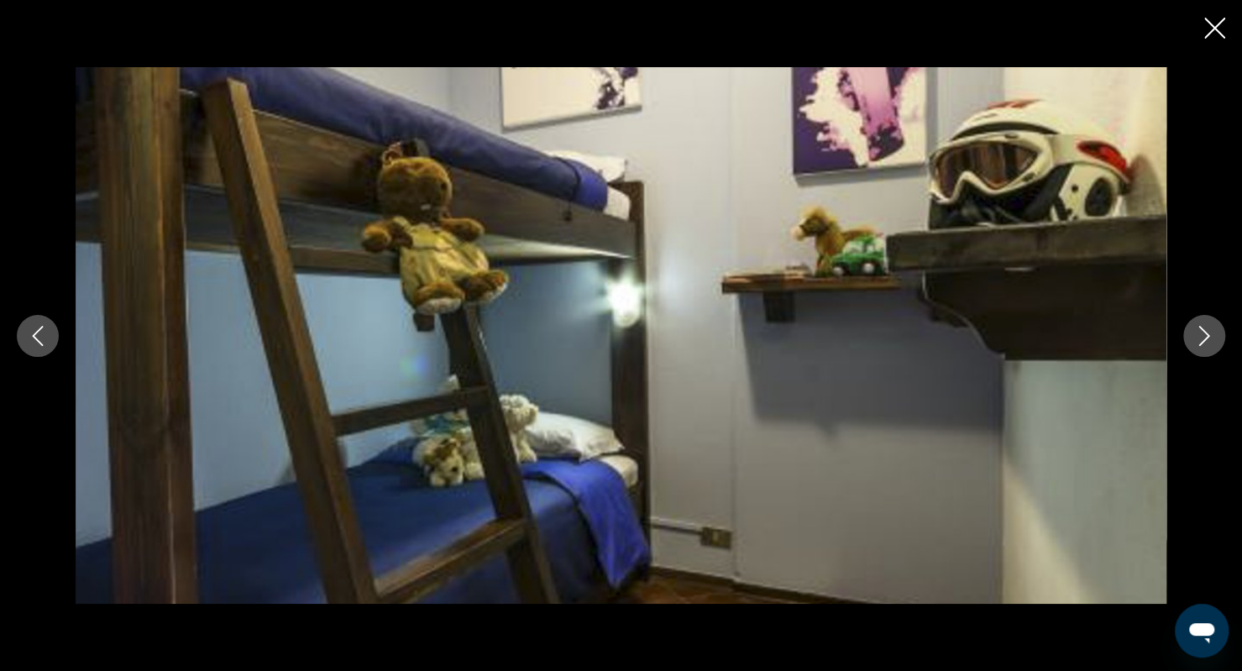
click at [1223, 23] on icon "Close slideshow" at bounding box center [1214, 28] width 21 height 21
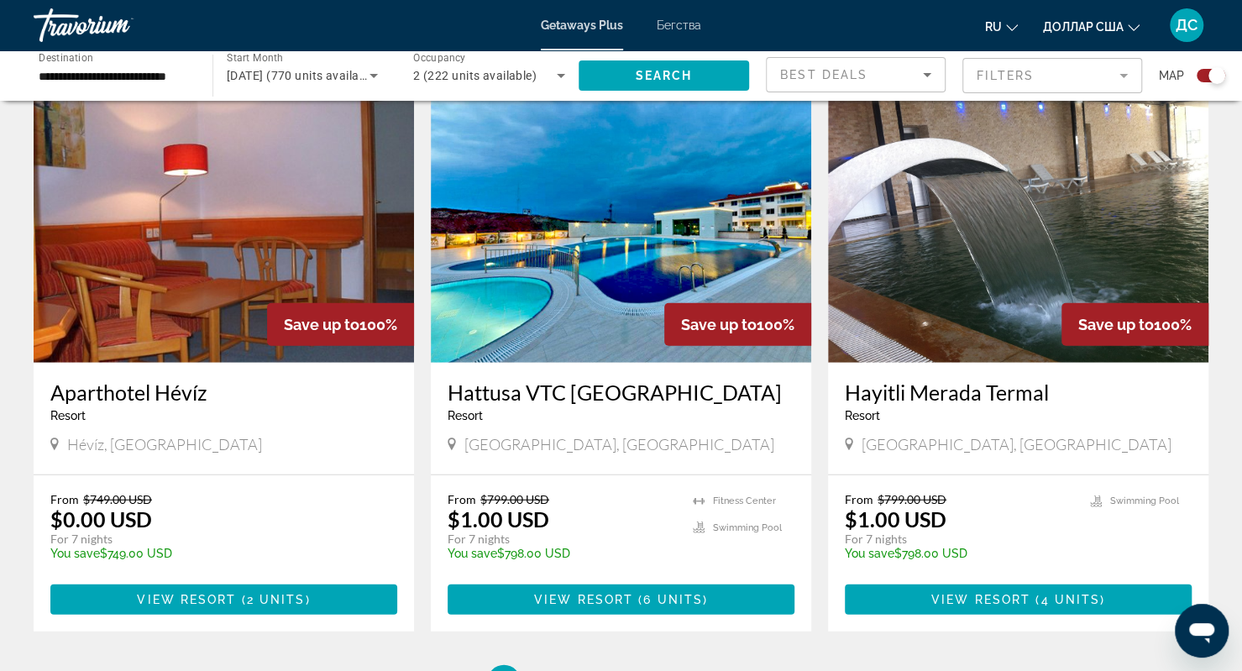
scroll to position [2365, 0]
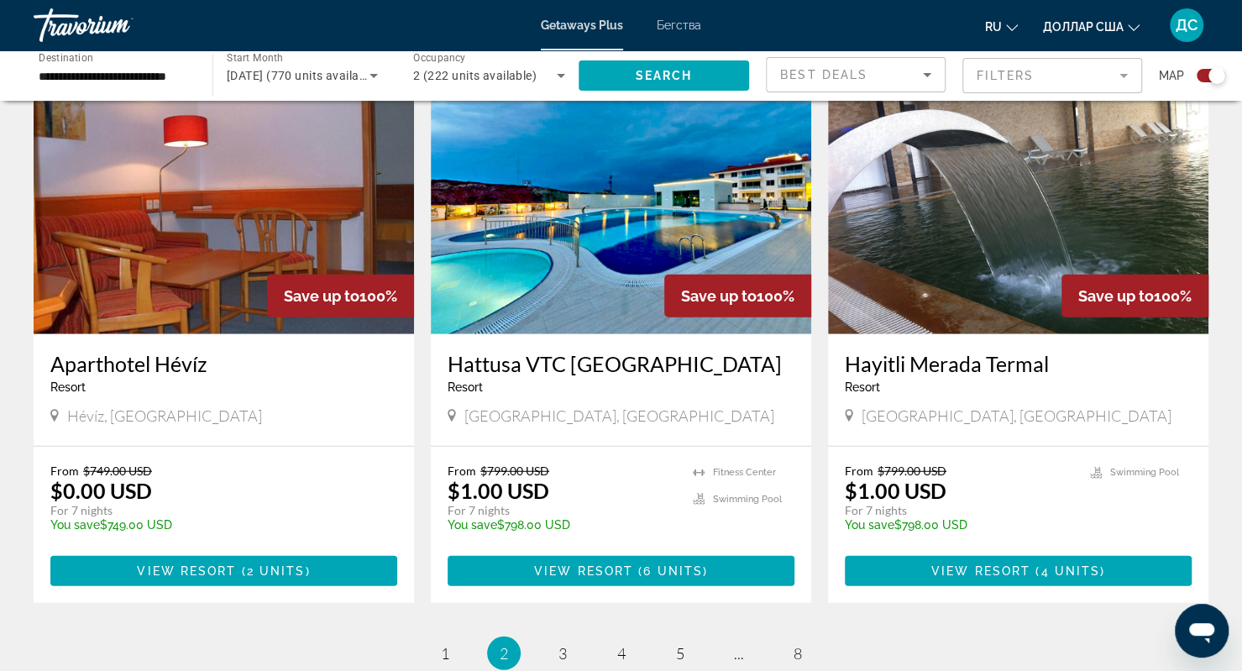
drag, startPoint x: 1253, startPoint y: 134, endPoint x: 9, endPoint y: 8, distance: 1250.3
click at [552, 639] on link "page 3" at bounding box center [562, 653] width 29 height 29
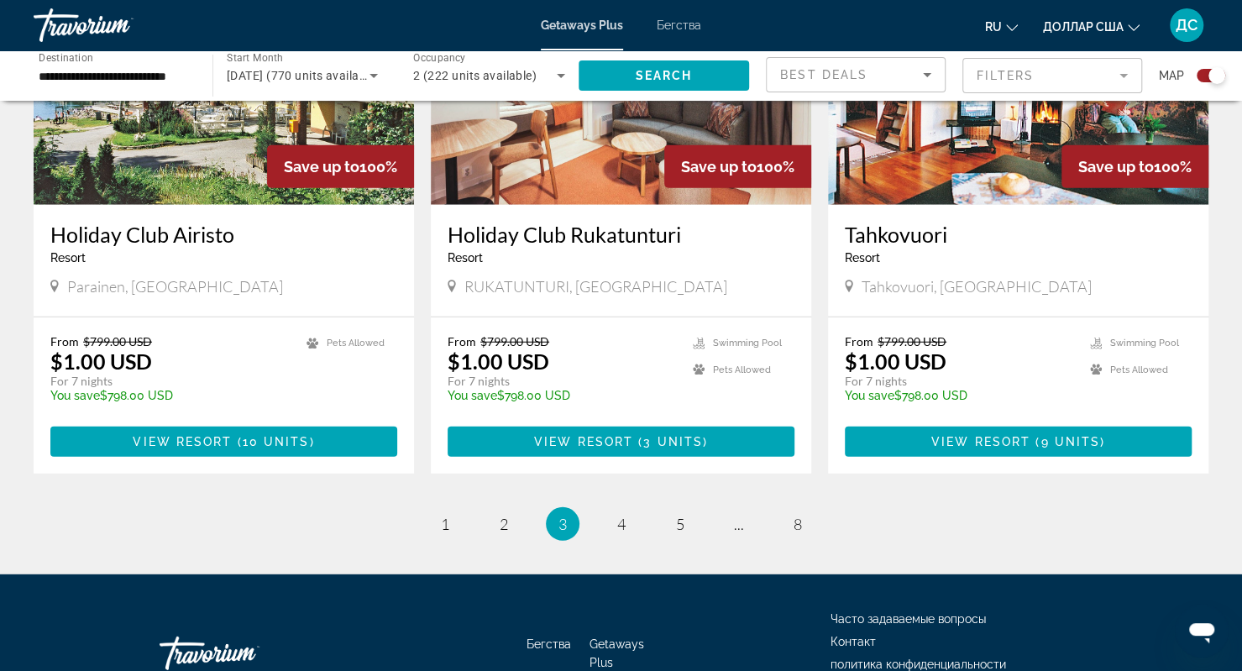
scroll to position [2514, 0]
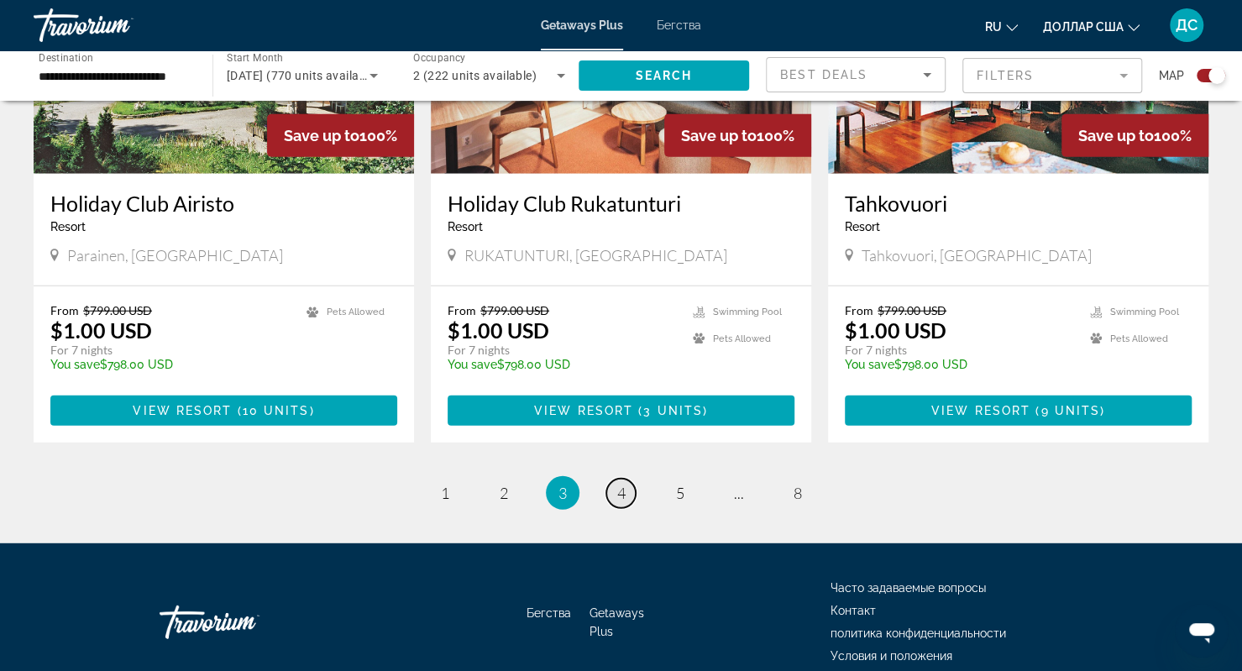
click at [615, 479] on link "page 4" at bounding box center [620, 493] width 29 height 29
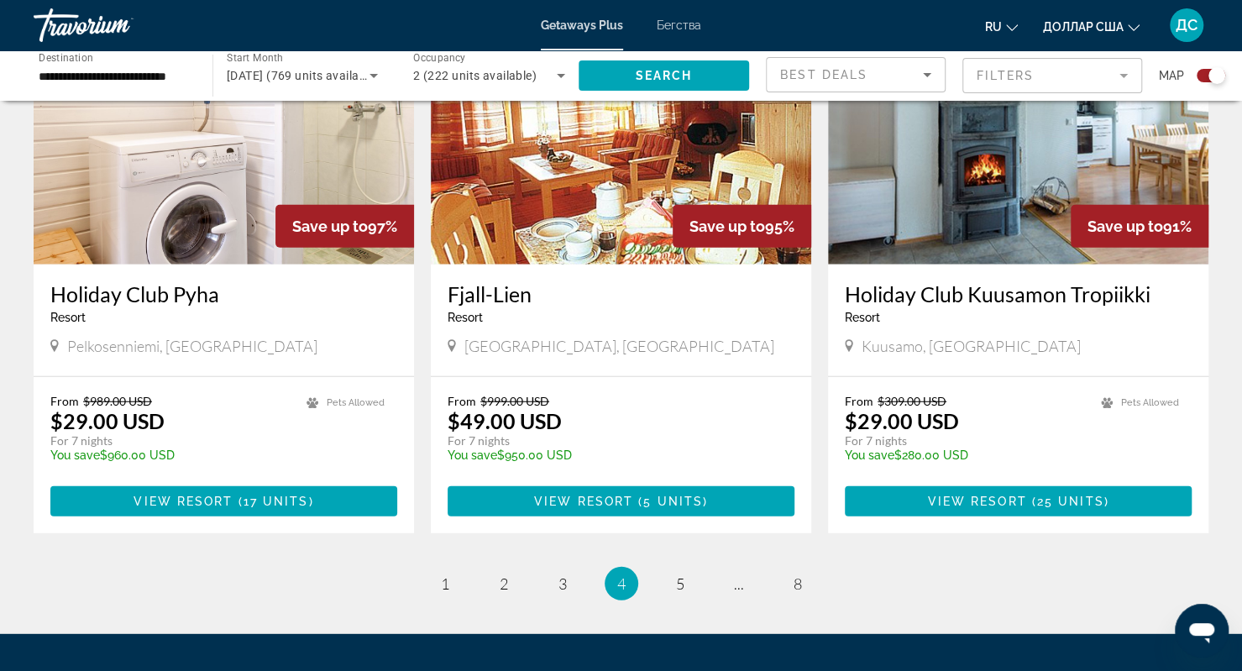
scroll to position [2432, 0]
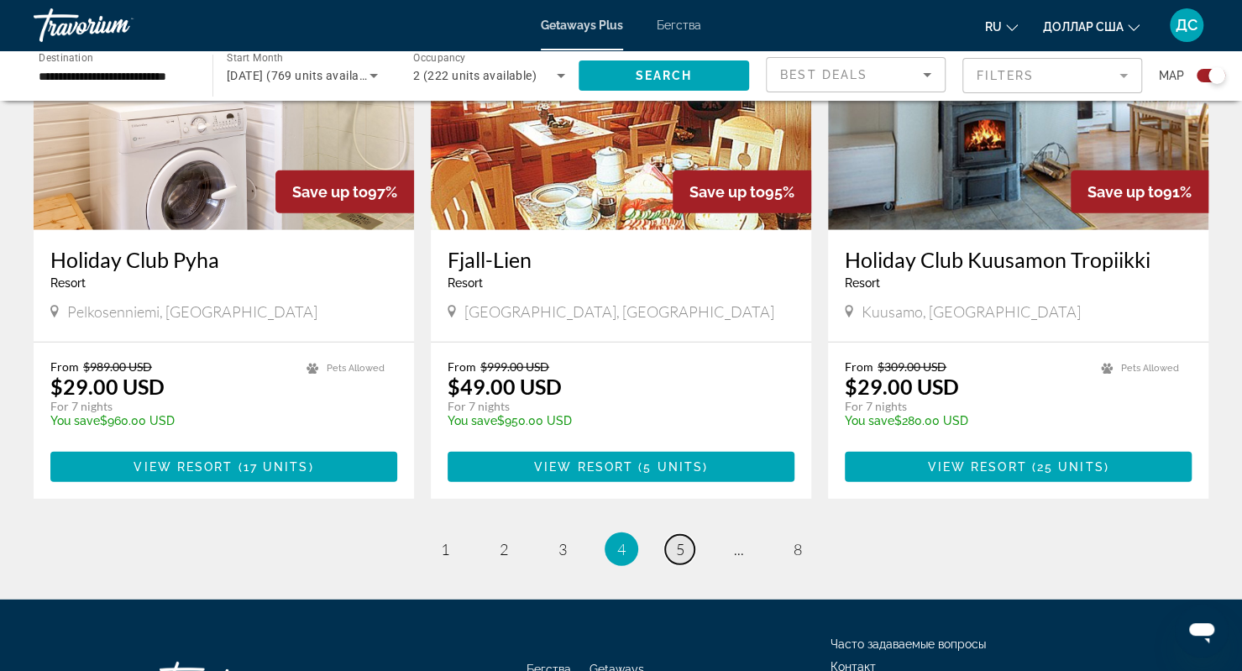
click at [673, 543] on link "page 5" at bounding box center [679, 549] width 29 height 29
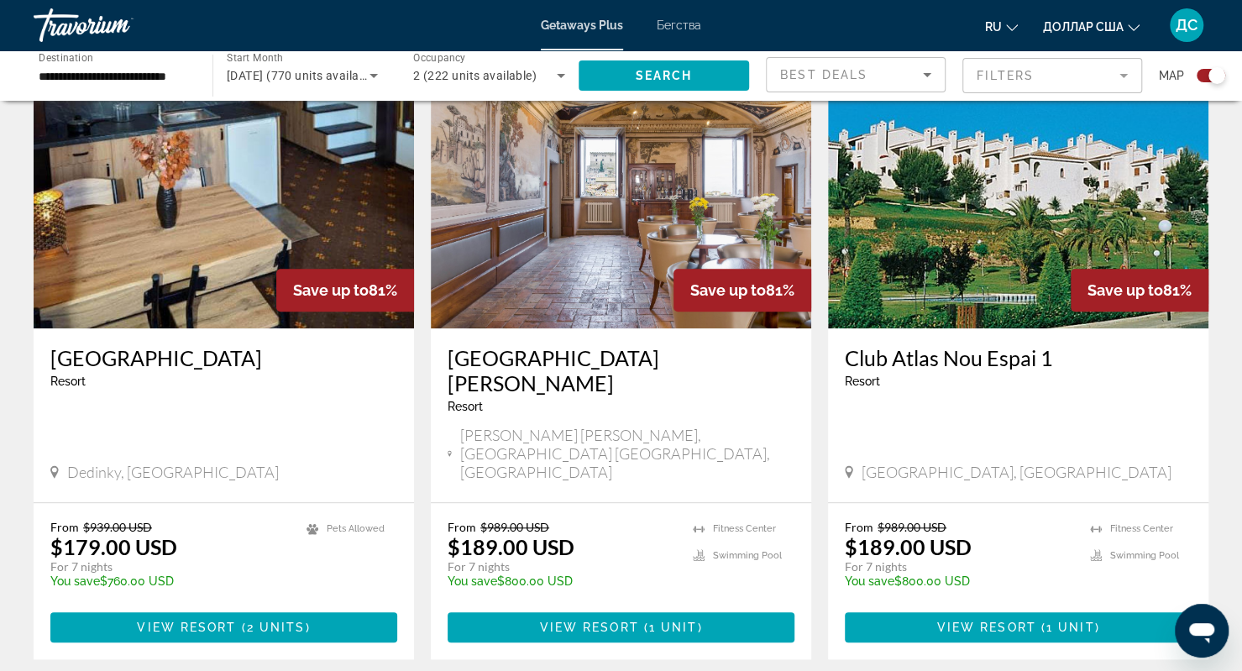
scroll to position [618, 0]
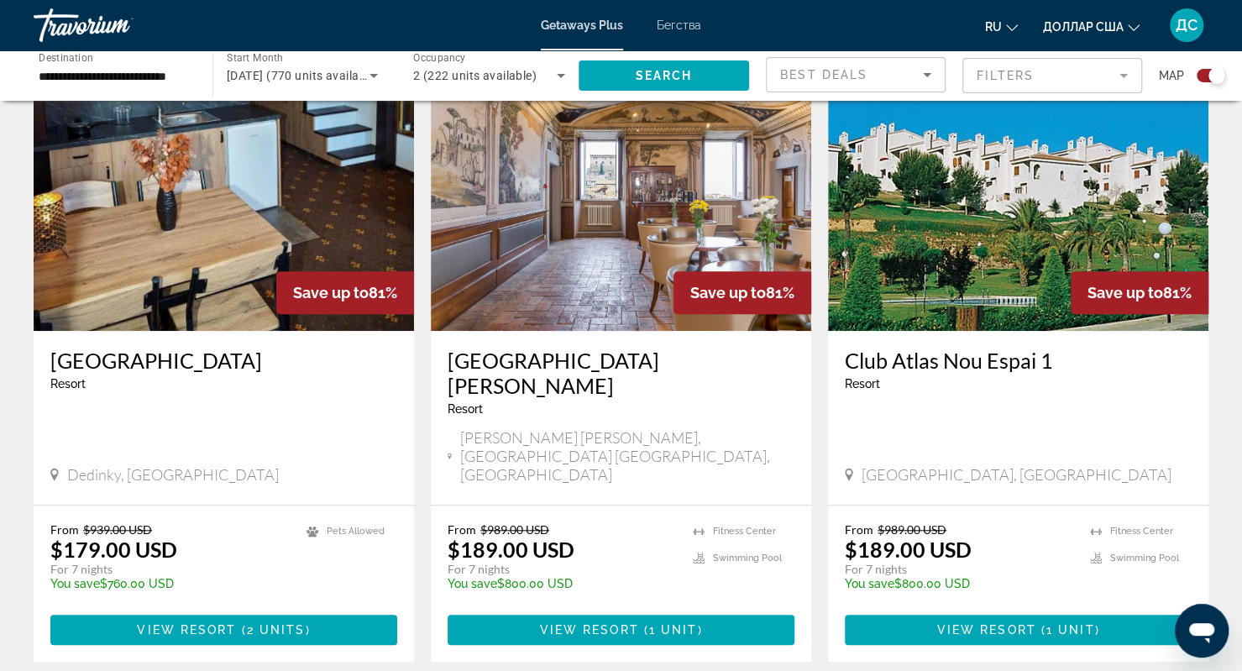
click at [1058, 252] on img "Основное содержание" at bounding box center [1018, 196] width 380 height 269
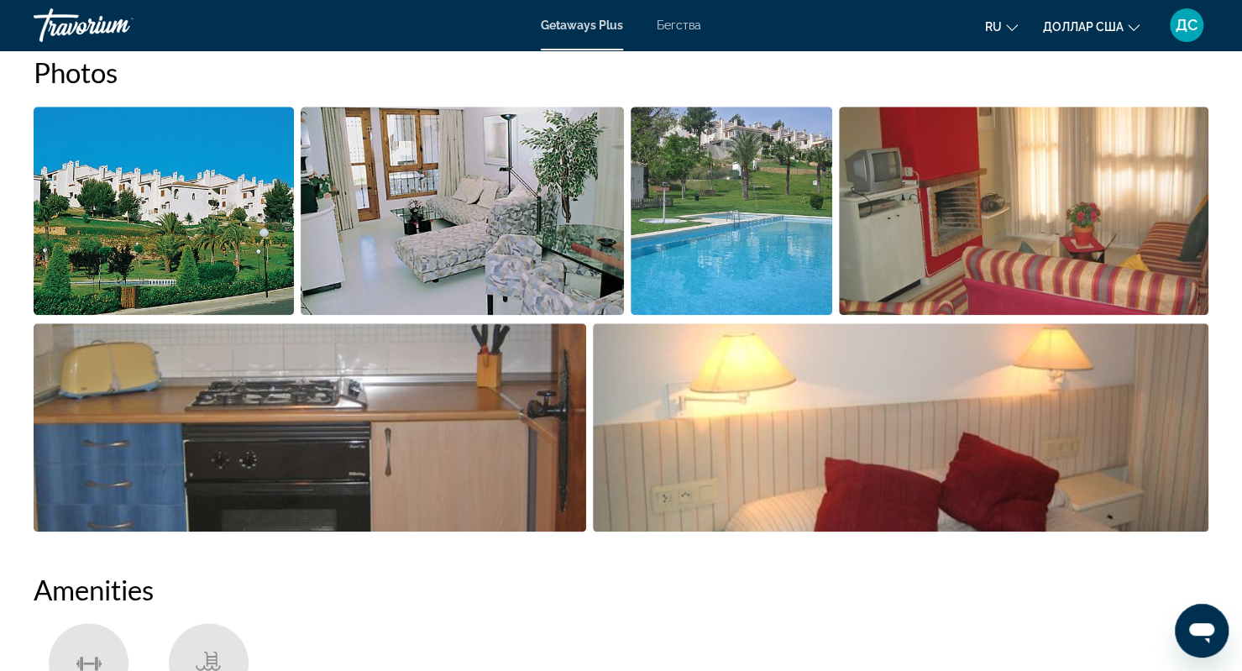
scroll to position [684, 0]
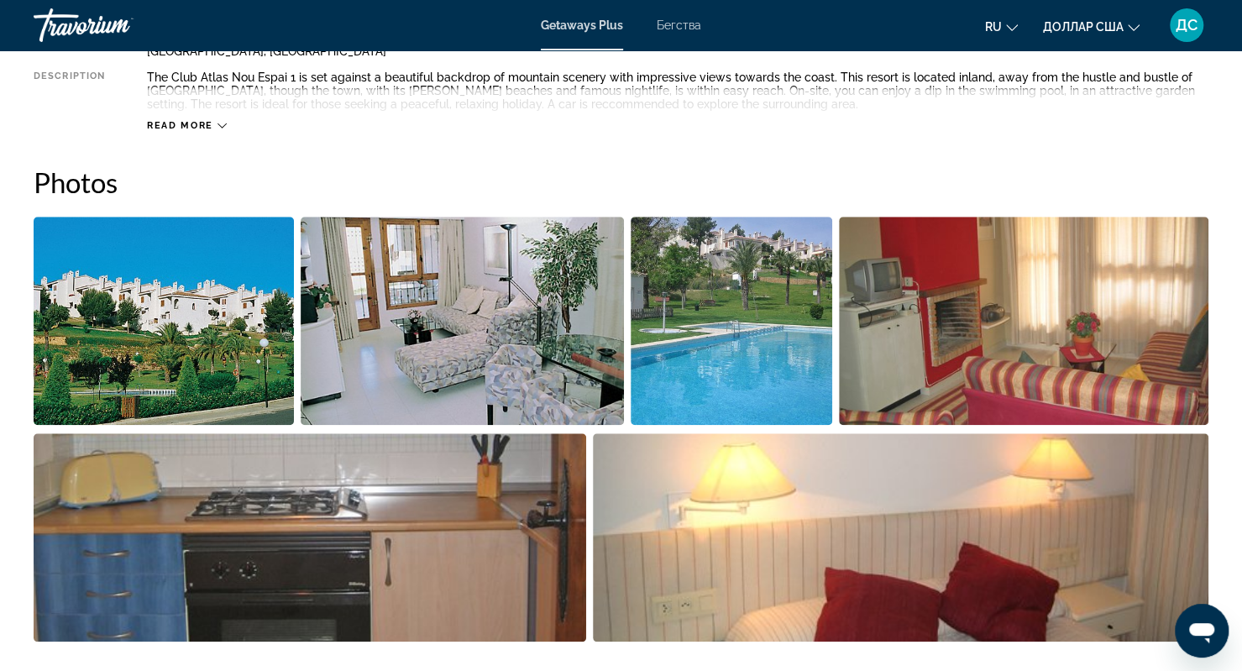
click at [202, 360] on img "Open full-screen image slider" at bounding box center [164, 321] width 260 height 208
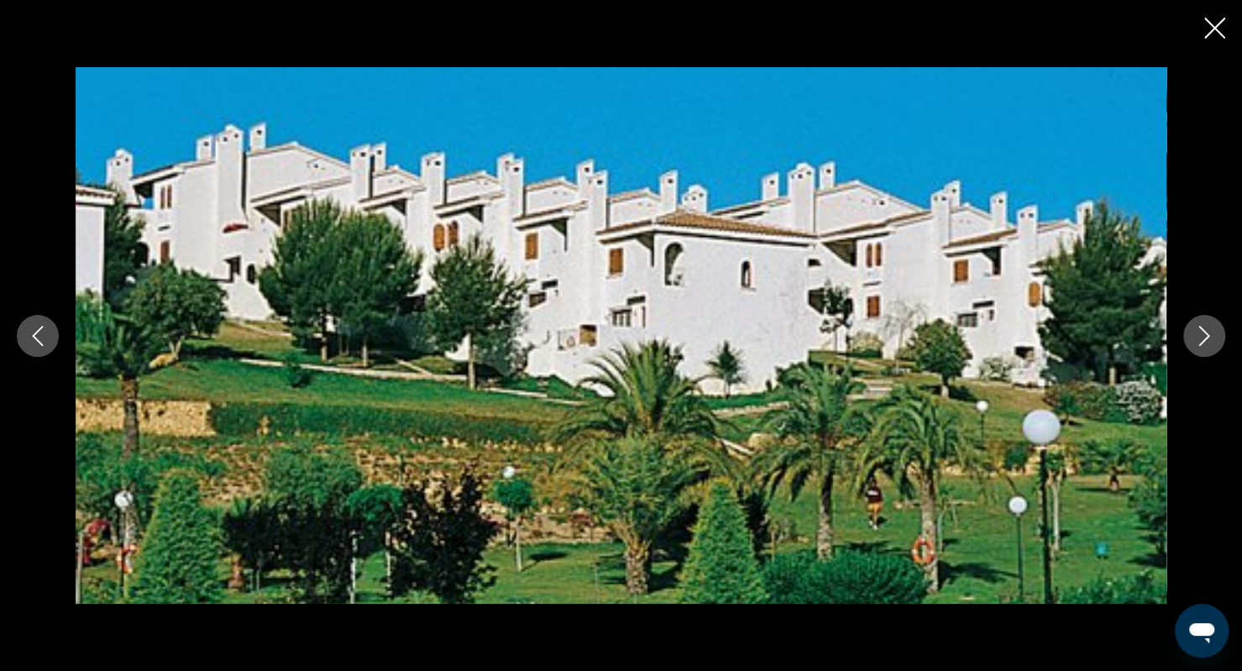
click at [1203, 344] on icon "Next image" at bounding box center [1204, 336] width 20 height 20
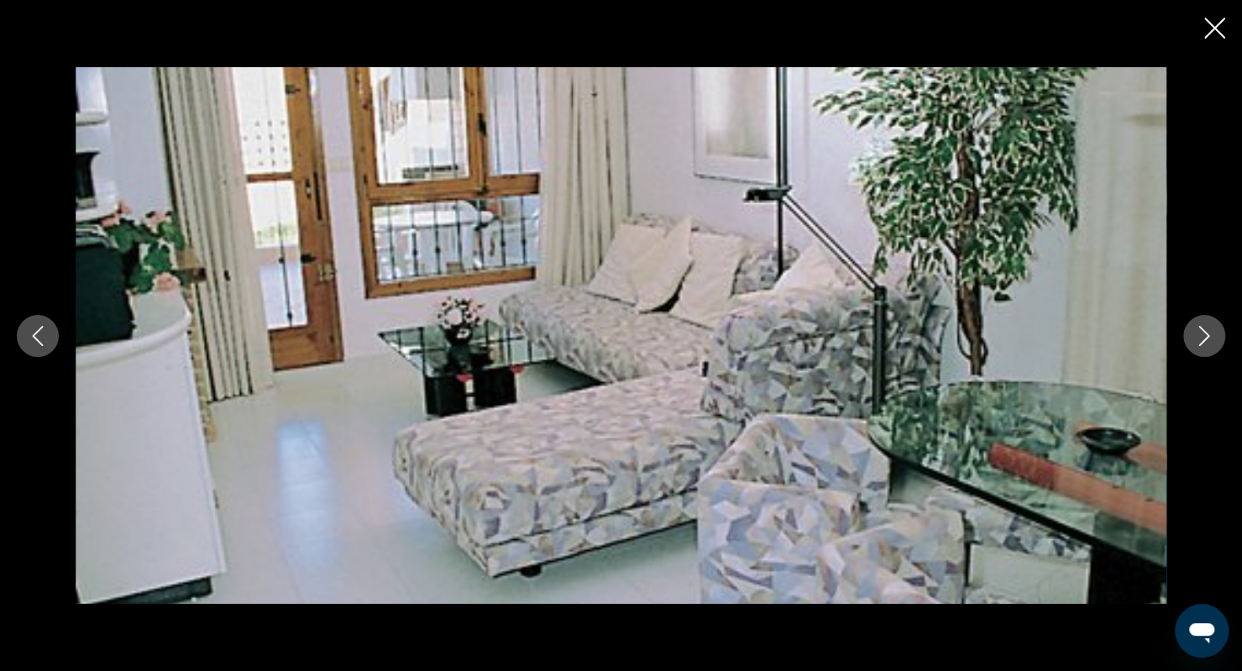
click at [1203, 344] on icon "Next image" at bounding box center [1204, 336] width 20 height 20
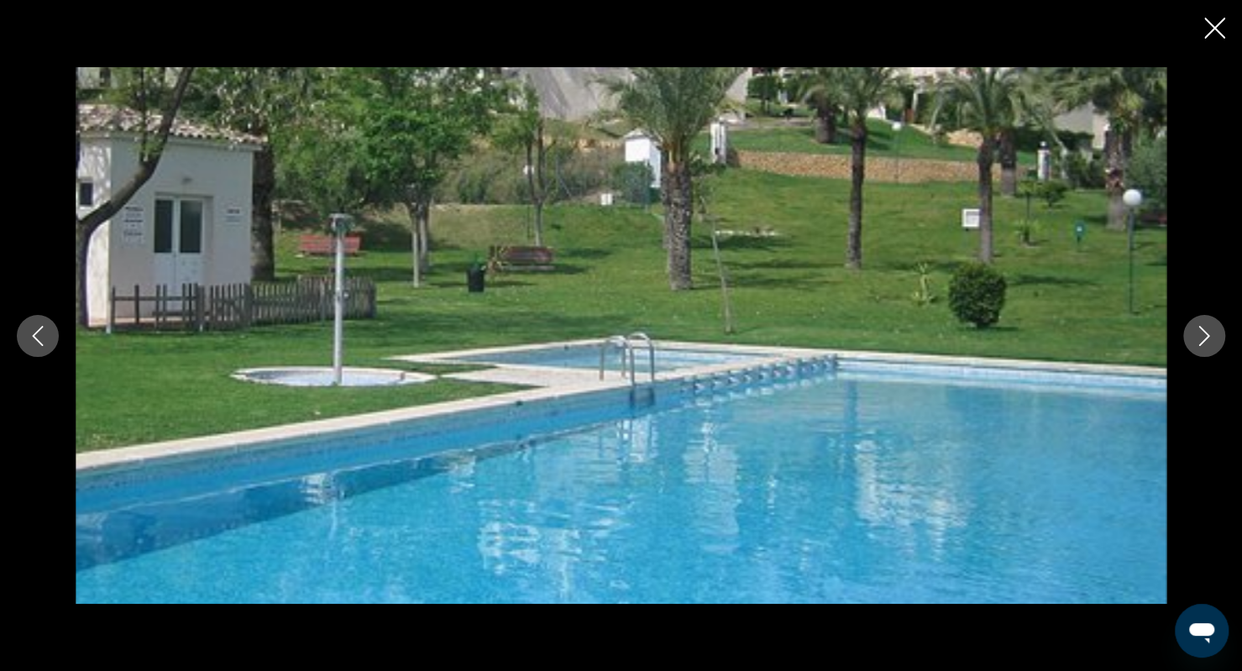
click at [1204, 345] on icon "Next image" at bounding box center [1204, 336] width 20 height 20
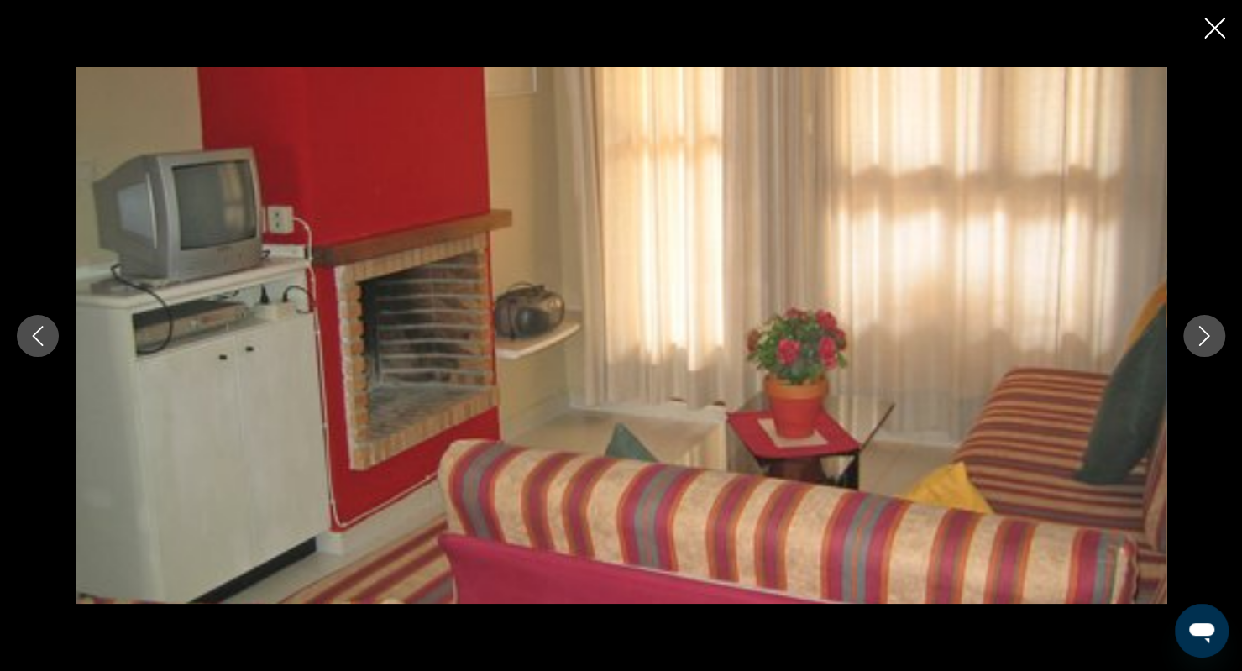
click at [1204, 345] on icon "Next image" at bounding box center [1204, 336] width 20 height 20
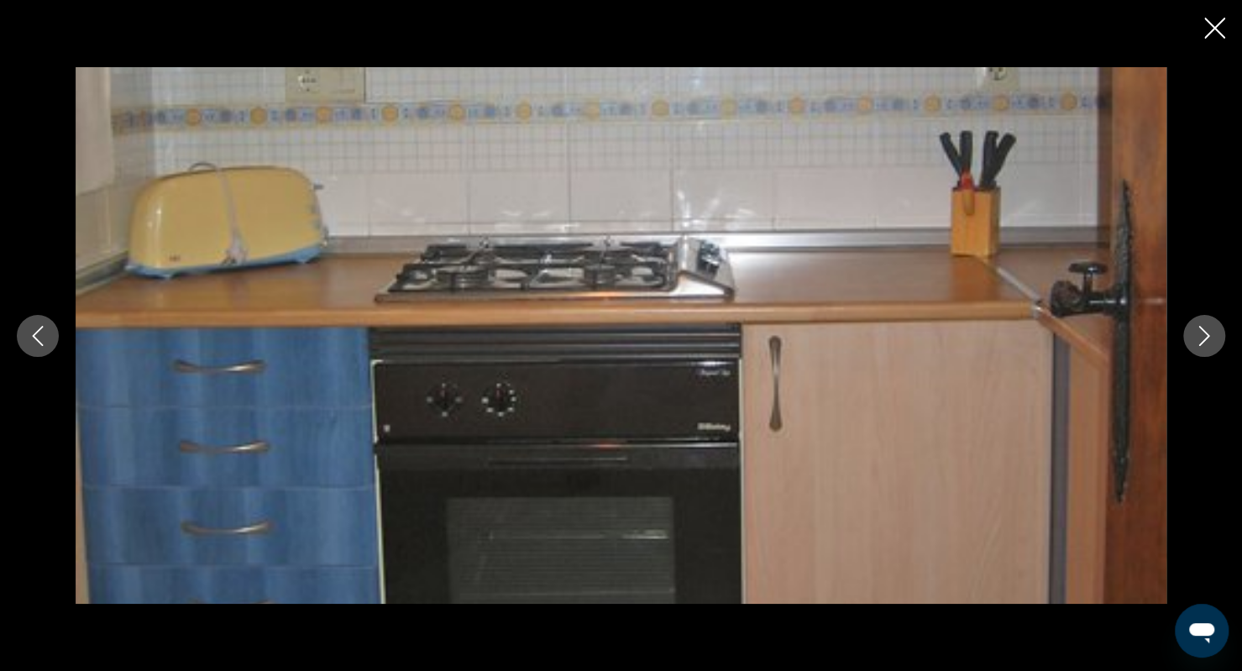
click at [1206, 345] on button "Next image" at bounding box center [1204, 336] width 42 height 42
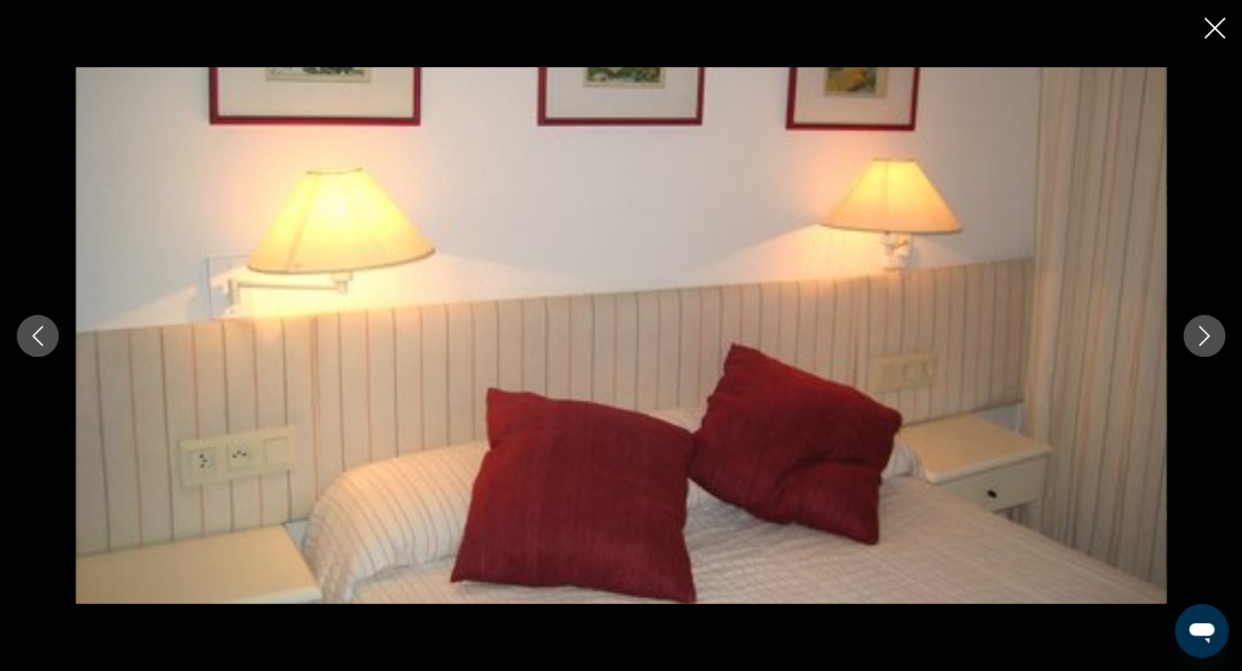
click at [1208, 349] on button "Next image" at bounding box center [1204, 336] width 42 height 42
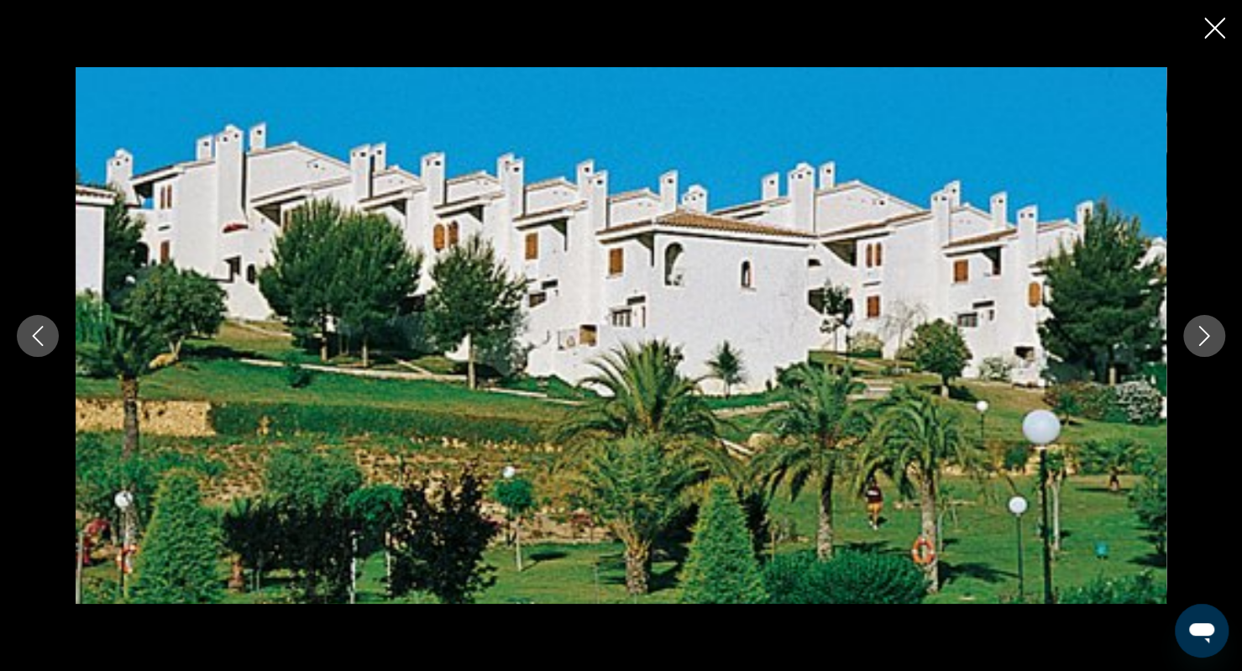
click at [1210, 350] on button "Next image" at bounding box center [1204, 336] width 42 height 42
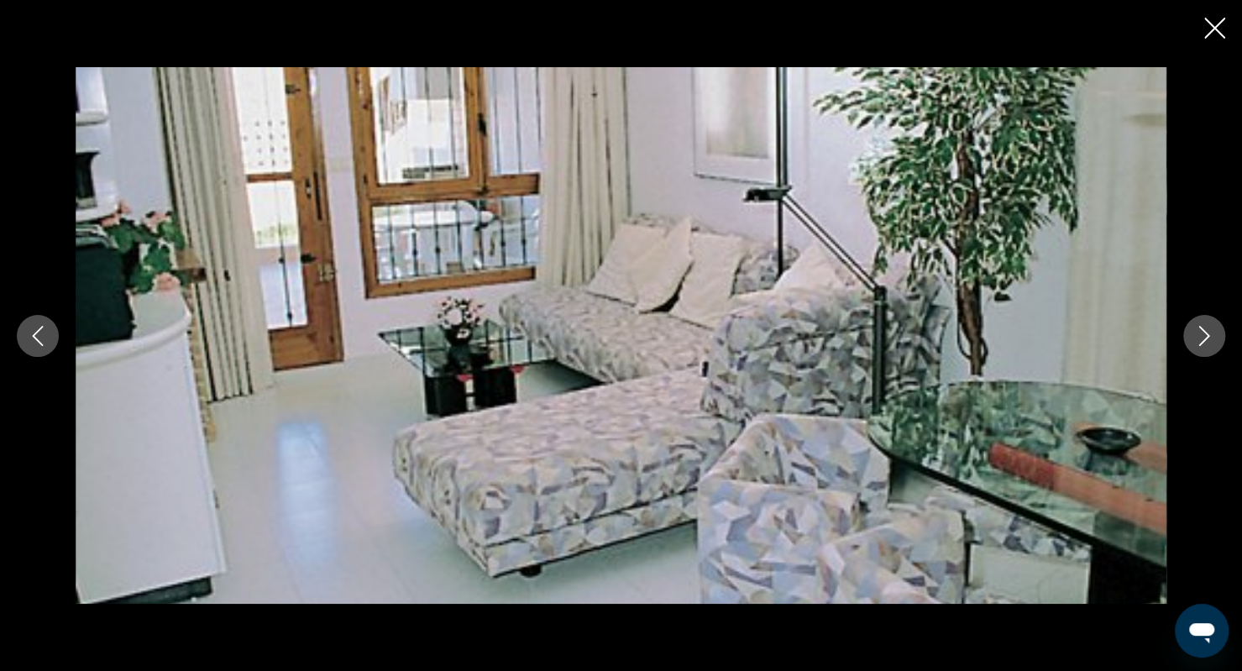
click at [1210, 352] on button "Next image" at bounding box center [1204, 336] width 42 height 42
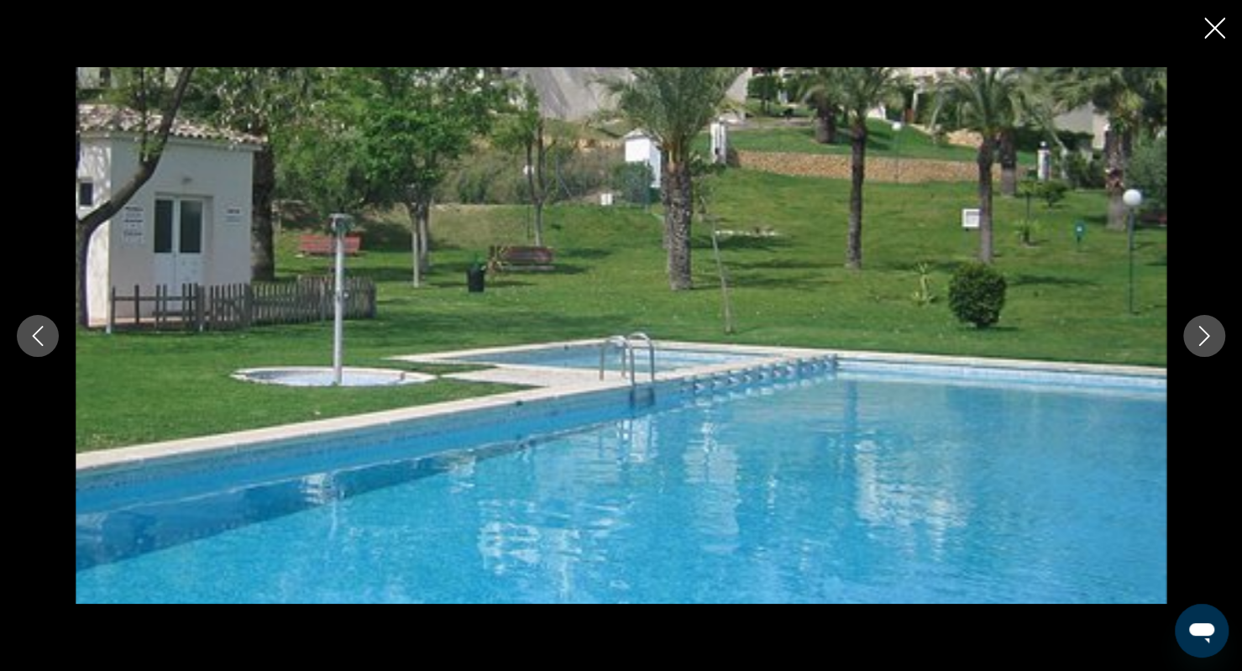
click at [1210, 352] on button "Next image" at bounding box center [1204, 336] width 42 height 42
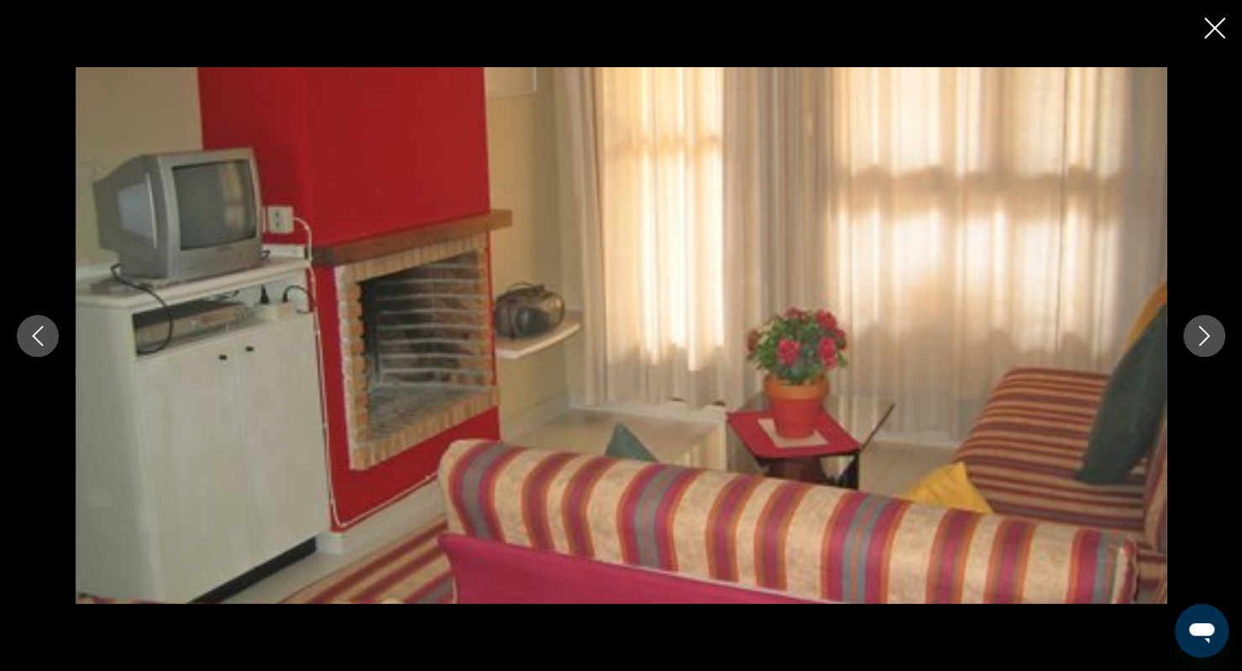
click at [1211, 354] on button "Next image" at bounding box center [1204, 336] width 42 height 42
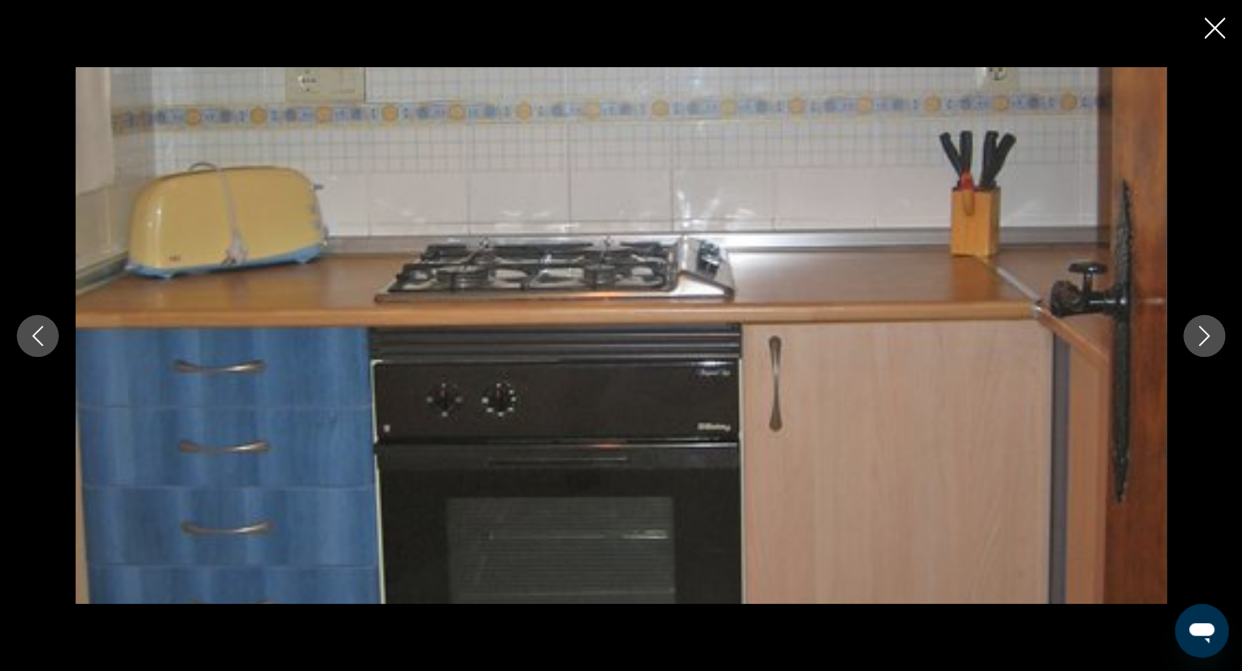
click at [1213, 356] on div "prev next" at bounding box center [621, 335] width 1242 height 537
click at [1213, 358] on div "prev next" at bounding box center [621, 335] width 1242 height 537
click at [1209, 41] on button "Close slideshow" at bounding box center [1214, 30] width 21 height 26
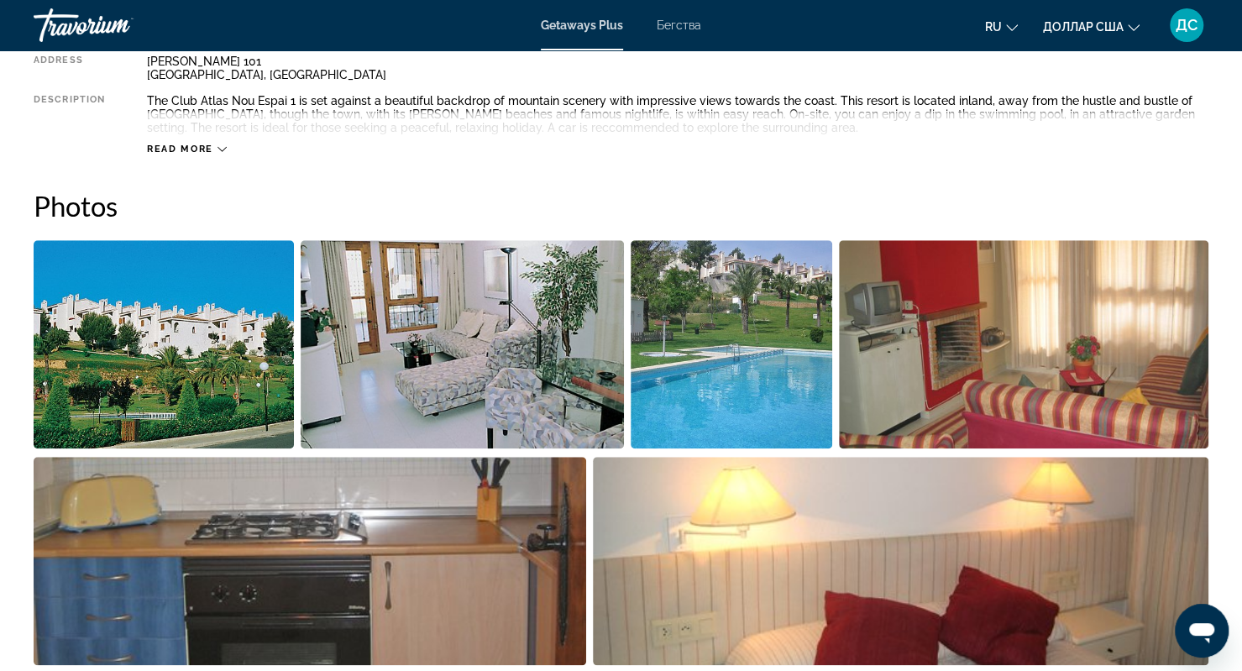
scroll to position [349, 0]
